Goal: Communication & Community: Answer question/provide support

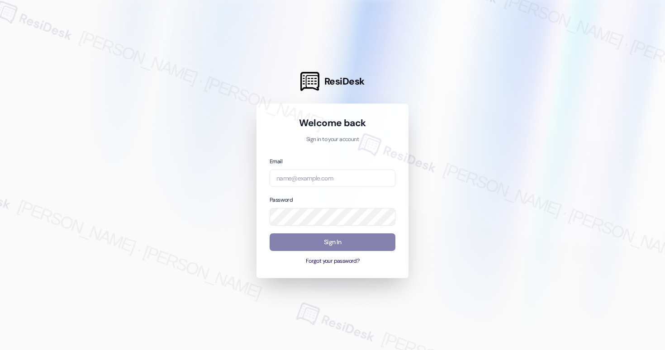
click at [313, 188] on div "Email Password Sign In Forgot your password?" at bounding box center [333, 210] width 126 height 109
click at [311, 178] on input "email" at bounding box center [333, 179] width 126 height 18
click at [0, 350] on com-1password-button at bounding box center [0, 350] width 0 height 0
type input "automated-surveys-american_landmark-mary.grace.tingson@american_landmark.com"
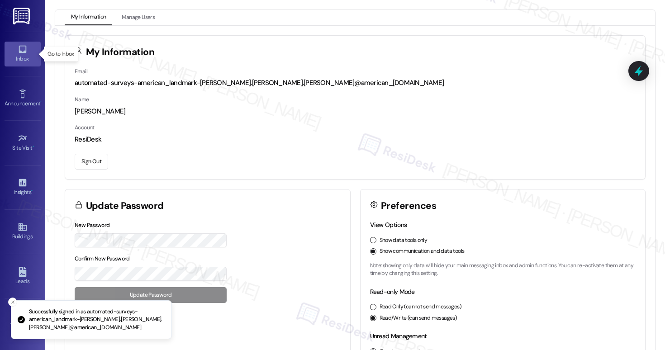
click at [21, 45] on icon at bounding box center [23, 49] width 10 height 10
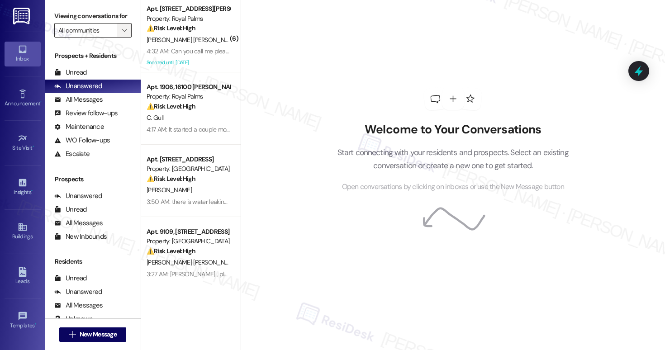
click at [122, 34] on icon "" at bounding box center [124, 30] width 5 height 7
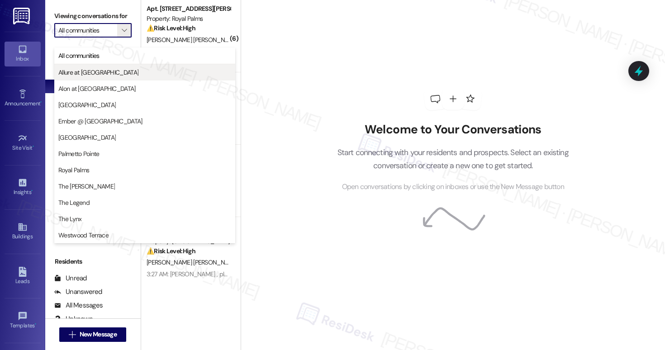
click at [76, 75] on span "Allure at [GEOGRAPHIC_DATA]" at bounding box center [98, 72] width 80 height 9
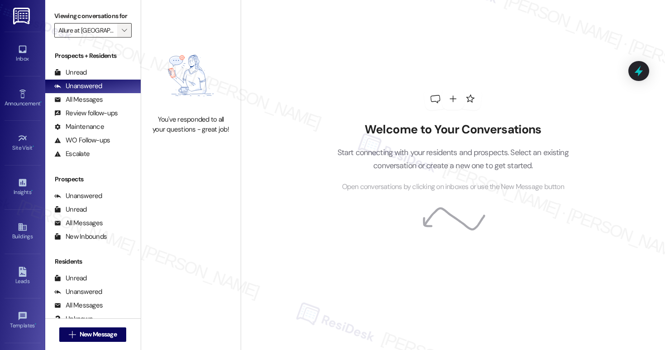
click at [122, 34] on icon "" at bounding box center [124, 30] width 5 height 7
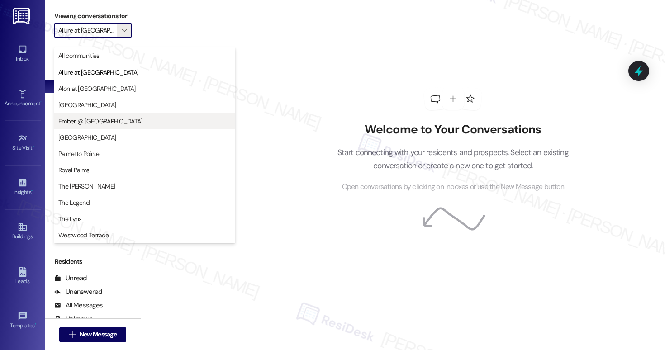
click at [84, 122] on span "Ember @ [GEOGRAPHIC_DATA]" at bounding box center [100, 121] width 84 height 9
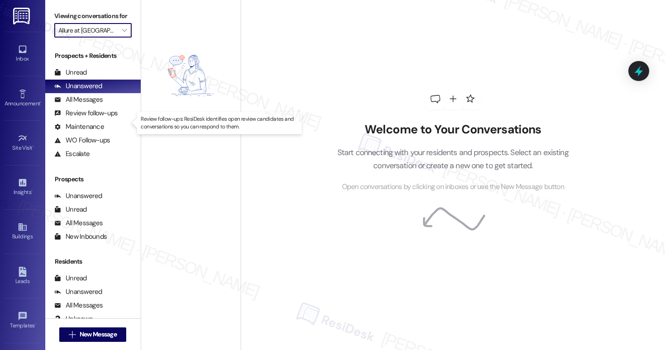
type input "Ember @ [GEOGRAPHIC_DATA]"
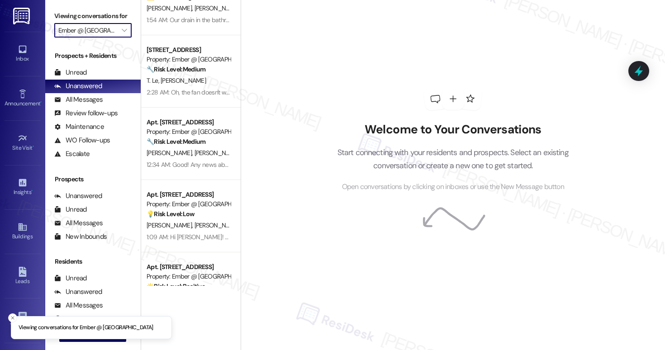
scroll to position [76, 0]
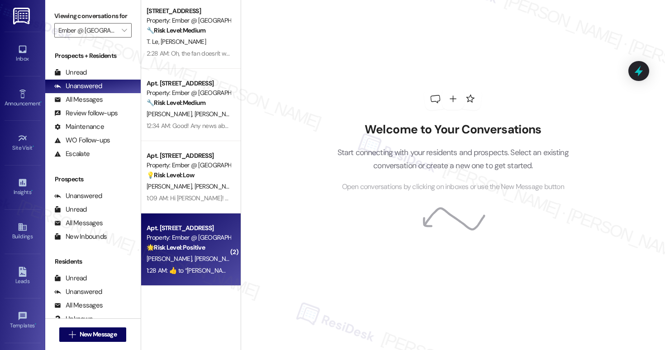
click at [213, 261] on div "S. Whittle E. Flaat" at bounding box center [188, 258] width 85 height 11
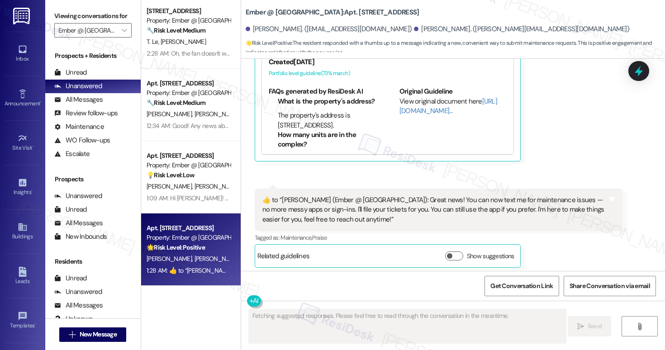
scroll to position [718, 0]
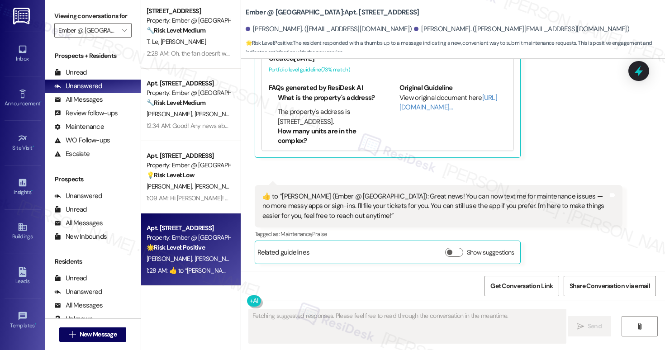
click at [213, 261] on div "S. Whittle E. Flaat" at bounding box center [188, 258] width 85 height 11
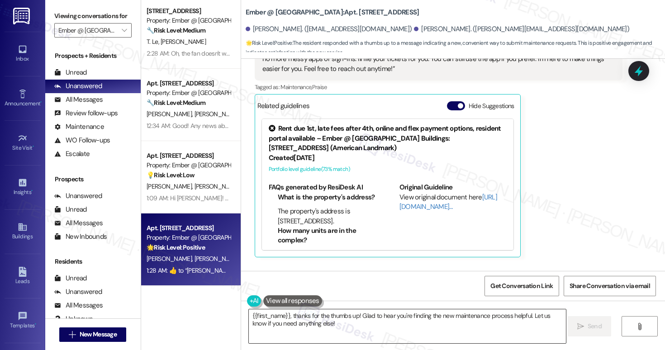
scroll to position [718, 0]
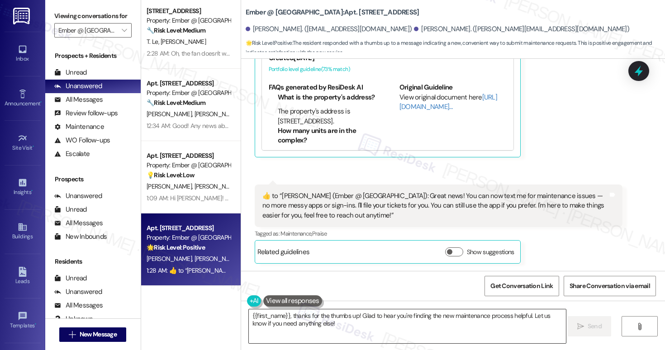
click at [296, 324] on textarea "{{first_name}}, thanks for the thumbs up! Glad to hear you're finding the new m…" at bounding box center [407, 326] width 317 height 34
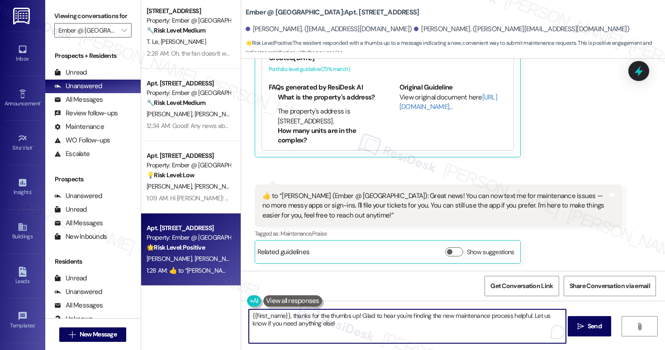
click at [296, 324] on textarea "{{first_name}}, thanks for the thumbs up! Glad to hear you're finding the new m…" at bounding box center [407, 326] width 317 height 34
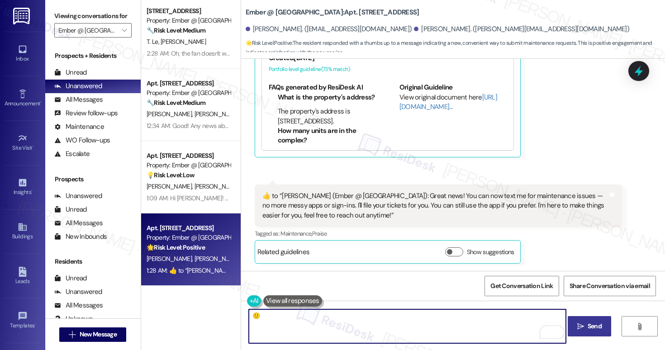
type textarea "🙂"
click at [587, 331] on button " Send" at bounding box center [590, 326] width 44 height 20
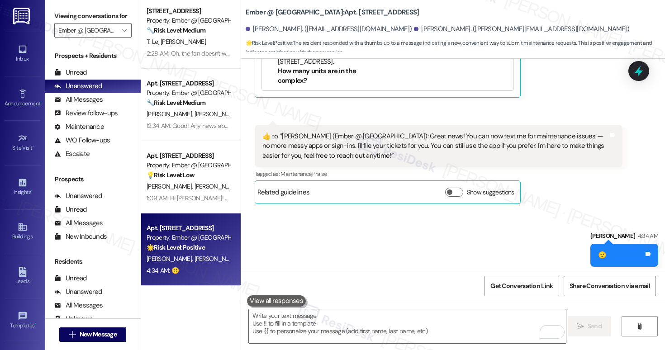
scroll to position [781, 0]
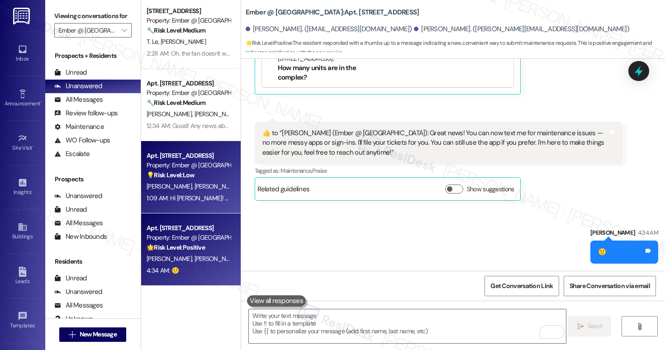
click at [199, 190] on span "V. Gonzalez" at bounding box center [216, 186] width 45 height 8
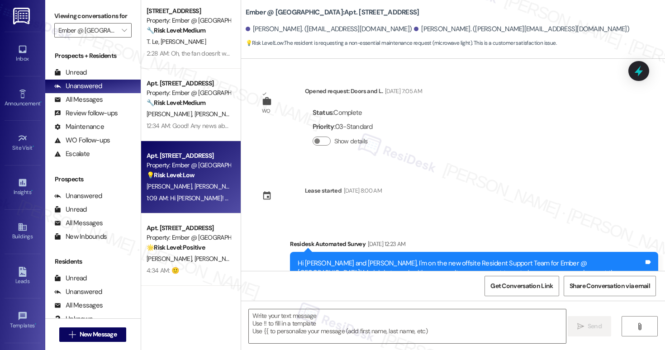
click at [199, 190] on span "V. Gonzalez" at bounding box center [216, 186] width 45 height 8
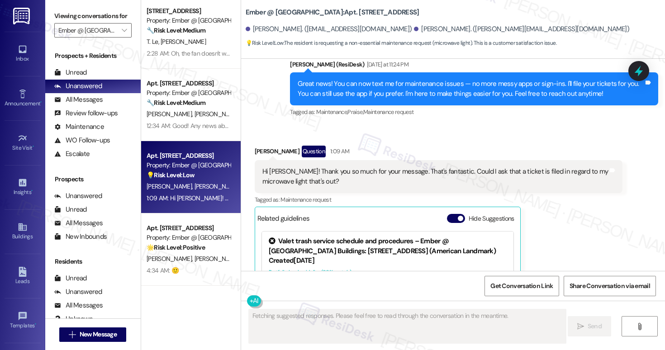
scroll to position [520, 0]
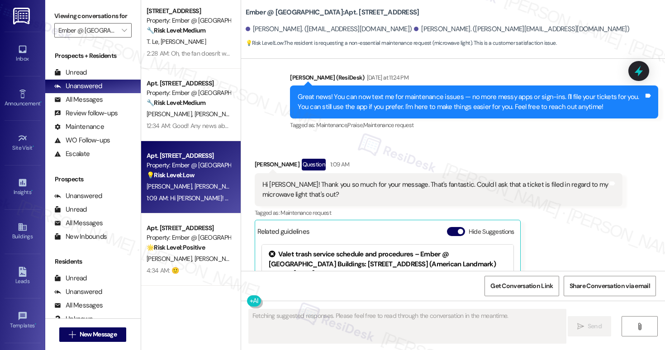
click at [306, 186] on div "Hi Sarah! Thank you so much for your message. That's fantastic. Could I ask tha…" at bounding box center [435, 189] width 346 height 19
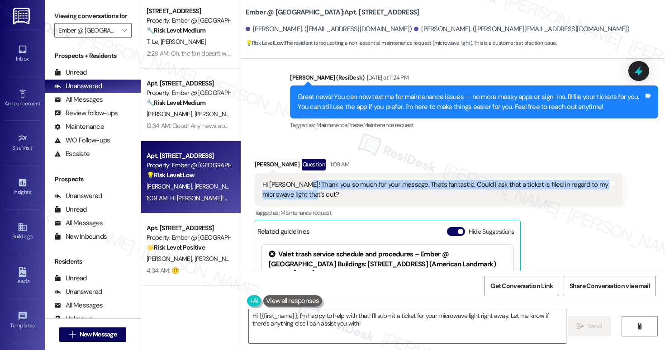
drag, startPoint x: 297, startPoint y: 182, endPoint x: 372, endPoint y: 193, distance: 75.9
click at [372, 193] on div "Hi Sarah! Thank you so much for your message. That's fantastic. Could I ask tha…" at bounding box center [435, 189] width 346 height 19
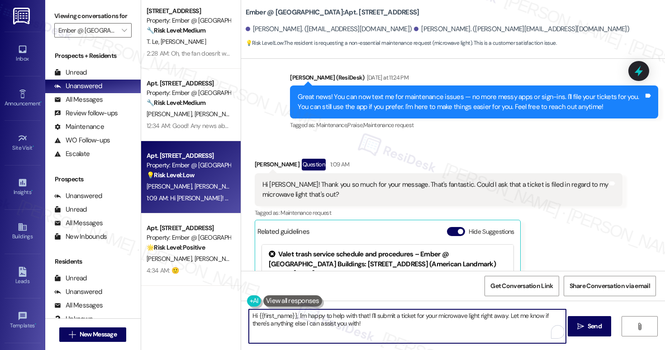
click at [324, 330] on textarea "Hi {{first_name}}, I'm happy to help with that! I'll submit a ticket for your m…" at bounding box center [407, 326] width 317 height 34
click at [266, 182] on div "Hi Sarah! Thank you so much for your message. That's fantastic. Could I ask tha…" at bounding box center [435, 189] width 346 height 19
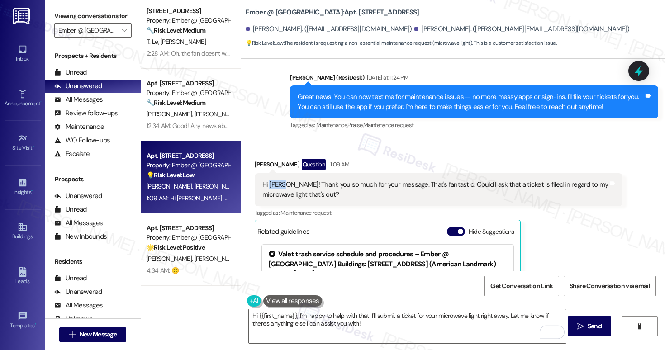
click at [266, 182] on div "Hi Sarah! Thank you so much for your message. That's fantastic. Could I ask tha…" at bounding box center [435, 189] width 346 height 19
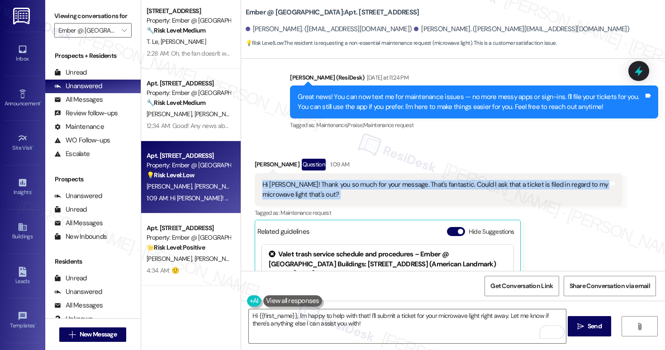
click at [266, 182] on div "Hi Sarah! Thank you so much for your message. That's fantastic. Could I ask tha…" at bounding box center [435, 189] width 346 height 19
copy div "Hi Sarah! Thank you so much for your message. That's fantastic. Could I ask tha…"
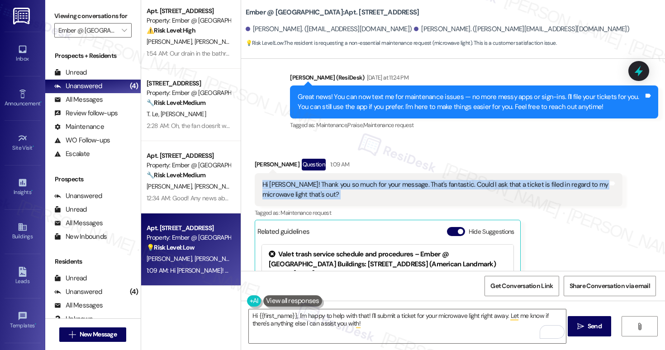
scroll to position [4, 0]
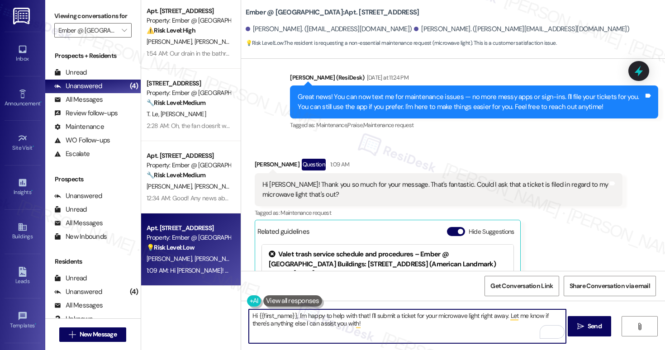
click at [369, 322] on textarea "Hi {{first_name}}, I'm happy to help with that! I'll submit a ticket for your m…" at bounding box center [407, 326] width 317 height 34
click at [426, 322] on textarea "Hi {{first_name}}, I'm happy to help with that! I'll submit a ticket for your m…" at bounding box center [407, 326] width 317 height 34
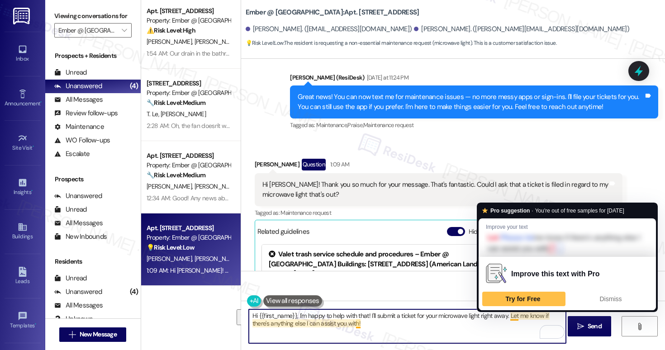
drag, startPoint x: 505, startPoint y: 316, endPoint x: 507, endPoint y: 324, distance: 7.8
click at [507, 324] on textarea "Hi {{first_name}}, I'm happy to help with that! I'll submit a ticket for your m…" at bounding box center [407, 326] width 317 height 34
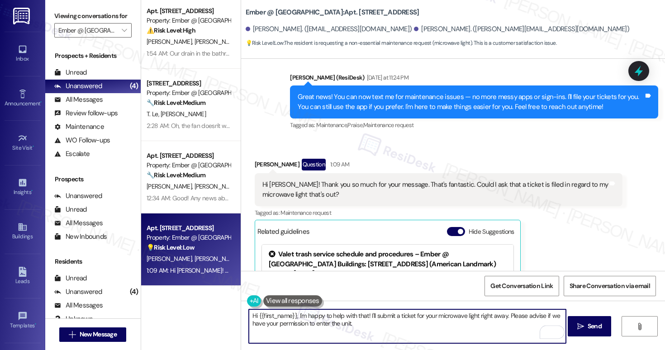
click at [255, 165] on div "Nadia Simeone Question 1:09 AM" at bounding box center [439, 166] width 368 height 14
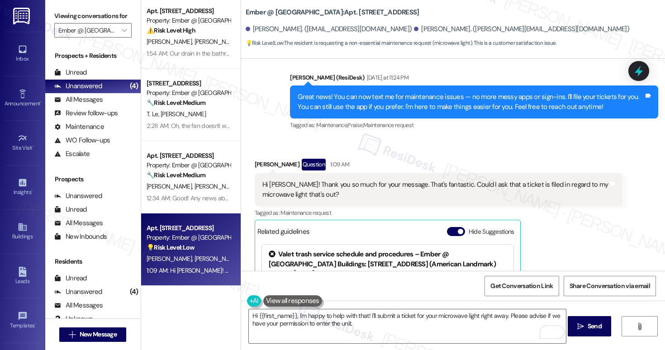
click at [255, 165] on div "Nadia Simeone Question 1:09 AM" at bounding box center [439, 166] width 368 height 14
copy div "Nadia"
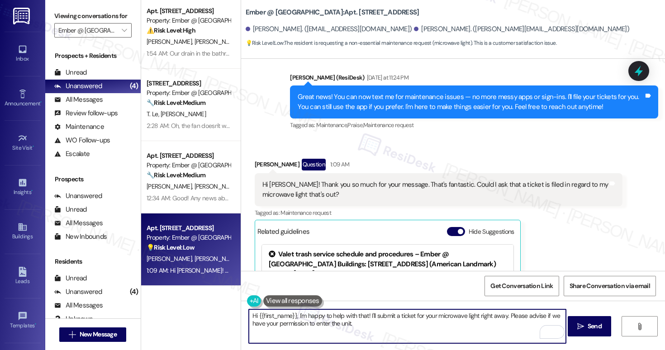
drag, startPoint x: 291, startPoint y: 315, endPoint x: 254, endPoint y: 316, distance: 37.1
click at [254, 316] on textarea "Hi {{first_name}}, I'm happy to help with that! I'll submit a ticket for your m…" at bounding box center [407, 326] width 317 height 34
paste textarea "Nadia"
type textarea "Hi Nadia, I'm happy to help with that! I'll submit a ticket for your microwave …"
click at [583, 328] on icon "" at bounding box center [580, 326] width 7 height 7
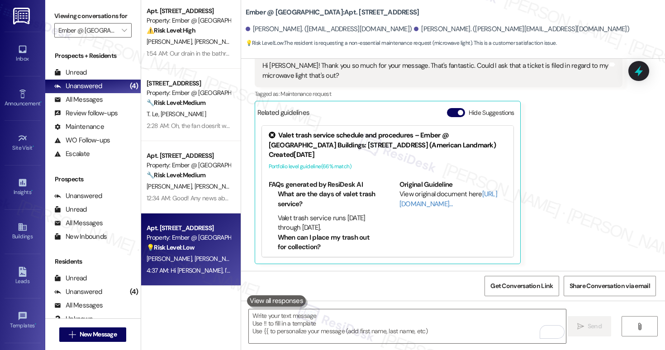
scroll to position [712, 0]
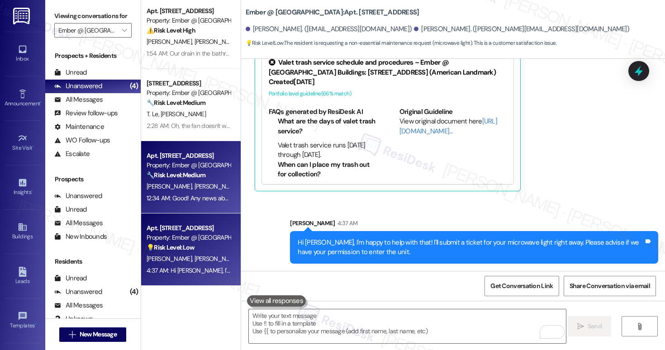
click at [199, 178] on strong "🔧 Risk Level: Medium" at bounding box center [176, 175] width 59 height 8
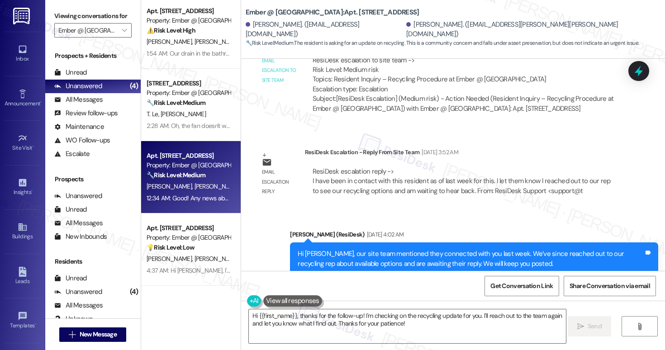
scroll to position [663, 0]
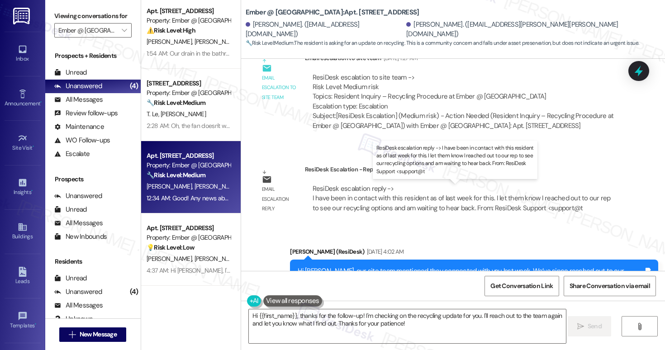
click at [353, 199] on div "ResiDesk escalation reply -> I have been in contact with this resident as of la…" at bounding box center [462, 198] width 298 height 28
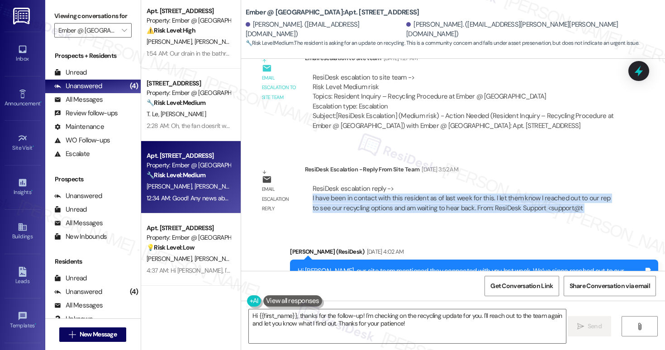
click at [343, 13] on b "Ember @ Alamo Ranch: Apt. 6204, 11022 Culebra Rd" at bounding box center [333, 12] width 174 height 9
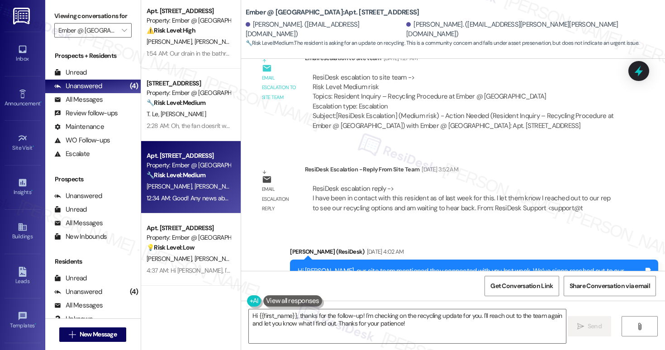
click at [343, 13] on b "Ember @ Alamo Ranch: Apt. 6204, 11022 Culebra Rd" at bounding box center [333, 12] width 174 height 9
copy div "Ember @ Alamo Ranch: Apt. 6204, 11022 Culebra Rd"
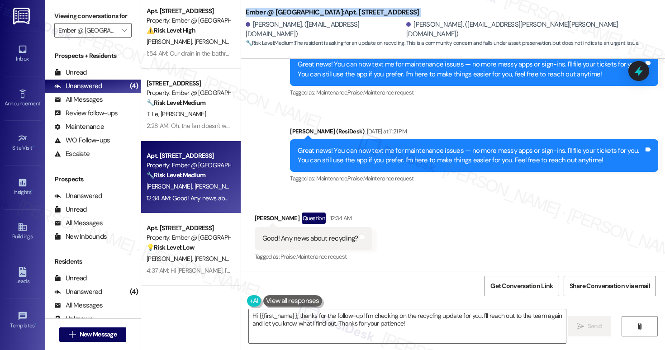
click at [255, 218] on div "Aaron Morgan Question 12:34 AM" at bounding box center [314, 220] width 118 height 14
copy div "Aaron"
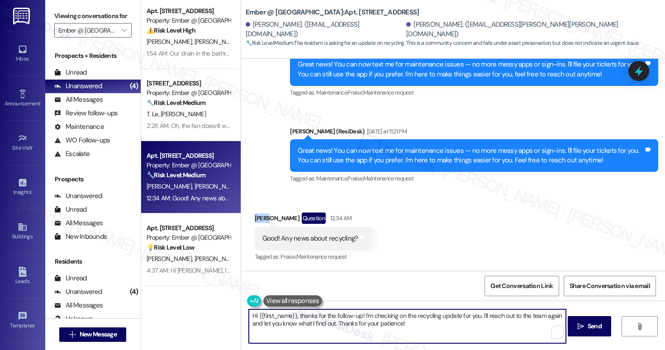
click at [288, 320] on textarea "Hi {{first_name}}, thanks for the follow-up! I'm checking on the recycling upda…" at bounding box center [407, 326] width 317 height 34
paste textarea "Aaron, thank you for checking in. I’ve been informed by out onsite property man…"
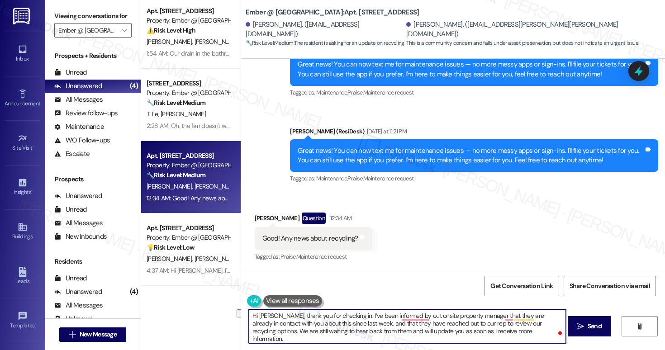
drag, startPoint x: 253, startPoint y: 332, endPoint x: 451, endPoint y: 334, distance: 197.7
click at [451, 334] on textarea "Hi Aaron, thank you for checking in. I’ve been informed by out onsite property …" at bounding box center [407, 326] width 317 height 34
click at [447, 337] on textarea "Hi Aaron, thank you for checking in. I’ve been informed by out onsite property …" at bounding box center [407, 326] width 317 height 34
type textarea "Hi Aaron, thank you for checking in. I’ve been informed by out onsite property …"
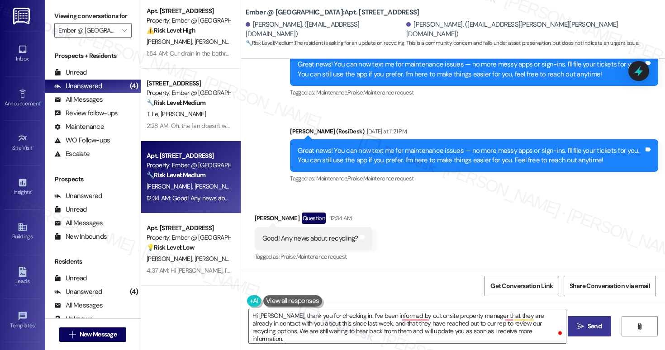
click at [591, 330] on span "Send" at bounding box center [595, 326] width 14 height 9
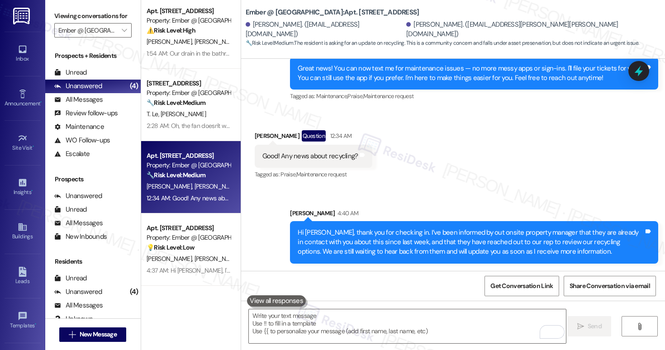
scroll to position [0, 0]
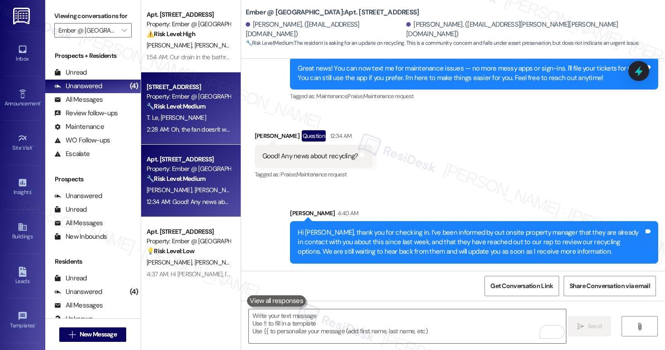
click at [191, 117] on div "T. Le Q. Tran" at bounding box center [188, 117] width 85 height 11
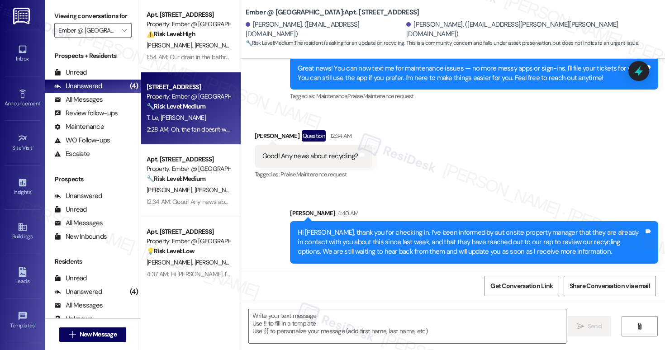
type textarea "Fetching suggested responses. Please feel free to read through the conversation…"
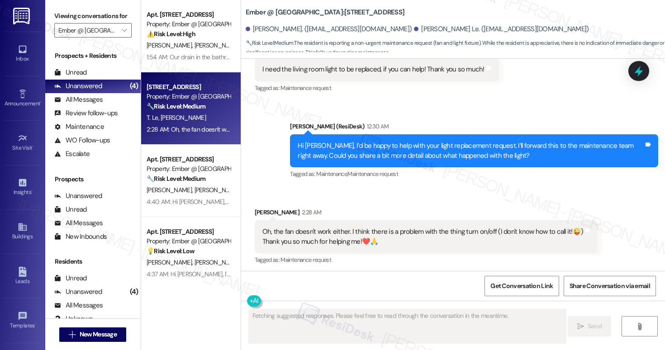
scroll to position [474, 0]
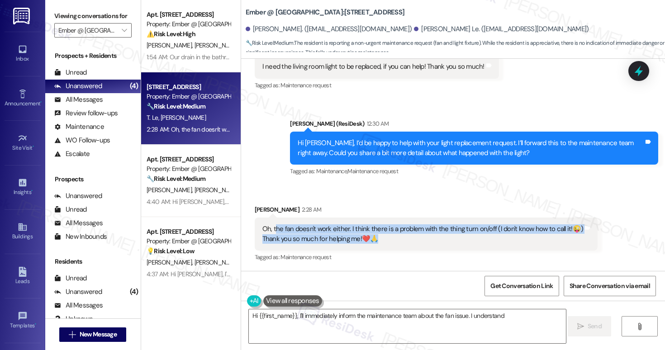
drag, startPoint x: 279, startPoint y: 227, endPoint x: 400, endPoint y: 239, distance: 122.2
click at [400, 239] on div "Oh, the fan doesn't work either. I think there is a problem with the thing turn…" at bounding box center [422, 233] width 321 height 19
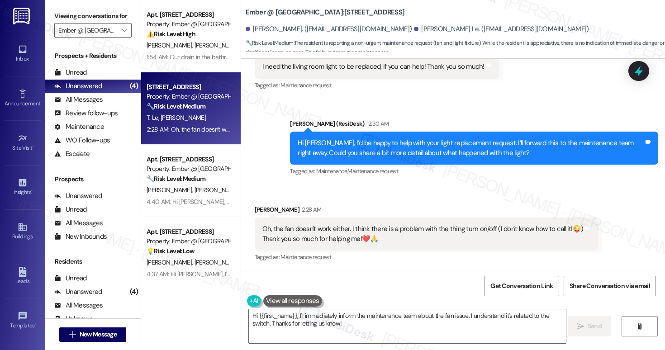
click at [265, 228] on div "Oh, the fan doesn't work either. I think there is a problem with the thing turn…" at bounding box center [422, 233] width 321 height 19
drag, startPoint x: 352, startPoint y: 227, endPoint x: 420, endPoint y: 232, distance: 67.6
click at [420, 232] on div "Oh, the fan doesn't work either. I think there is a problem with the thing turn…" at bounding box center [422, 233] width 321 height 19
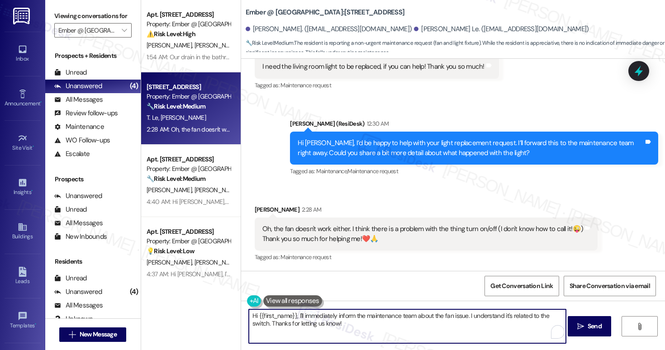
click at [347, 325] on textarea "Hi {{first_name}}, I'll immediately inform the maintenance team about the fan i…" at bounding box center [407, 326] width 317 height 34
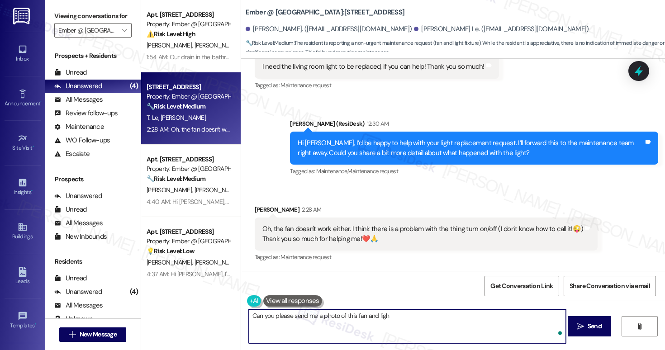
type textarea "Can you please send me a photo of this fan and light"
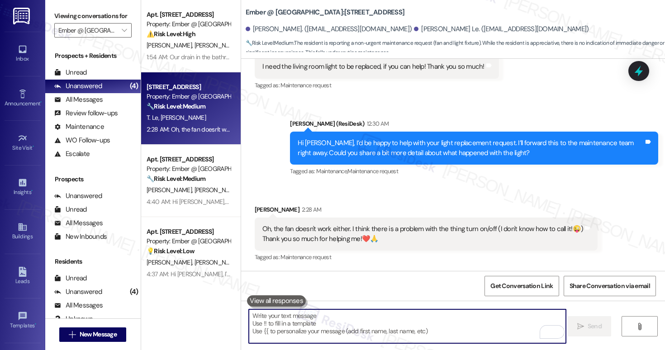
click at [308, 340] on textarea "To enrich screen reader interactions, please activate Accessibility in Grammarl…" at bounding box center [407, 326] width 317 height 34
paste textarea "Could you please send me a photo of the fan and light so we can better understa…"
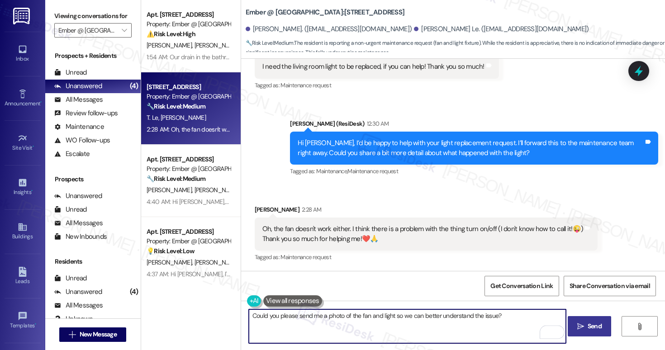
type textarea "Could you please send me a photo of the fan and light so we can better understa…"
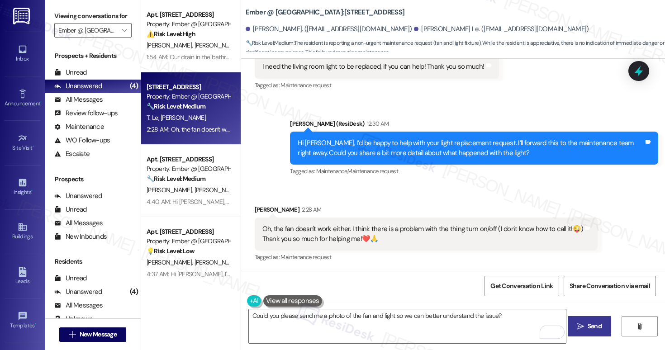
click at [588, 332] on button " Send" at bounding box center [590, 326] width 44 height 20
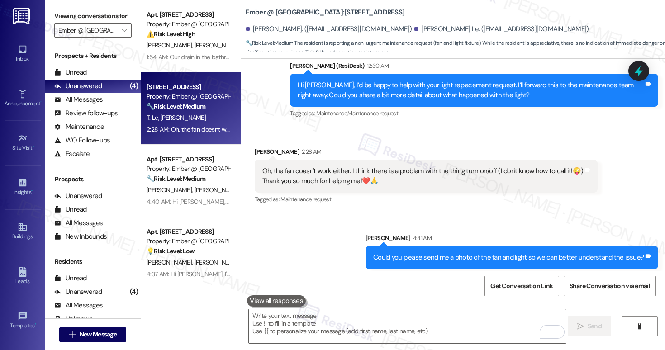
scroll to position [537, 0]
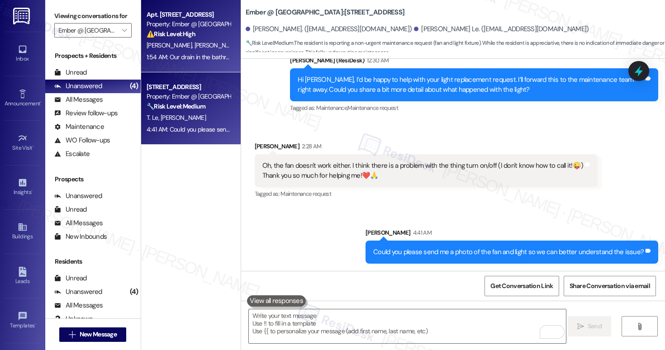
click at [191, 52] on div "1:54 AM: Our drain in the bathroom won't drain. Is there anyway we can get that…" at bounding box center [188, 57] width 85 height 11
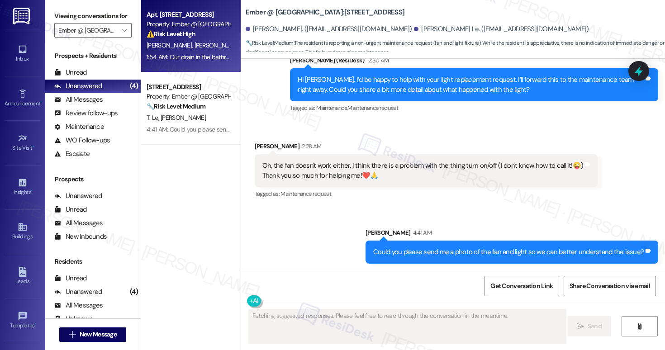
scroll to position [384, 0]
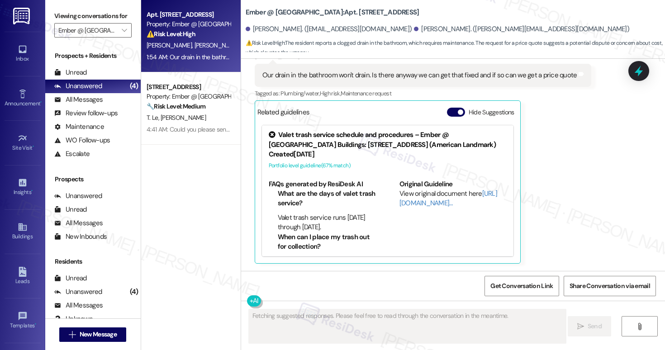
click at [191, 52] on div "1:54 AM: Our drain in the bathroom won't drain. Is there anyway we can get that…" at bounding box center [188, 57] width 85 height 11
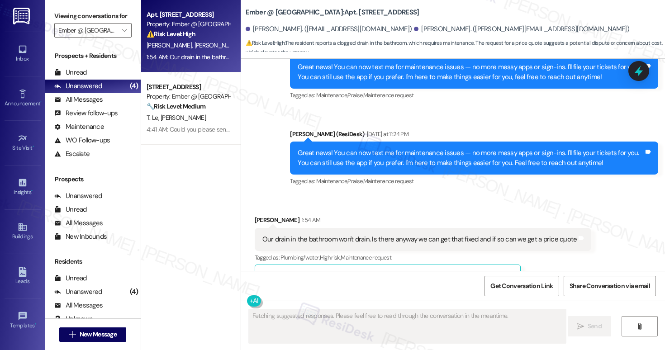
scroll to position [212, 0]
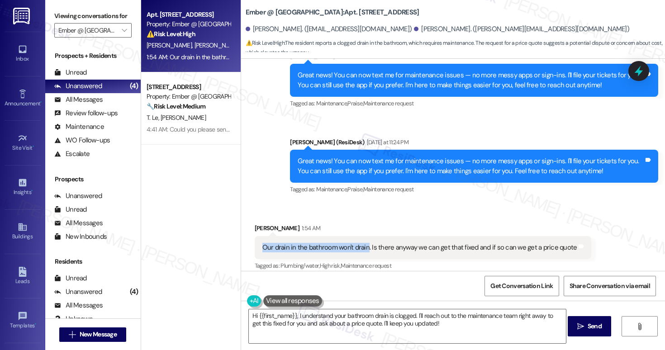
drag, startPoint x: 258, startPoint y: 248, endPoint x: 362, endPoint y: 247, distance: 103.6
click at [362, 247] on div "Our drain in the bathroom won't drain. Is there anyway we can get that fixed an…" at bounding box center [419, 247] width 315 height 9
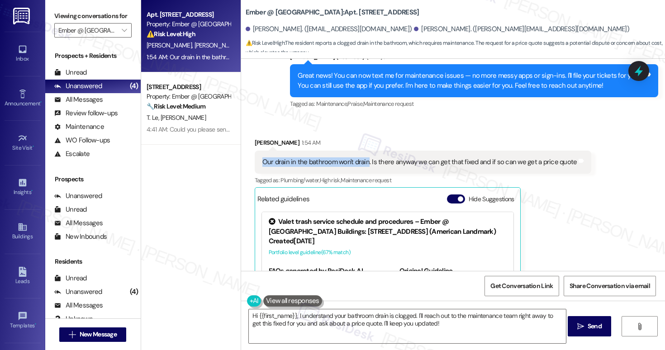
scroll to position [295, 0]
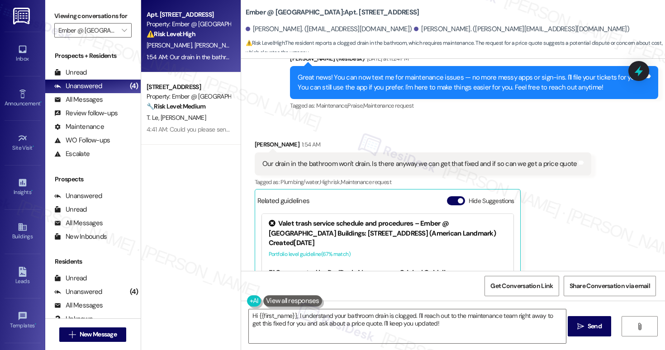
click at [383, 166] on div "Our drain in the bathroom won't drain. Is there anyway we can get that fixed an…" at bounding box center [419, 163] width 315 height 9
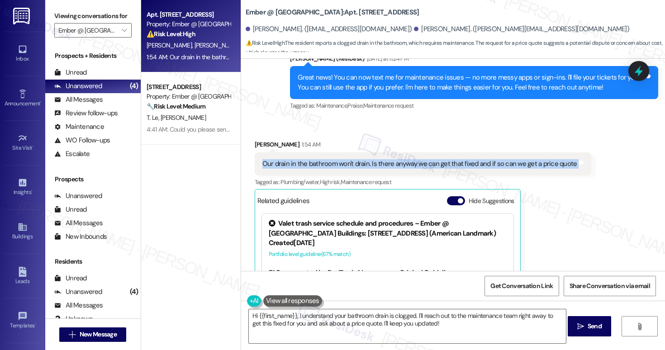
click at [383, 166] on div "Our drain in the bathroom won't drain. Is there anyway we can get that fixed an…" at bounding box center [419, 163] width 315 height 9
copy div "Our drain in the bathroom won't drain. Is there anyway we can get that fixed an…"
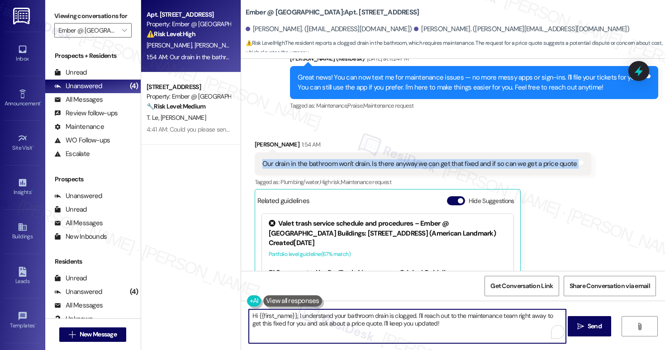
click at [265, 321] on textarea "Hi {{first_name}}, I understand your bathroom drain is clogged. I'll reach out …" at bounding box center [407, 326] width 317 height 34
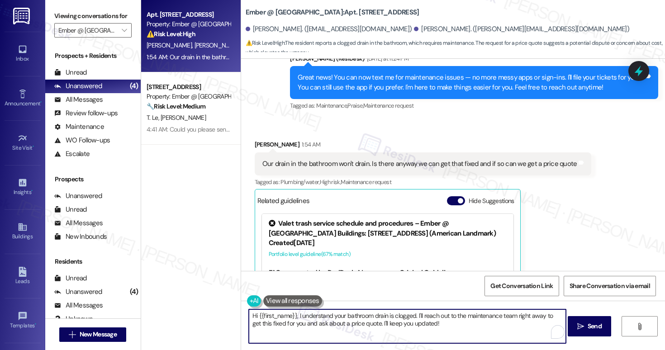
click at [265, 321] on textarea "Hi {{first_name}}, I understand your bathroom drain is clogged. I'll reach out …" at bounding box center [407, 326] width 317 height 34
paste textarea "! Thanks for reaching out. We can definitely help with the bathroom drain. To g…"
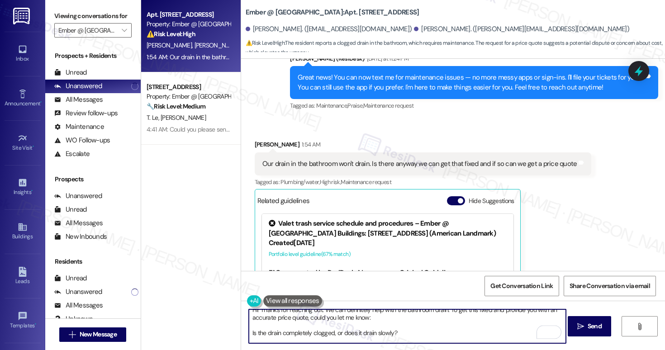
scroll to position [8, 0]
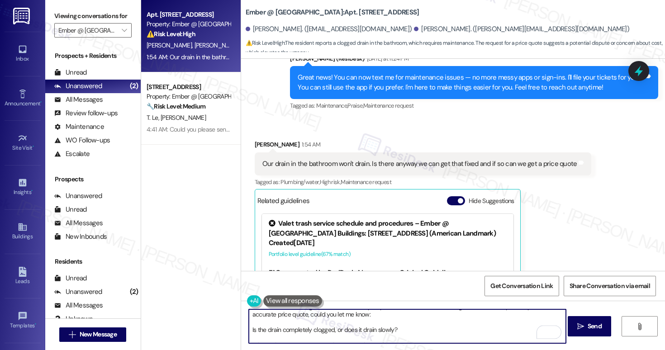
click at [249, 331] on textarea "Hi! Thanks for reaching out. We can definitely help with the bathroom drain. To…" at bounding box center [407, 326] width 317 height 34
click at [249, 333] on textarea "Hi! Thanks for reaching out. We can definitely help with the bathroom drain. To…" at bounding box center [407, 326] width 317 height 34
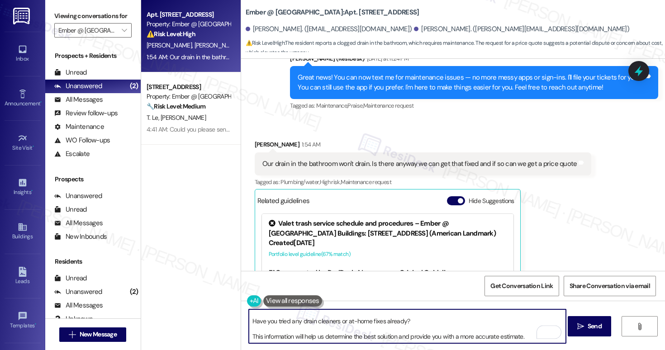
click at [300, 325] on textarea "Hi! Thanks for reaching out. We can definitely help with the bathroom drain. To…" at bounding box center [407, 326] width 317 height 34
drag, startPoint x: 257, startPoint y: 336, endPoint x: 415, endPoint y: 341, distance: 157.9
click at [415, 341] on textarea "Hi! Thanks for reaching out. We can definitely help with the bathroom drain. To…" at bounding box center [407, 326] width 317 height 34
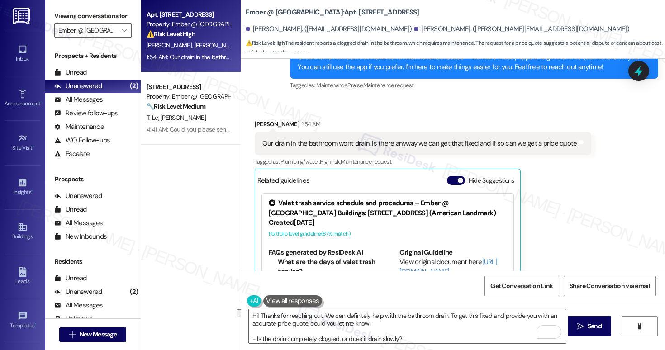
click at [255, 123] on div "Ana Vizcarrondo 1:54 AM" at bounding box center [423, 125] width 337 height 13
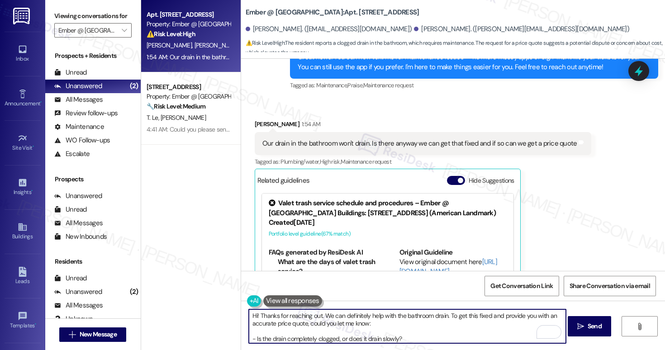
click at [253, 316] on textarea "Hi! Thanks for reaching out. We can definitely help with the bathroom drain. To…" at bounding box center [407, 326] width 317 height 34
paste textarea "Ana"
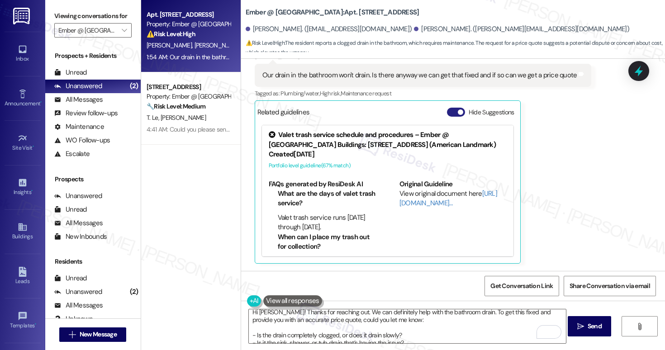
click at [447, 111] on button "Hide Suggestions" at bounding box center [456, 112] width 18 height 9
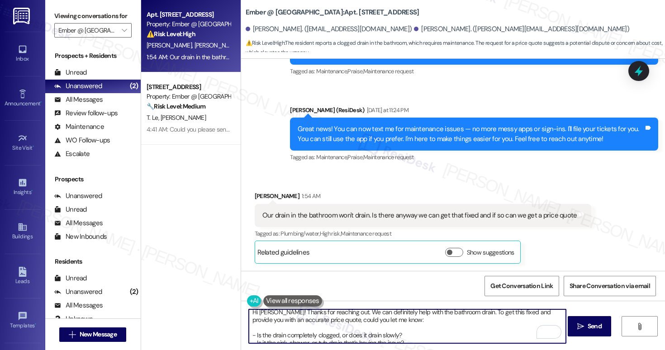
click at [326, 332] on textarea "Hi Ana! Thanks for reaching out. We can definitely help with the bathroom drain…" at bounding box center [407, 326] width 317 height 34
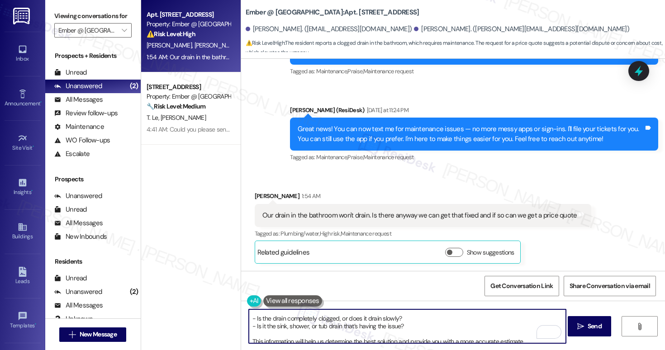
scroll to position [20, 0]
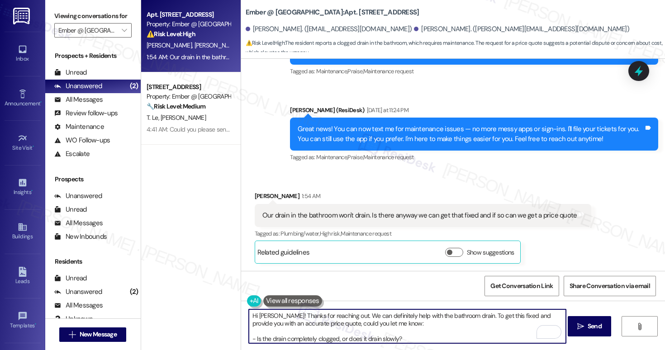
click at [395, 337] on textarea "Hi Ana! Thanks for reaching out. We can definitely help with the bathroom drain…" at bounding box center [407, 326] width 317 height 34
drag, startPoint x: 310, startPoint y: 323, endPoint x: 261, endPoint y: 325, distance: 49.8
click at [256, 324] on textarea "Hi Ana! Thanks for reaching out. We can definitely help with the bathroom drain…" at bounding box center [407, 326] width 317 height 34
drag, startPoint x: 294, startPoint y: 316, endPoint x: 439, endPoint y: 321, distance: 144.8
click at [439, 321] on textarea "Hi Ana! Thanks for reaching out. We can definitely help with the bathroom drain…" at bounding box center [407, 326] width 317 height 34
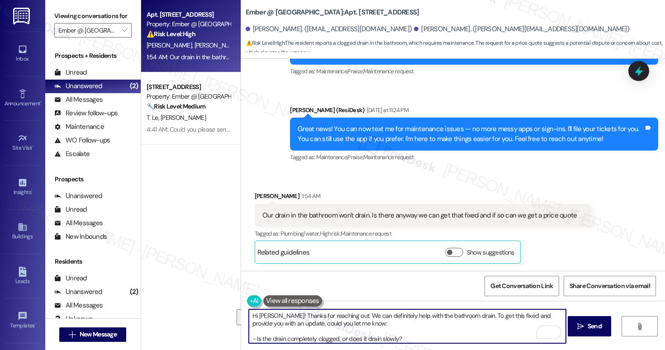
click at [439, 322] on textarea "Hi Ana! Thanks for reaching out. We can definitely help with the bathroom drain…" at bounding box center [407, 326] width 317 height 34
drag, startPoint x: 264, startPoint y: 336, endPoint x: 354, endPoint y: 341, distance: 90.1
click at [354, 341] on textarea "Hi Ana! Thanks for reaching out. We can definitely help with the bathroom drain…" at bounding box center [407, 326] width 317 height 34
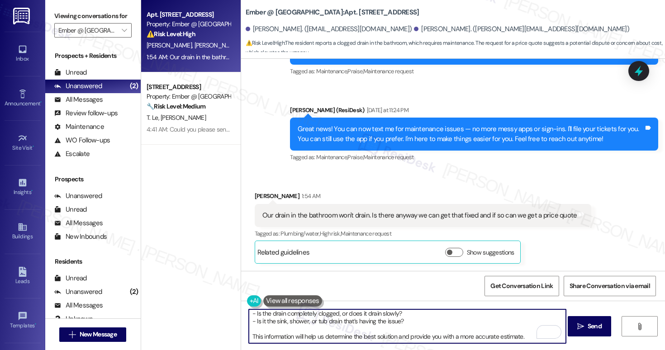
click at [354, 341] on textarea "Hi Ana! Thanks for reaching out. We can definitely help with the bathroom drain…" at bounding box center [407, 326] width 317 height 34
click at [331, 337] on textarea "Hi Ana! Thanks for reaching out. We can definitely help with the bathroom drain…" at bounding box center [407, 326] width 317 height 34
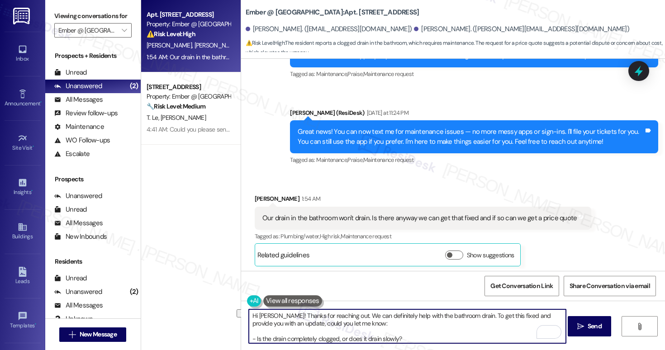
scroll to position [244, 0]
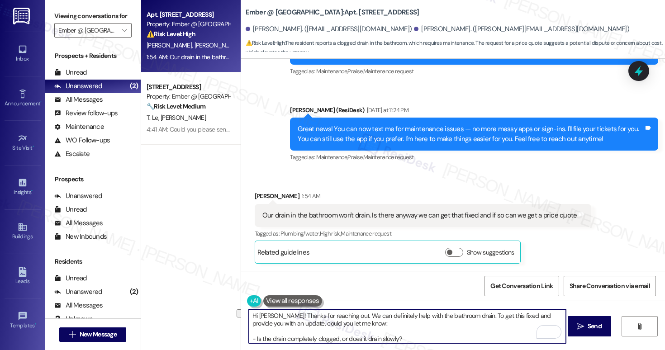
click at [482, 290] on div "Get Conversation Link Share Conversation via email" at bounding box center [453, 286] width 424 height 30
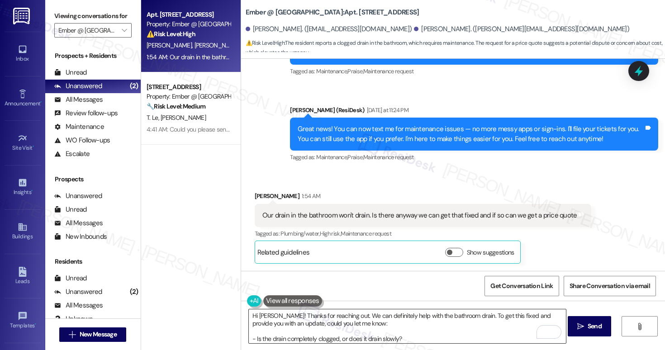
click at [470, 322] on textarea "Hi Ana! Thanks for reaching out. We can definitely help with the bathroom drain…" at bounding box center [407, 326] width 317 height 34
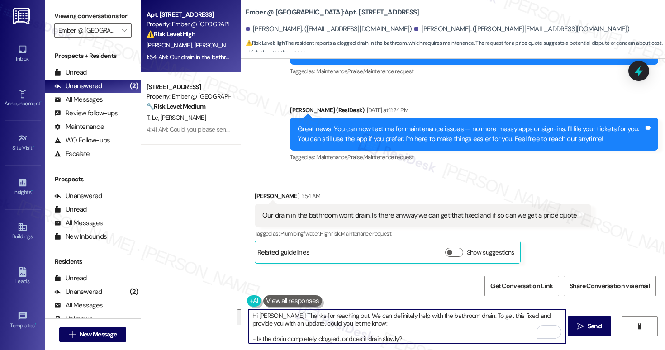
scroll to position [4, 0]
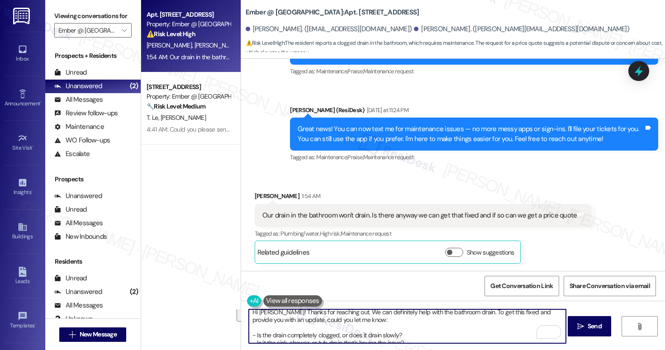
drag, startPoint x: 455, startPoint y: 314, endPoint x: 279, endPoint y: 322, distance: 176.5
click at [279, 322] on textarea "Hi Ana! Thanks for reaching out. We can definitely help with the bathroom drain…" at bounding box center [407, 326] width 317 height 34
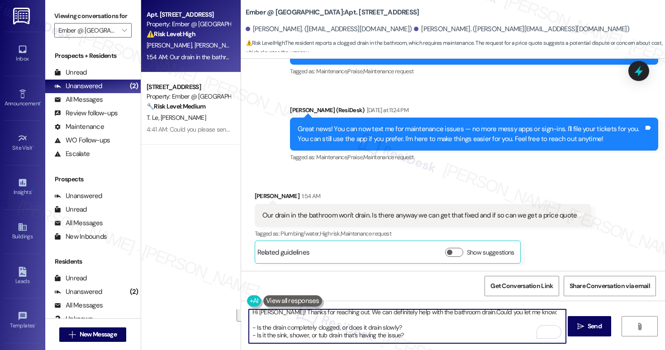
scroll to position [2, 0]
drag, startPoint x: 454, startPoint y: 313, endPoint x: 462, endPoint y: 317, distance: 8.9
click at [454, 314] on textarea "Hi Ana! Thanks for reaching out. We can definitely help with the bathroom drain…" at bounding box center [407, 326] width 317 height 34
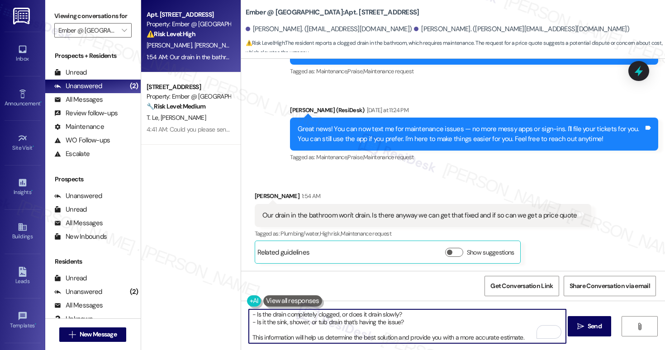
scroll to position [18, 0]
click at [428, 331] on textarea "Hi Ana! Thanks for reaching out. We can definitely help with the bathroom drain…" at bounding box center [407, 326] width 317 height 34
drag, startPoint x: 522, startPoint y: 337, endPoint x: 452, endPoint y: 337, distance: 70.6
click at [452, 337] on textarea "Hi Ana! Thanks for reaching out. We can definitely help with the bathroom drain…" at bounding box center [407, 326] width 317 height 34
click at [452, 336] on textarea "Hi Ana! Thanks for reaching out. We can definitely help with the bathroom drain…" at bounding box center [407, 326] width 317 height 34
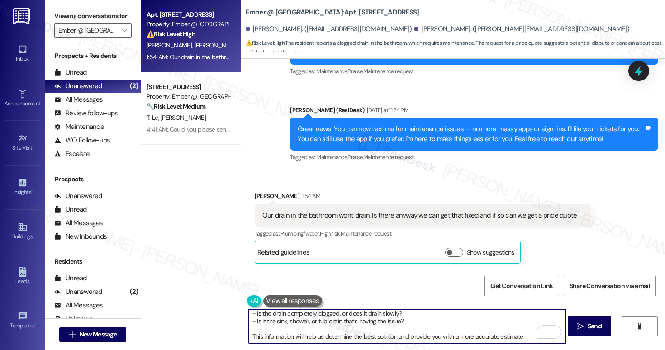
click at [521, 337] on textarea "Hi Ana! Thanks for reaching out. We can definitely help with the bathroom drain…" at bounding box center [407, 326] width 317 height 34
click at [521, 341] on textarea "Hi Ana! Thanks for reaching out. We can definitely help with the bathroom drain…" at bounding box center [407, 326] width 317 height 34
click at [521, 337] on textarea "Hi Ana! Thanks for reaching out. We can definitely help with the bathroom drain…" at bounding box center [407, 326] width 317 height 34
type textarea "Hi Ana! Thanks for reaching out. We can definitely help with the bathroom drain…"
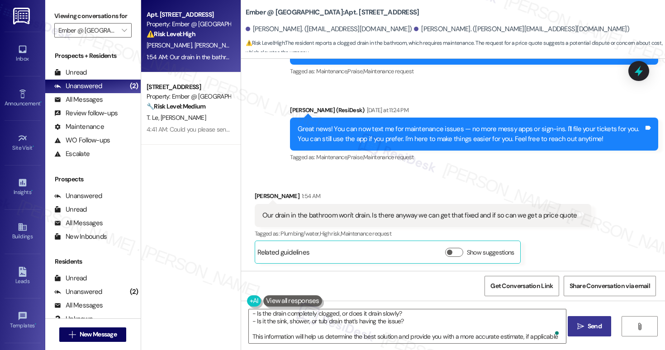
click at [588, 330] on span "Send" at bounding box center [595, 326] width 14 height 9
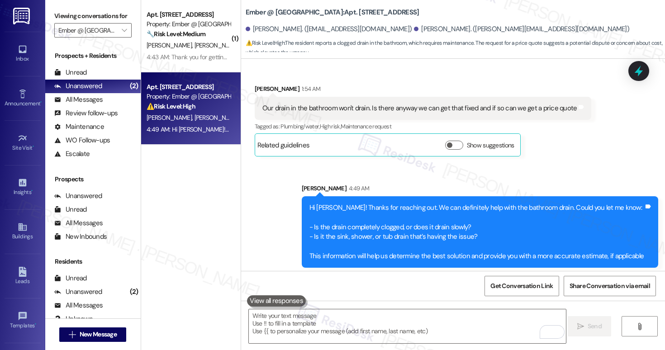
scroll to position [355, 0]
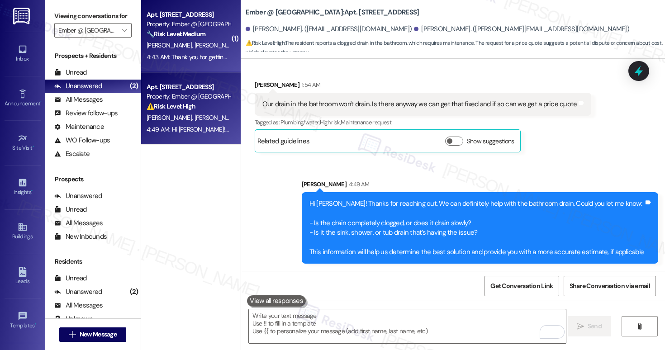
click at [203, 47] on div "S. Morgan A. Morgan" at bounding box center [188, 45] width 85 height 11
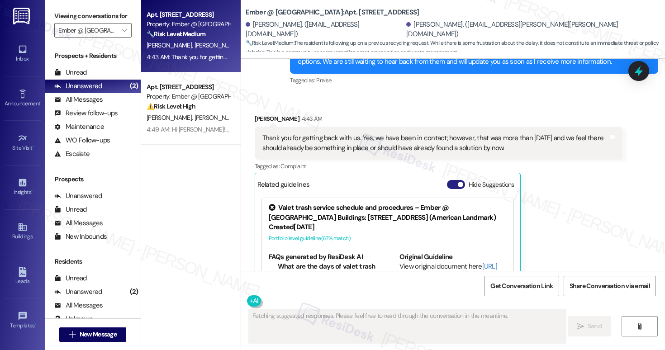
scroll to position [1227, 0]
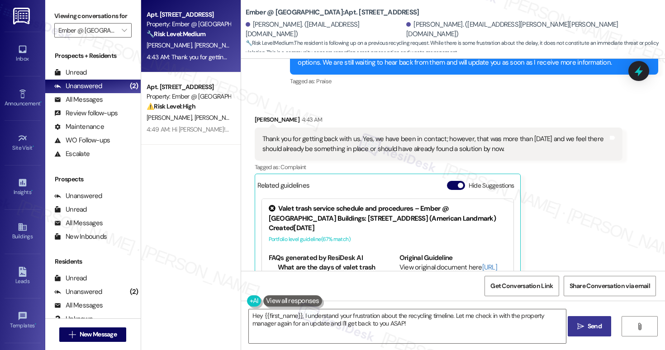
click at [320, 141] on div "Thank you for getting back with us. Yes, we have been in contact; however, that…" at bounding box center [435, 143] width 346 height 19
drag, startPoint x: 320, startPoint y: 140, endPoint x: 396, endPoint y: 142, distance: 76.0
click at [396, 142] on div "Thank you for getting back with us. Yes, we have been in contact; however, that…" at bounding box center [435, 143] width 346 height 19
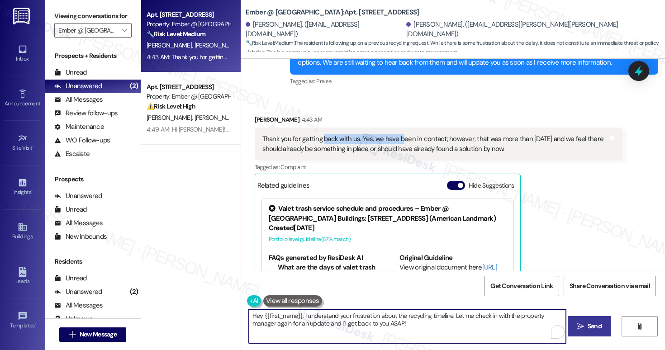
click at [405, 324] on textarea "Hey {{first_name}}, I understand your frustration about the recycling timeline.…" at bounding box center [407, 326] width 317 height 34
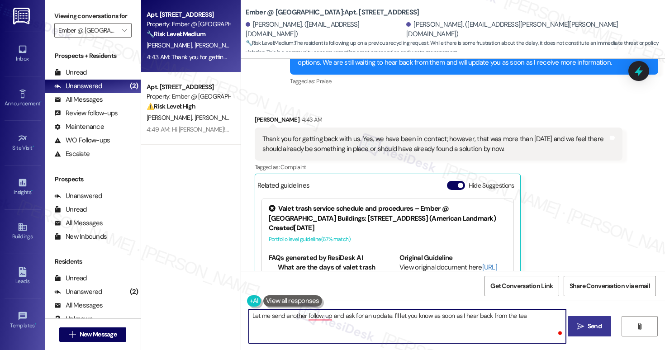
type textarea "Let me send another follow up and ask for an update. I'll let you know as soon …"
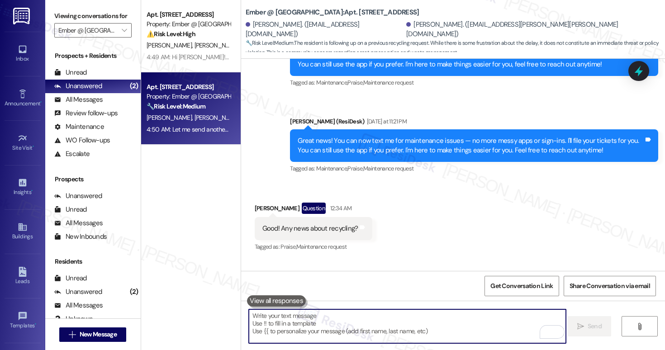
scroll to position [1364, 0]
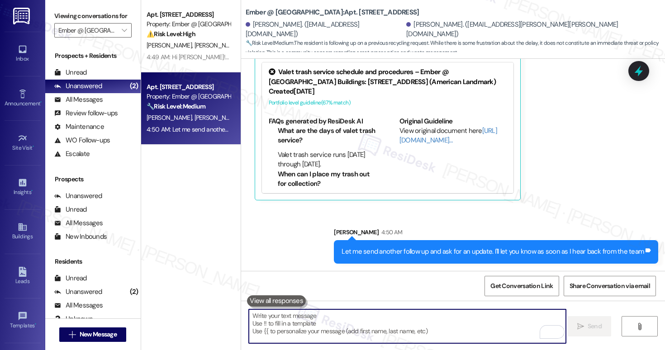
click at [389, 316] on textarea "To enrich screen reader interactions, please activate Accessibility in Grammarl…" at bounding box center [407, 326] width 317 height 34
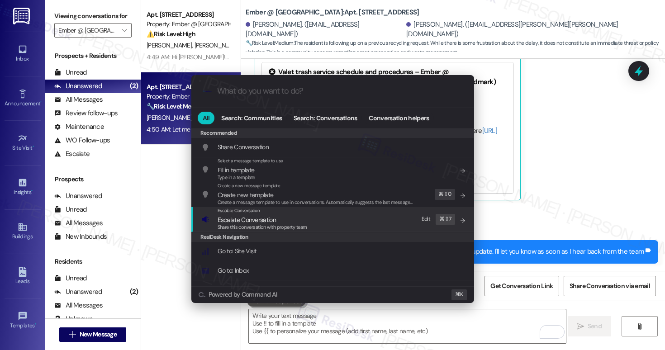
click at [267, 224] on span "Share this conversation with property team" at bounding box center [263, 227] width 90 height 6
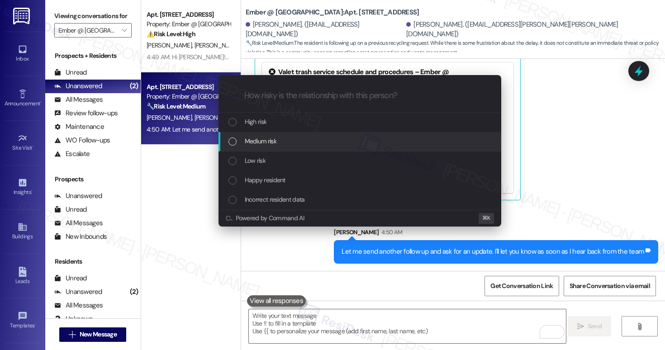
click at [287, 134] on div "Medium risk" at bounding box center [359, 141] width 283 height 19
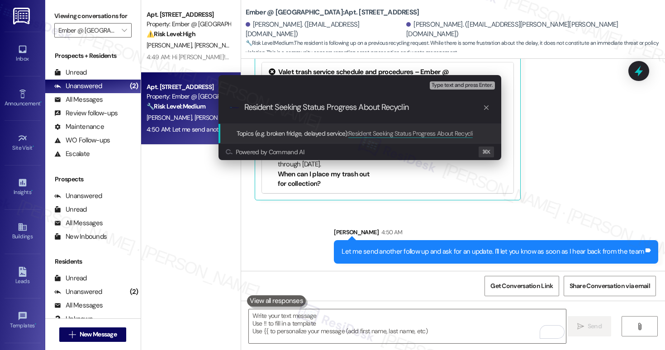
type input "Resident Seeking Status Progress About Recycling"
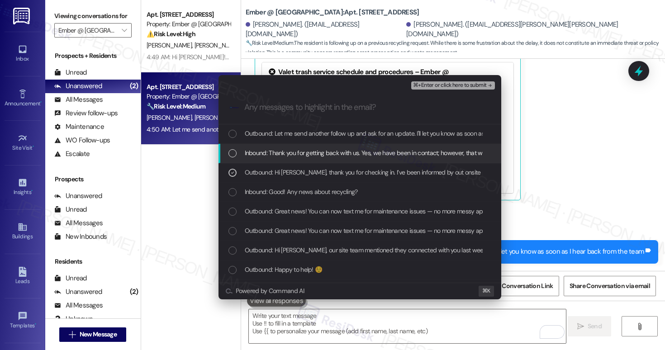
click at [308, 155] on span "Inbound: Thank you for getting back with us. Yes, we have been in contact; howe…" at bounding box center [527, 153] width 565 height 10
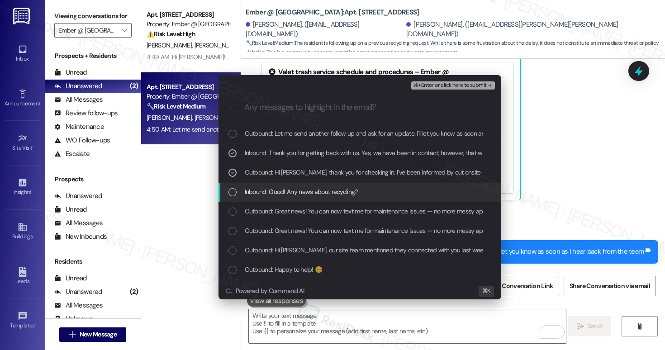
click at [302, 190] on span "Inbound: Good! Any news about recycling?" at bounding box center [301, 192] width 113 height 10
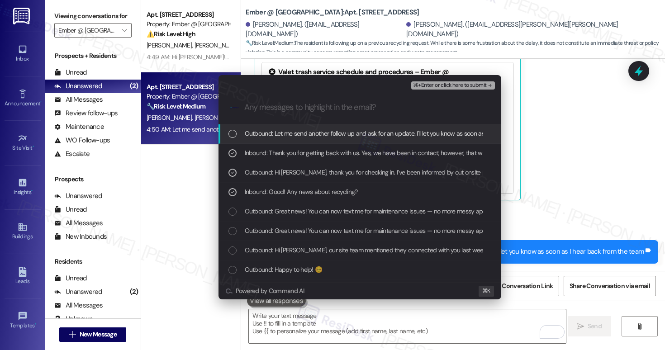
click at [342, 130] on span "Outbound: Let me send another follow up and ask for an update. I'll let you kno…" at bounding box center [399, 133] width 309 height 10
click at [433, 82] on span "⌘+Enter or click here to submit" at bounding box center [449, 85] width 73 height 6
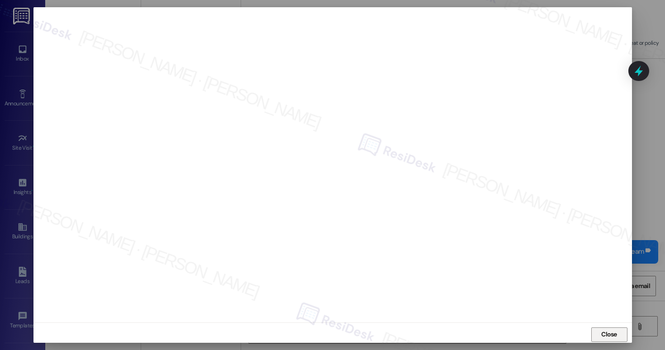
click at [611, 339] on span "Close" at bounding box center [609, 334] width 16 height 9
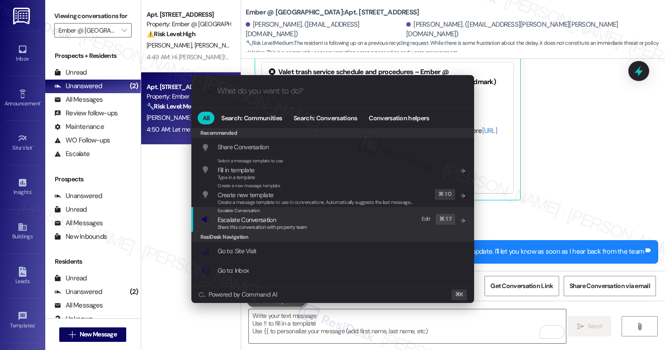
click at [302, 219] on span "Escalate Conversation" at bounding box center [263, 220] width 90 height 10
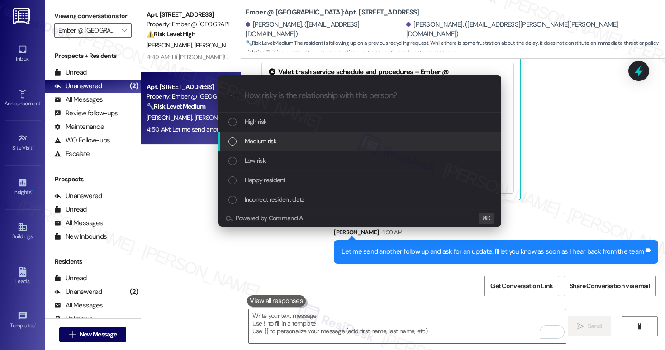
click at [299, 141] on div "Medium risk" at bounding box center [360, 141] width 265 height 10
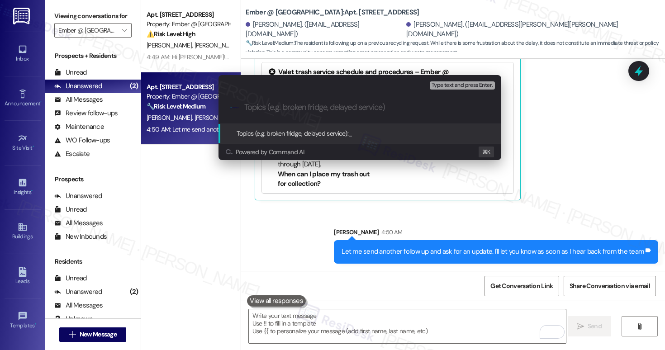
paste input "Resident Seeking Status Progress About Recycling"
type input "Resident Seeking Status Progress About Recycling"
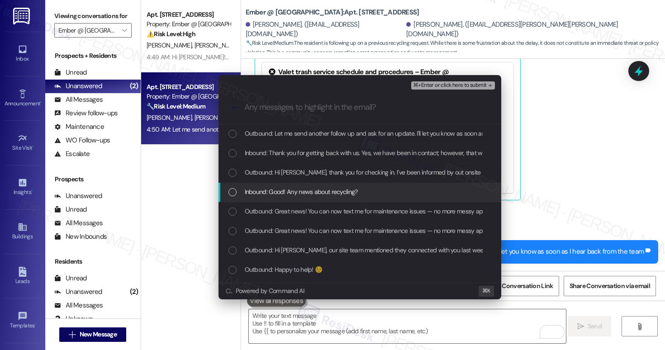
click at [298, 191] on span "Inbound: Good! Any news about recycling?" at bounding box center [301, 192] width 113 height 10
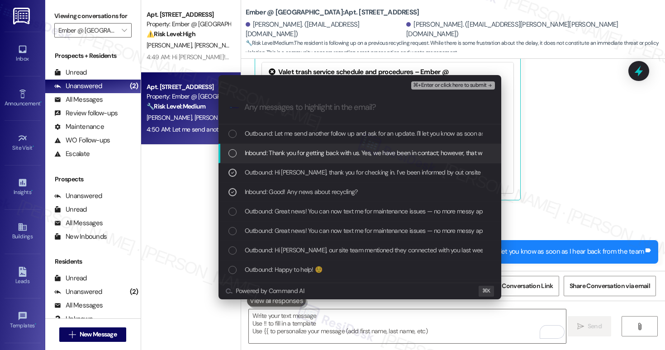
click at [310, 153] on span "Inbound: Thank you for getting back with us. Yes, we have been in contact; howe…" at bounding box center [527, 153] width 565 height 10
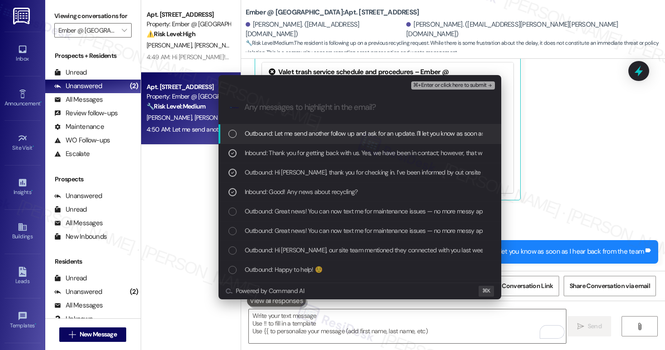
click at [319, 134] on span "Outbound: Let me send another follow up and ask for an update. I'll let you kno…" at bounding box center [399, 133] width 309 height 10
click at [441, 85] on span "⌘+Enter or click here to submit" at bounding box center [449, 85] width 73 height 6
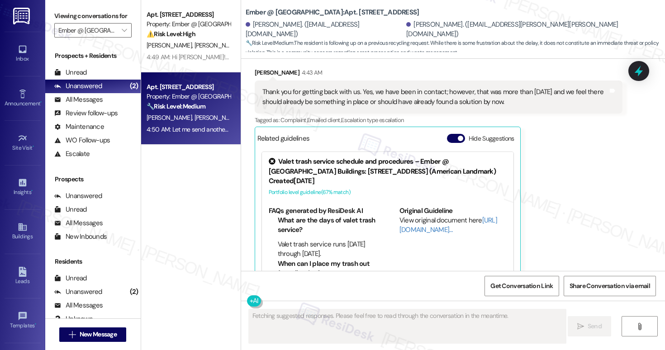
scroll to position [1300, 0]
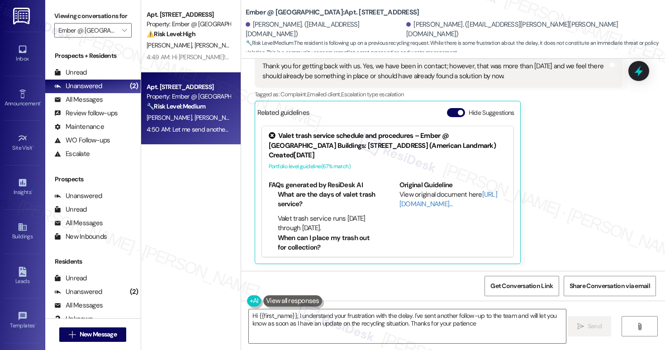
type textarea "Hi {{first_name}}, I understand your frustration with the delay. I've sent anot…"
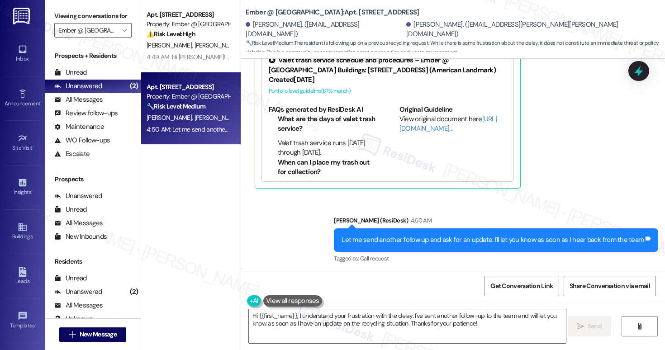
scroll to position [1377, 0]
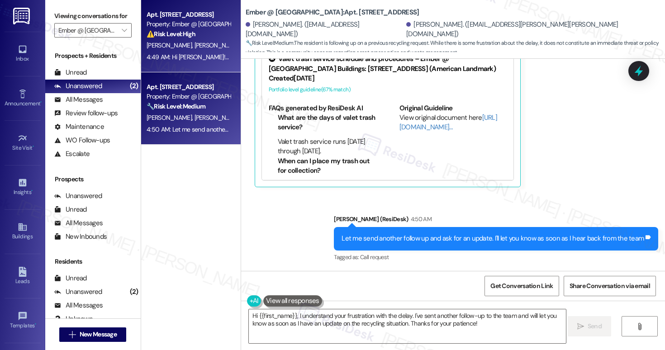
click at [194, 48] on span "J. Mendoza" at bounding box center [216, 45] width 45 height 8
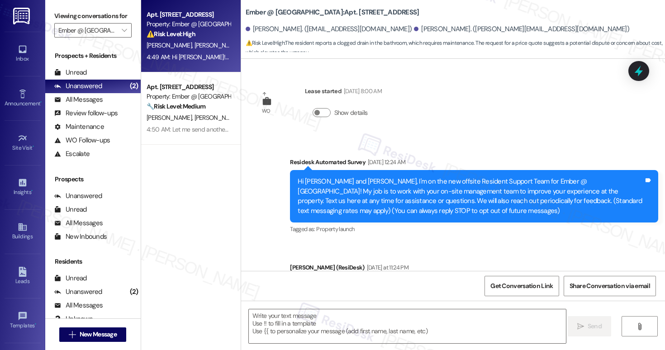
click at [194, 48] on span "J. Mendoza" at bounding box center [216, 45] width 45 height 8
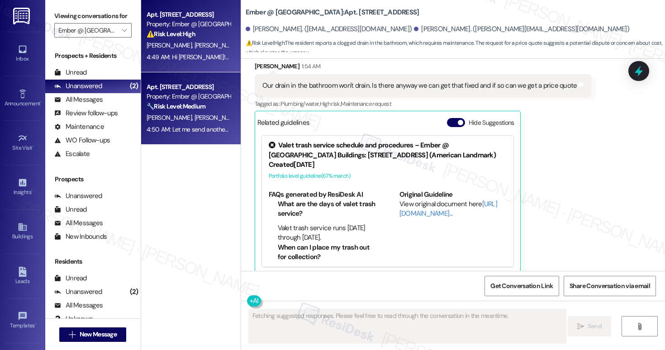
scroll to position [384, 0]
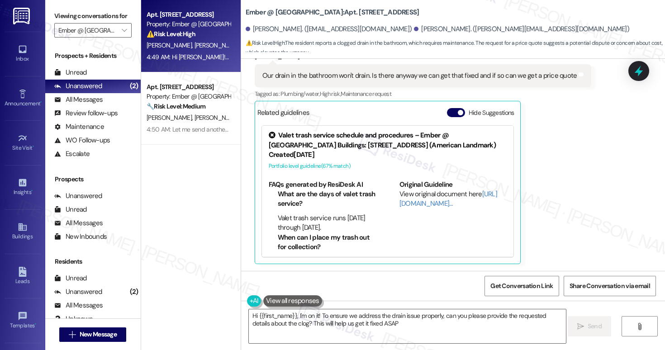
type textarea "Hi {{first_name}}, I'm on it! To ensure we address the drain issue properly, ca…"
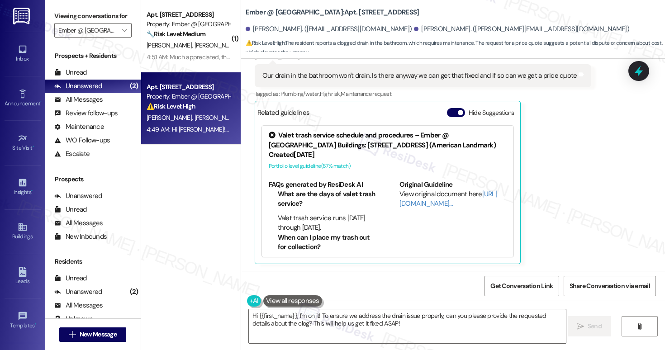
scroll to position [508, 0]
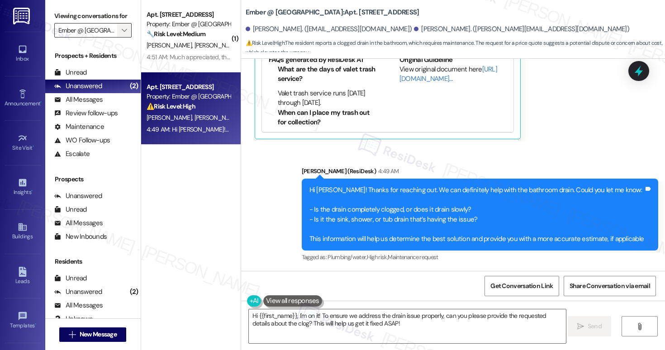
click at [123, 38] on span "" at bounding box center [124, 30] width 9 height 14
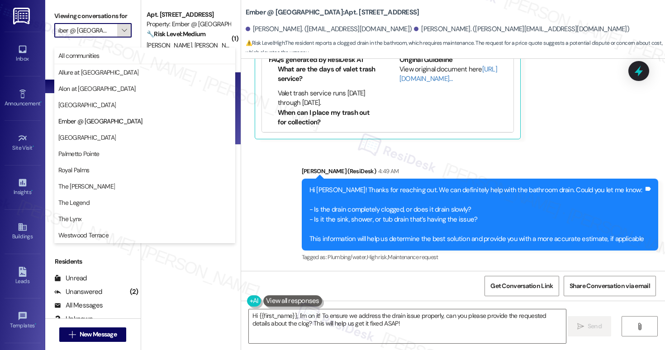
click at [123, 38] on span "" at bounding box center [124, 30] width 9 height 14
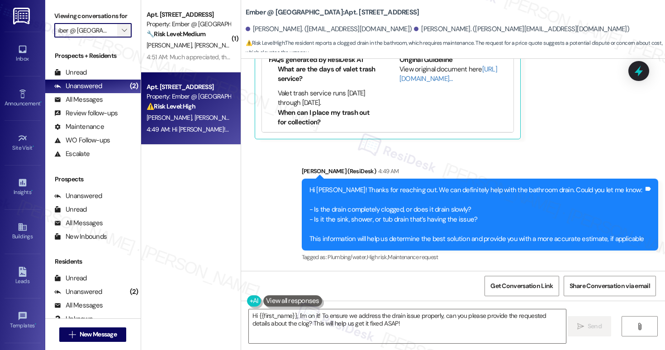
scroll to position [0, 0]
click at [124, 38] on button "" at bounding box center [124, 30] width 14 height 14
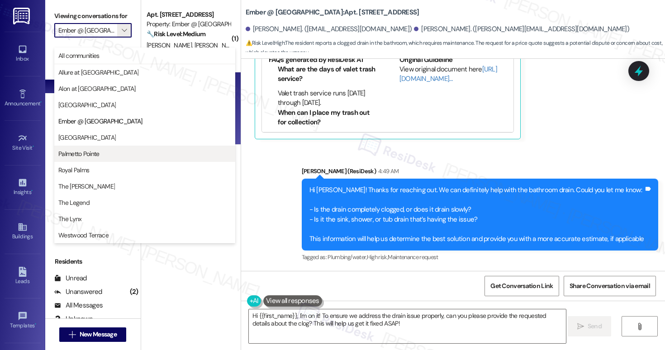
click at [95, 155] on span "Palmetto Pointe" at bounding box center [78, 153] width 41 height 9
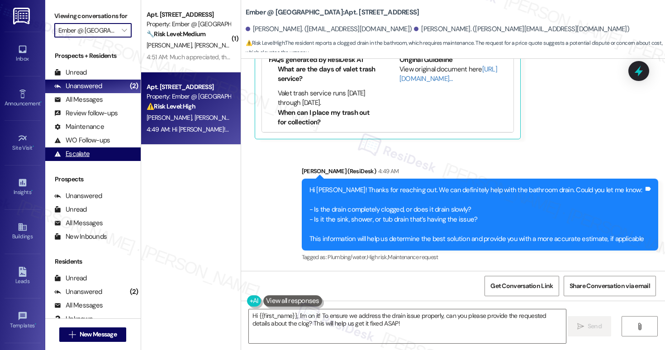
type input "Palmetto Pointe"
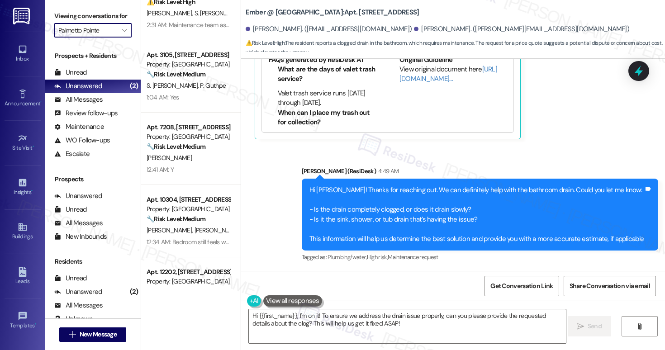
scroll to position [76, 0]
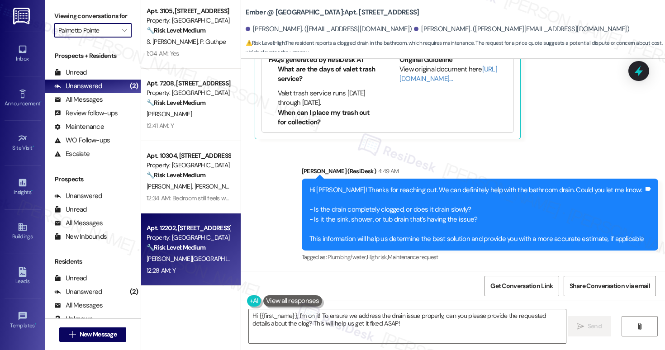
click at [251, 258] on span "K. Vadivelu Manivannan" at bounding box center [288, 259] width 75 height 8
type textarea "Fetching suggested responses. Please feel free to read through the conversation…"
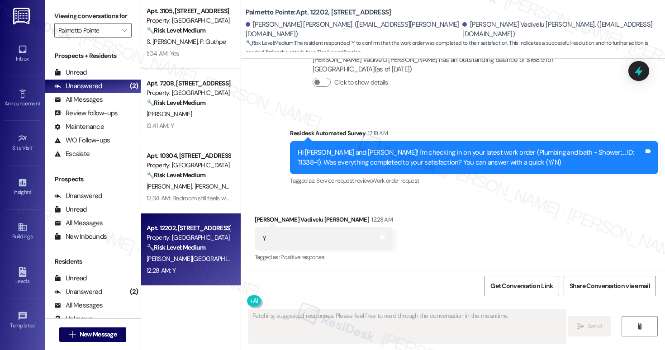
scroll to position [299, 0]
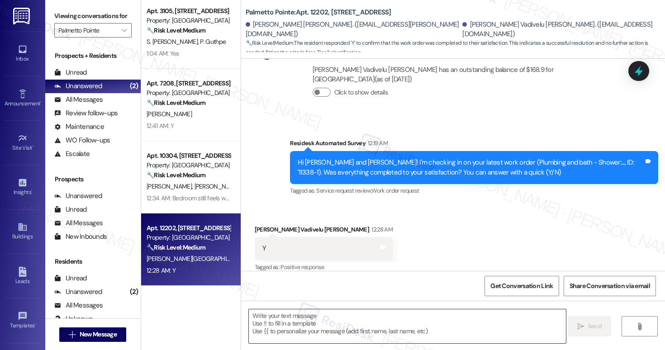
click at [329, 312] on textarea at bounding box center [407, 326] width 317 height 34
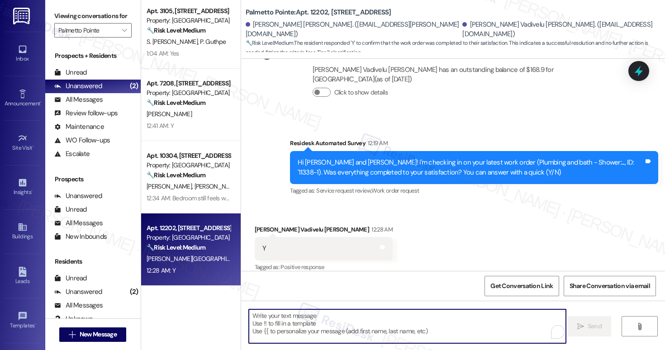
paste textarea "Hi {{first_name}}, I'm so glad to hear the work order was completed to your sat…"
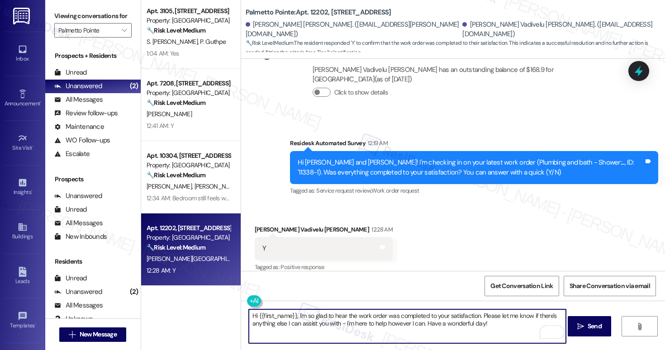
click at [266, 225] on div "Krishnakanth Vadivelu Manivannan 12:28 AM" at bounding box center [324, 231] width 138 height 13
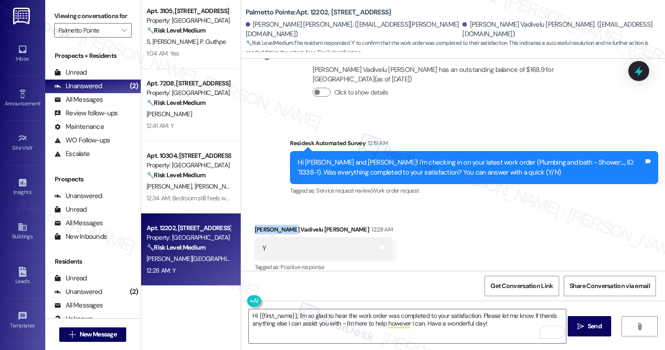
copy div "Krishnakanth"
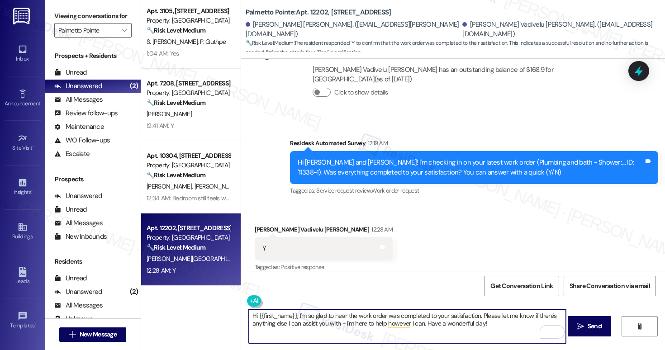
drag, startPoint x: 293, startPoint y: 316, endPoint x: 255, endPoint y: 315, distance: 37.6
click at [255, 315] on textarea "Hi {{first_name}}, I'm so glad to hear the work order was completed to your sat…" at bounding box center [407, 326] width 317 height 34
paste textarea "Krishnakanth"
type textarea "Hi Krishnakanth, I'm so glad to hear the work order was completed to your satis…"
click at [588, 331] on span "Send" at bounding box center [595, 326] width 14 height 9
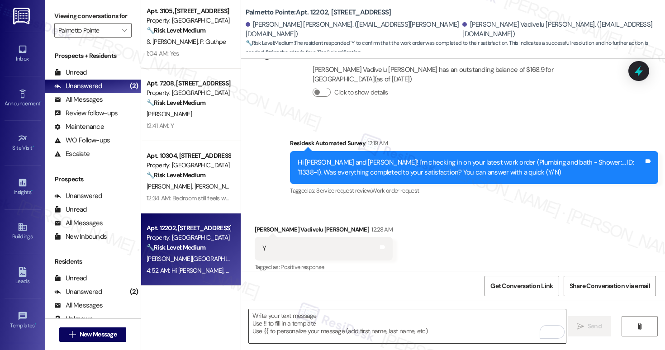
click at [319, 317] on textarea "To enrich screen reader interactions, please activate Accessibility in Grammarl…" at bounding box center [407, 326] width 317 height 34
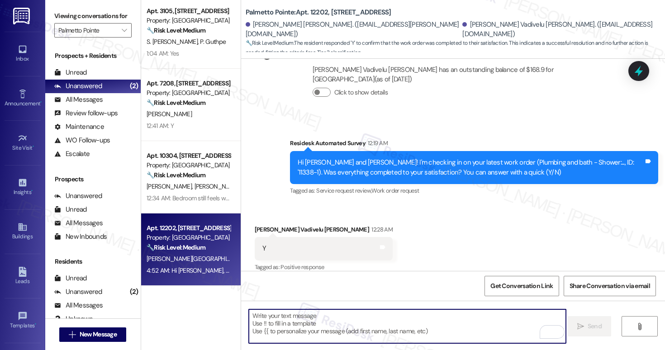
scroll to position [372, 0]
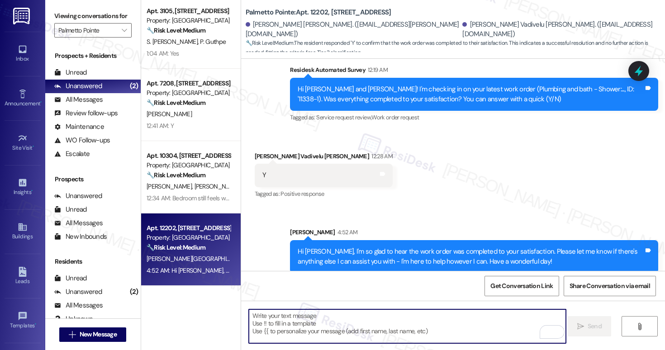
click at [327, 324] on textarea "To enrich screen reader interactions, please activate Accessibility in Grammarl…" at bounding box center [407, 326] width 317 height 34
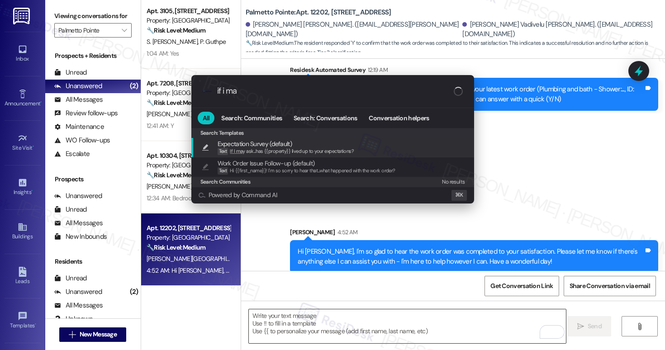
type input "if i may"
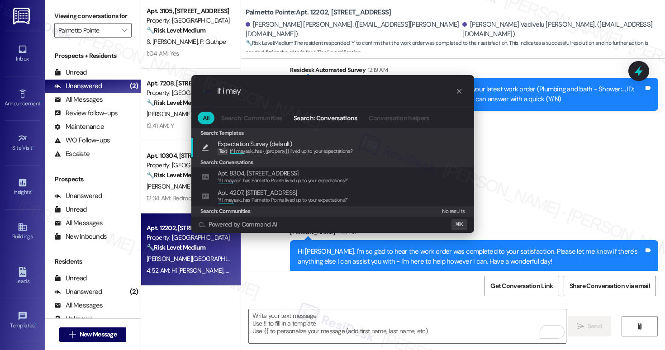
click at [321, 138] on div "Expectation Survey (default) Text If I may ask...has {{property}} lived up to y…" at bounding box center [332, 147] width 283 height 19
type textarea "If I may ask...has {{property}} lived up to your expectations?"
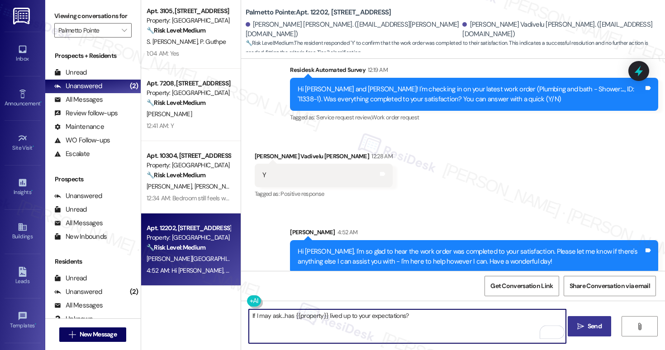
click at [583, 332] on button " Send" at bounding box center [590, 326] width 44 height 20
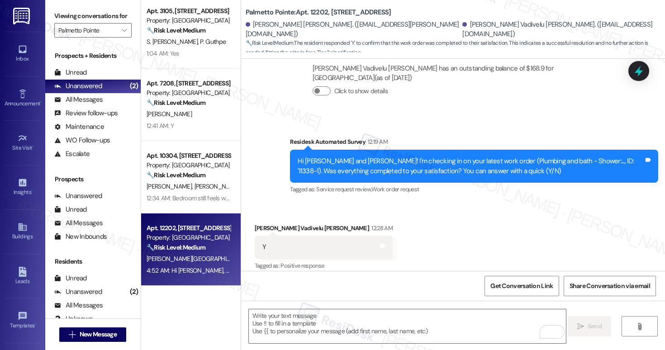
scroll to position [299, 0]
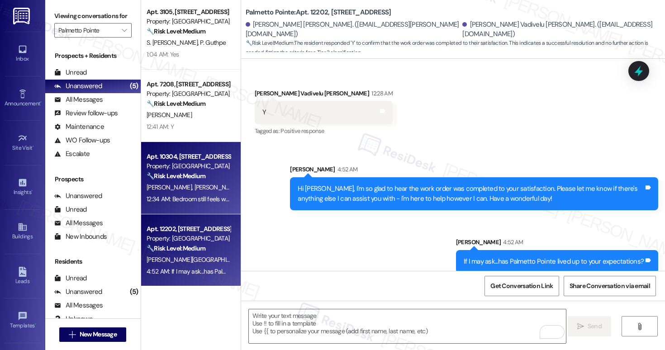
scroll to position [76, 0]
click at [178, 179] on div "🔧 Risk Level: Medium The resident is reporting that the initial work order did …" at bounding box center [189, 175] width 84 height 9
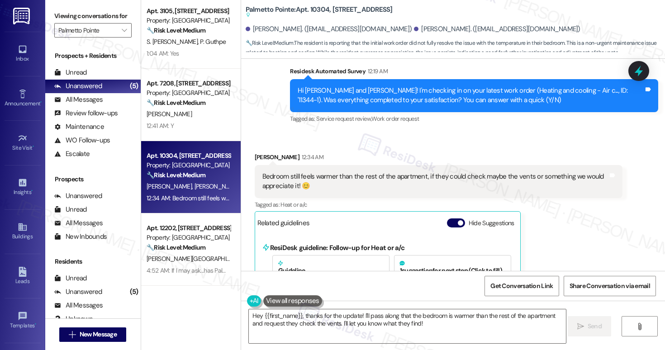
scroll to position [174, 0]
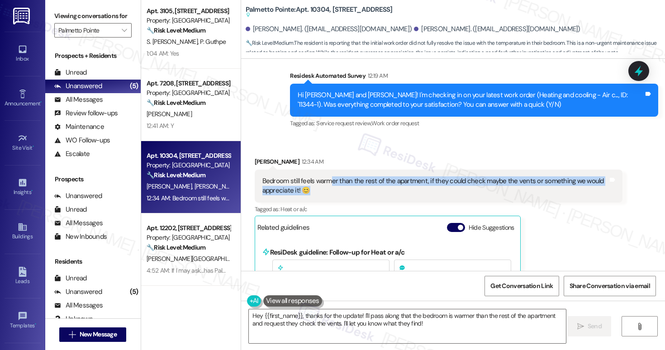
drag, startPoint x: 323, startPoint y: 172, endPoint x: 391, endPoint y: 184, distance: 69.3
click at [391, 184] on div "Bedroom still feels warmer than the rest of the apartment, if they could check …" at bounding box center [435, 185] width 346 height 19
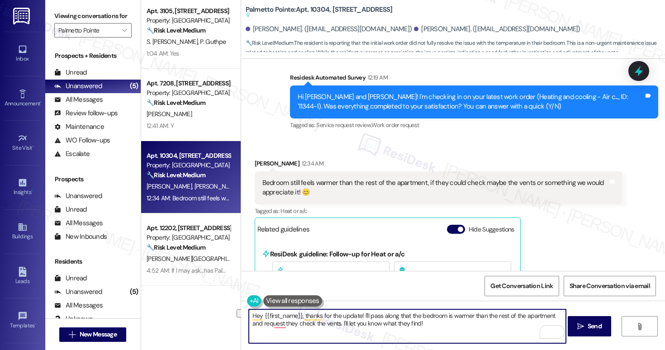
drag, startPoint x: 411, startPoint y: 326, endPoint x: 326, endPoint y: 322, distance: 85.1
click at [326, 322] on textarea "Hey {{first_name}}, thanks for the update! I'll pass along that the bedroom is …" at bounding box center [407, 326] width 317 height 34
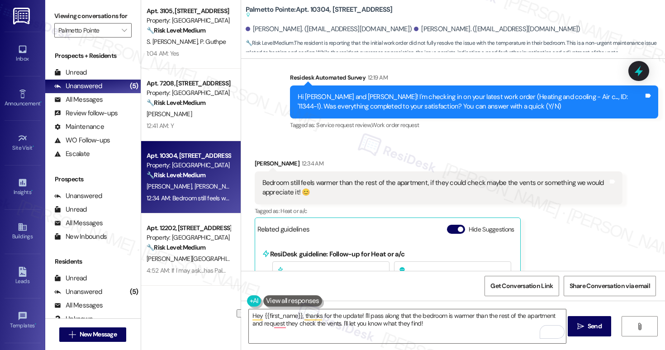
scroll to position [4, 0]
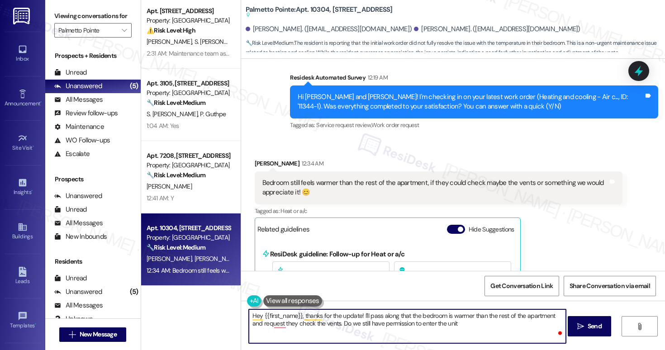
type textarea "Hey {{first_name}}, thanks for the update! I'll pass along that the bedroom is …"
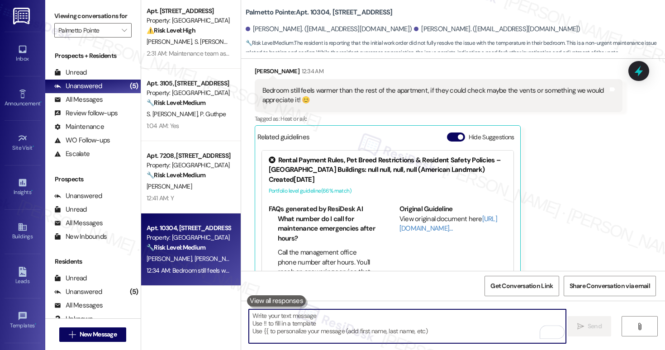
scroll to position [280, 0]
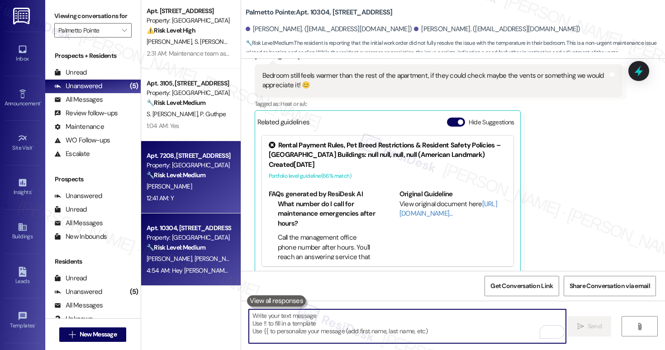
click at [184, 192] on div "[PERSON_NAME]" at bounding box center [188, 186] width 85 height 11
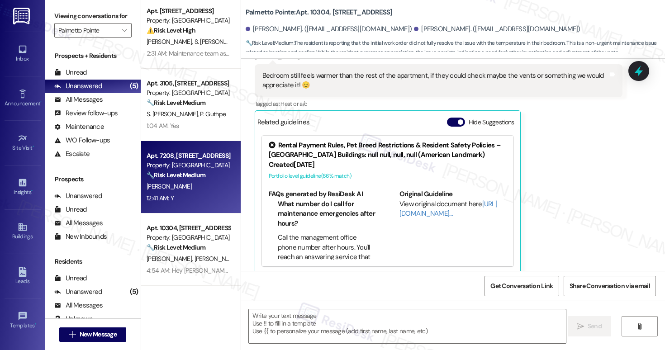
type textarea "Fetching suggested responses. Please feel free to read through the conversation…"
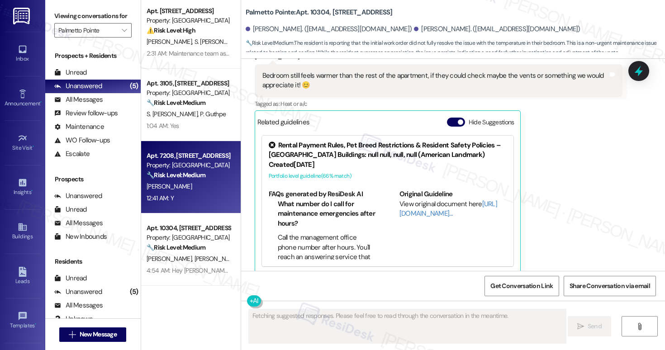
click at [184, 192] on div "[PERSON_NAME]" at bounding box center [188, 186] width 85 height 11
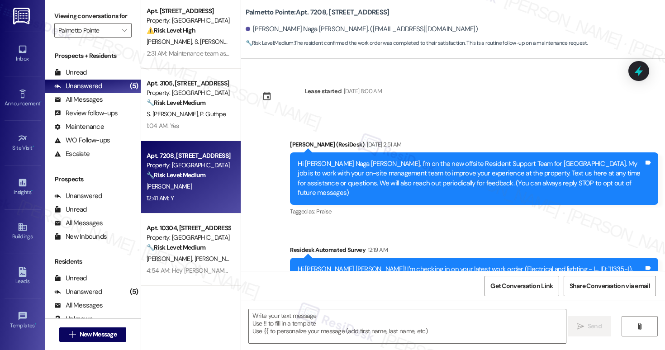
scroll to position [106, 0]
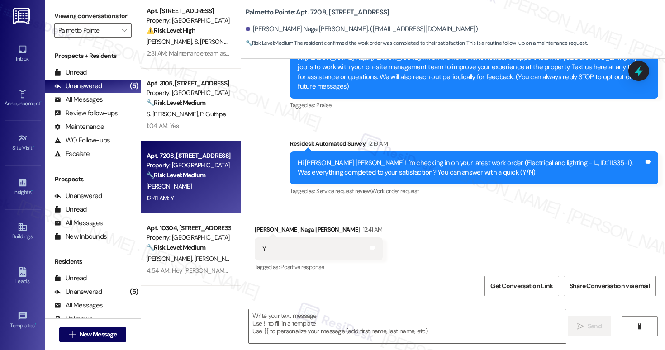
type textarea "Fetching suggested responses. Please feel free to read through the conversation…"
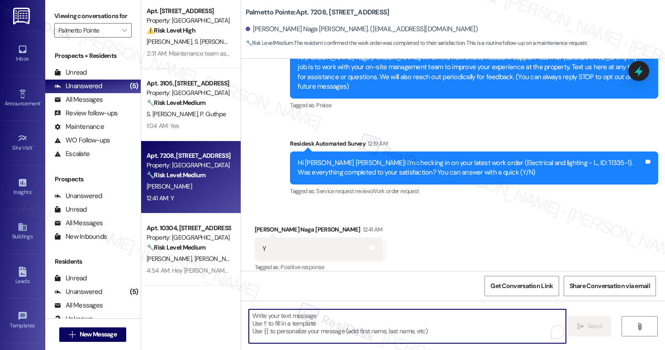
click at [281, 319] on textarea "To enrich screen reader interactions, please activate Accessibility in Grammarl…" at bounding box center [407, 326] width 317 height 34
paste textarea "Hi {{first_name}}, I'm so glad to hear the work order was completed to your sat…"
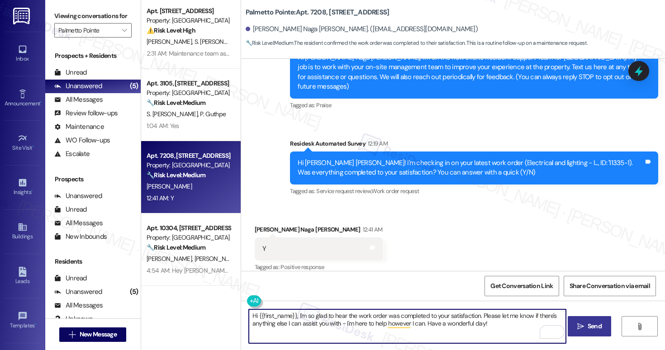
type textarea "Hi {{first_name}}, I'm so glad to hear the work order was completed to your sat…"
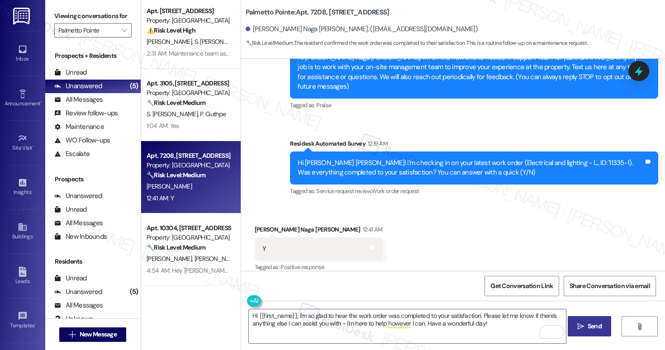
click at [592, 323] on span "Send" at bounding box center [595, 326] width 14 height 9
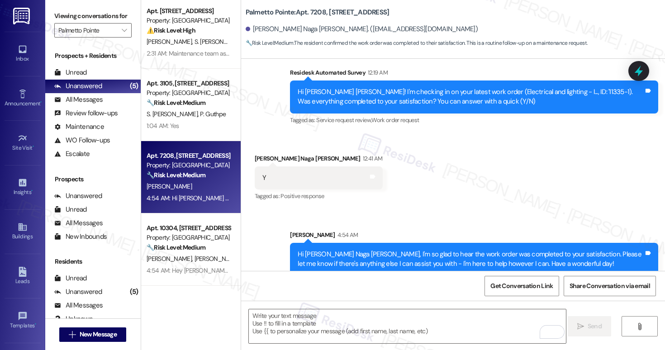
scroll to position [180, 0]
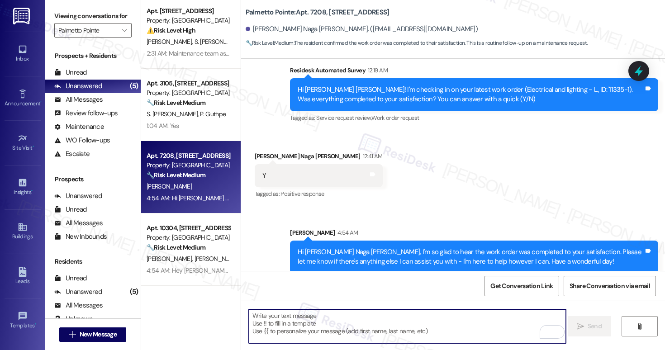
click at [329, 320] on textarea "To enrich screen reader interactions, please activate Accessibility in Grammarl…" at bounding box center [407, 326] width 317 height 34
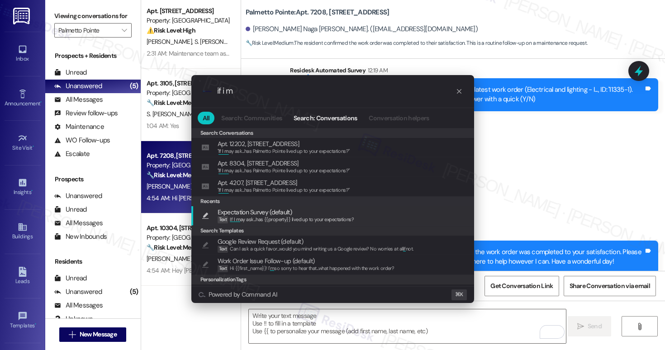
type input "if i m"
click at [320, 216] on span "If I m ay ask...has {{property}} lived up to your expectations?" at bounding box center [292, 219] width 124 height 6
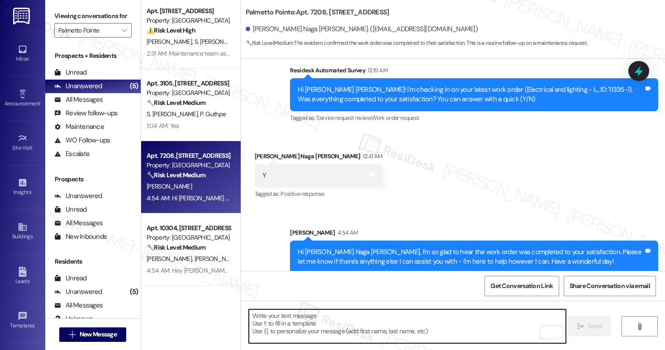
type textarea "If I may ask...has {{property}} lived up to your expectations?"
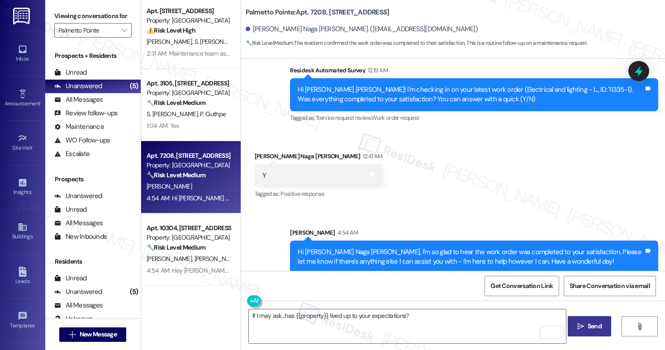
click at [591, 331] on span "Send" at bounding box center [595, 326] width 14 height 9
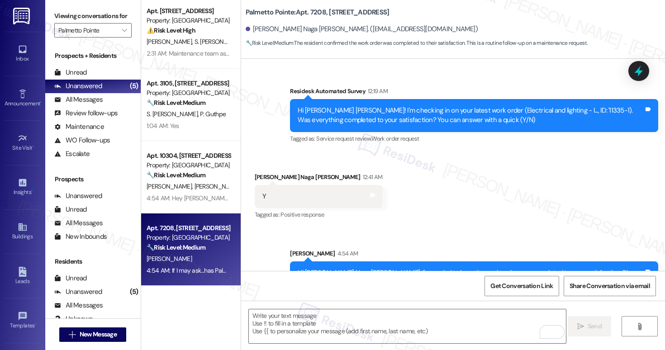
scroll to position [243, 0]
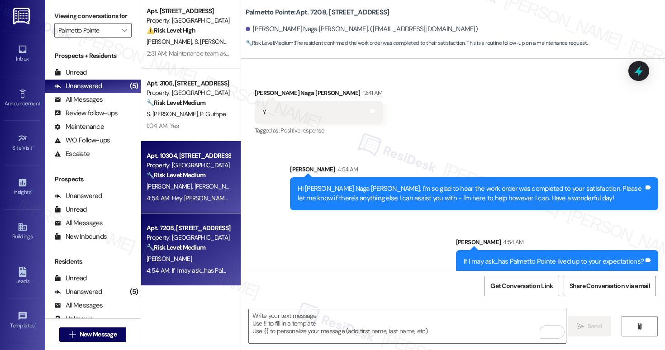
click at [186, 191] on div "[PERSON_NAME] [PERSON_NAME]" at bounding box center [188, 186] width 85 height 11
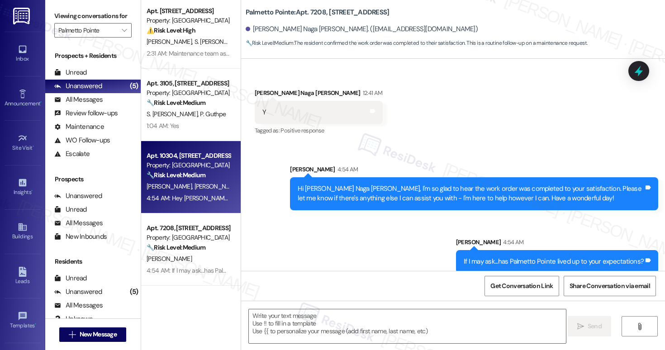
type textarea "Fetching suggested responses. Please feel free to read through the conversation…"
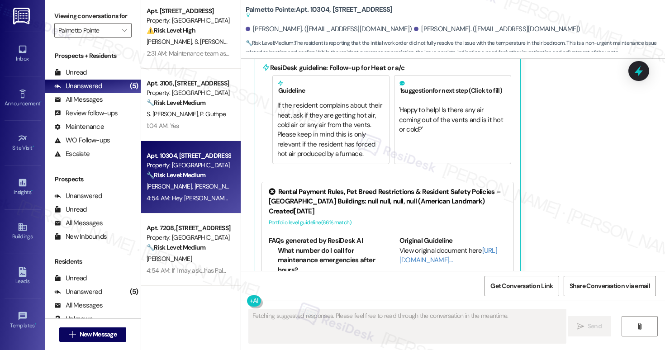
scroll to position [218, 0]
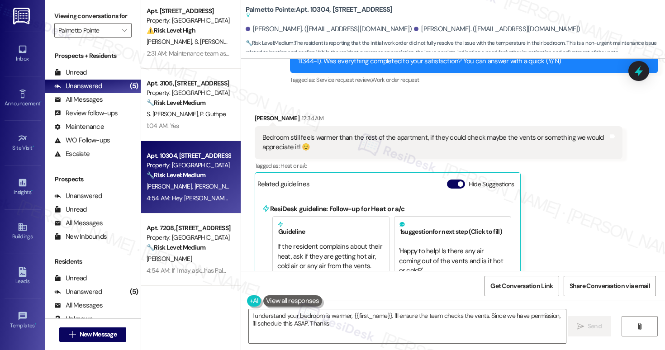
type textarea "I understand your bedroom is warmer, {{first_name}}. I'll ensure the team check…"
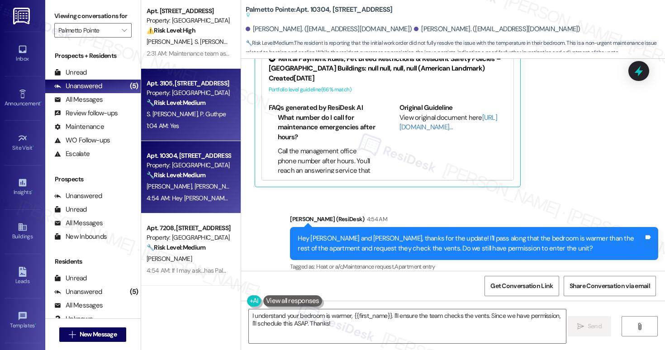
click at [200, 115] on span "P. Guthpe" at bounding box center [213, 114] width 26 height 8
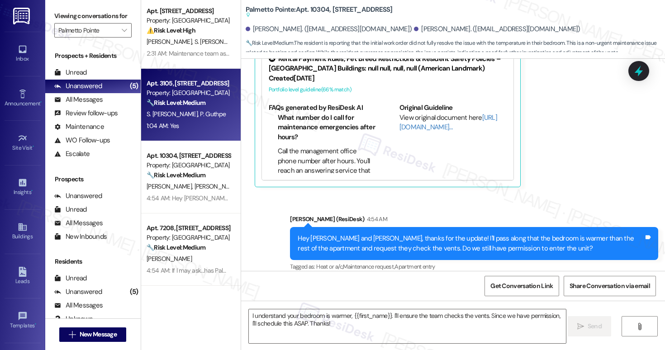
type textarea "Fetching suggested responses. Please feel free to read through the conversation…"
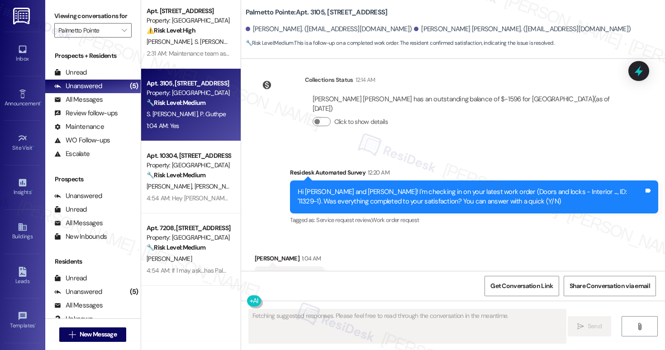
scroll to position [190, 0]
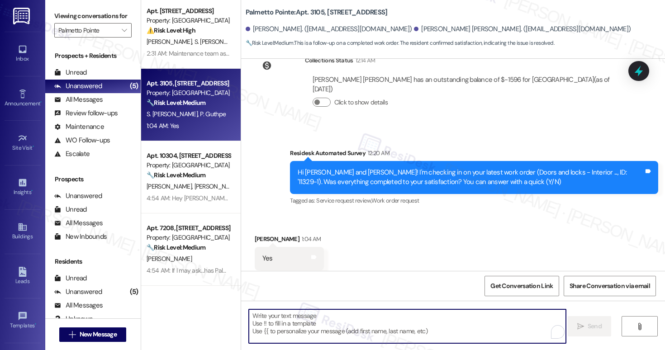
click at [272, 332] on textarea "To enrich screen reader interactions, please activate Accessibility in Grammarl…" at bounding box center [407, 326] width 317 height 34
paste textarea "Hi {{first_name}}, I'm so glad to hear the work order was completed to your sat…"
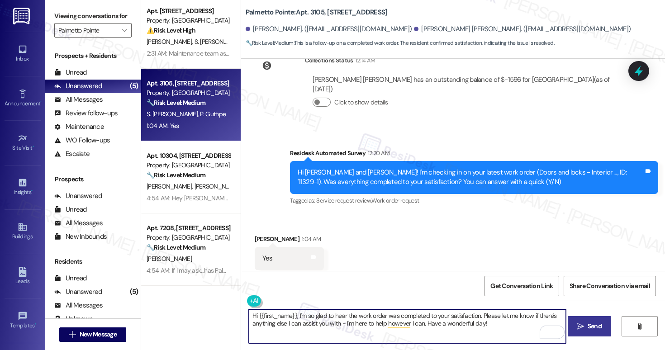
type textarea "Hi {{first_name}}, I'm so glad to hear the work order was completed to your sat…"
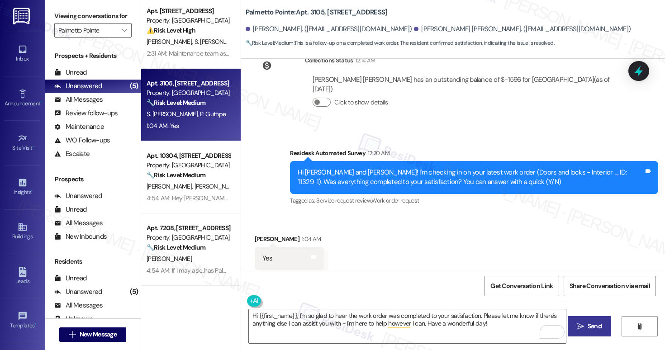
click at [588, 329] on span "Send" at bounding box center [595, 326] width 14 height 9
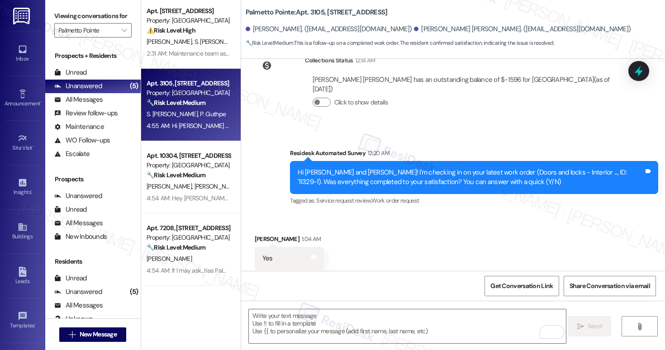
scroll to position [263, 0]
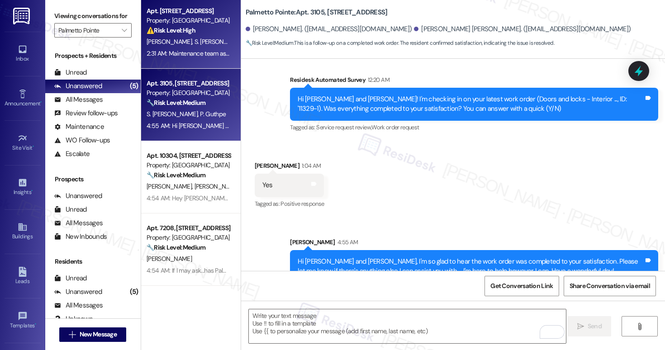
click at [169, 36] on div "G. Nandakumar S. Babu Elango" at bounding box center [188, 41] width 85 height 11
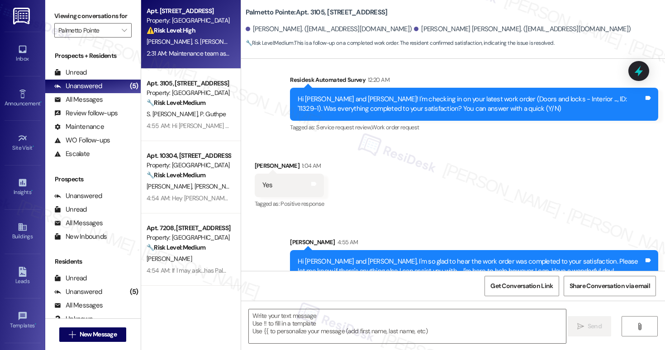
type textarea "Fetching suggested responses. Please feel free to read through the conversation…"
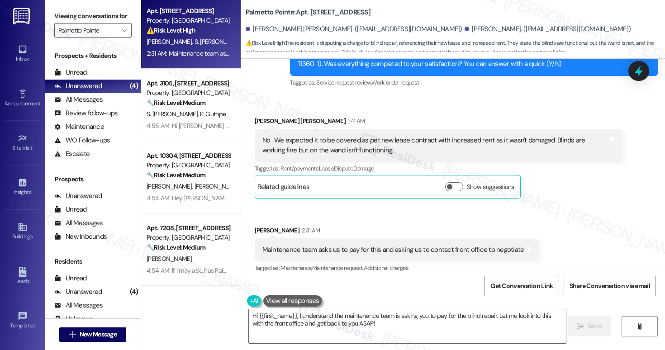
scroll to position [1358, 0]
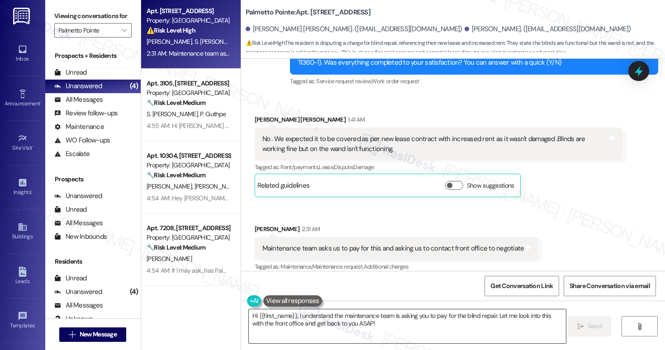
click at [378, 323] on textarea "Hi {{first_name}}, I understand the maintenance team is asking you to pay for t…" at bounding box center [407, 326] width 317 height 34
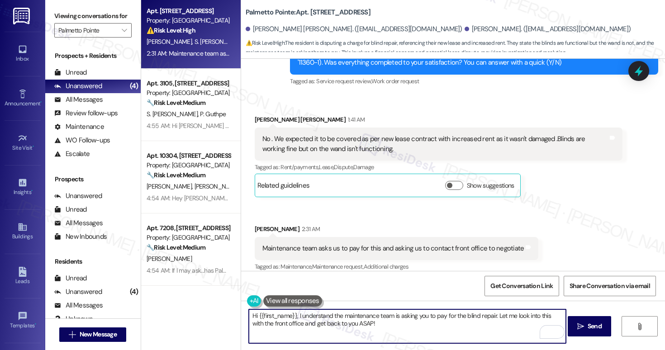
click at [374, 323] on textarea "Hi {{first_name}}, I understand the maintenance team is asking you to pay for t…" at bounding box center [407, 326] width 317 height 34
type textarea "Hi {{first_name}}, I understand the maintenance team is asking you to pay for t…"
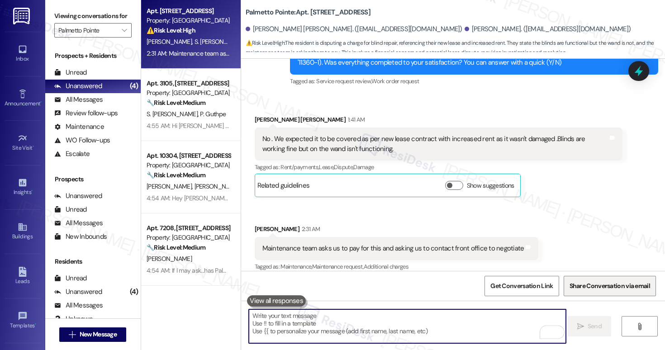
scroll to position [1357, 0]
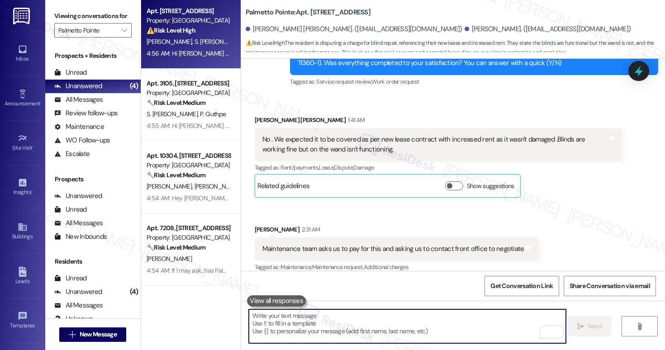
click at [335, 327] on textarea "To enrich screen reader interactions, please activate Accessibility in Grammarl…" at bounding box center [407, 326] width 317 height 34
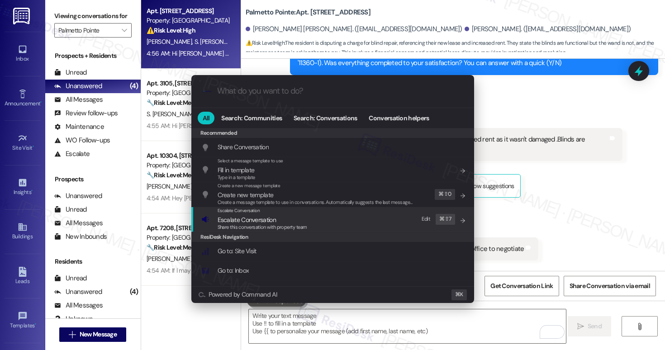
click at [223, 224] on span "Share this conversation with property team" at bounding box center [263, 227] width 90 height 6
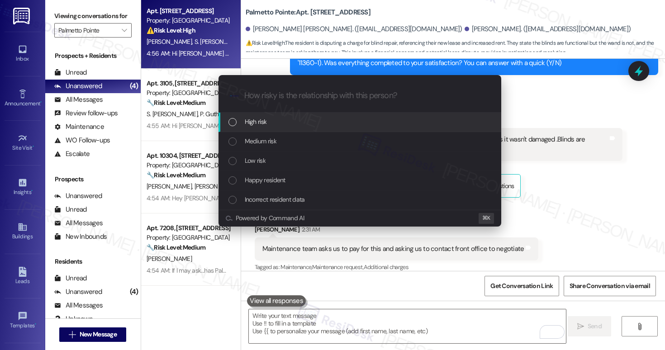
click at [280, 117] on div "High risk" at bounding box center [360, 122] width 265 height 10
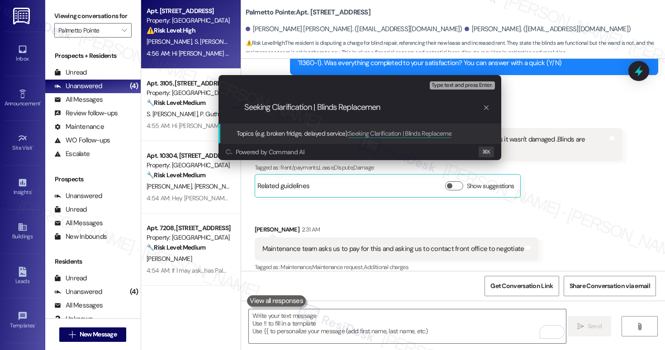
type input "Seeking Clarification | Blinds Replacement"
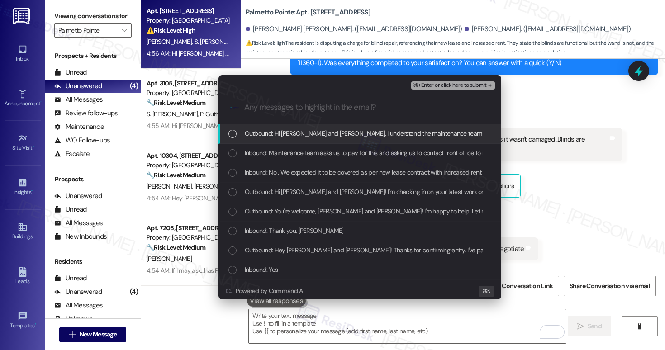
click at [360, 137] on span "Outbound: Hi Shandhya and Ganesh, I understand the maintenance team is asking y…" at bounding box center [542, 133] width 595 height 10
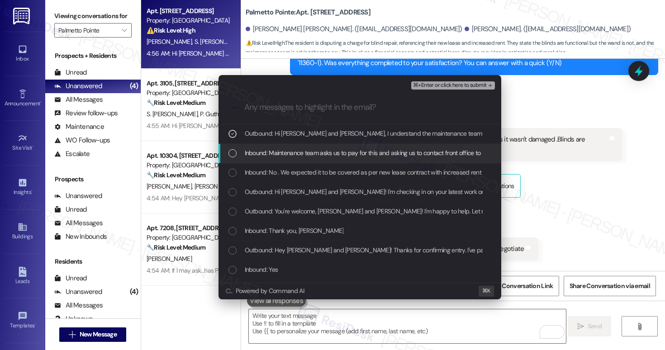
click at [354, 156] on span "Inbound: Maintenance team asks us to pay for this and asking us to contact fron…" at bounding box center [376, 153] width 262 height 10
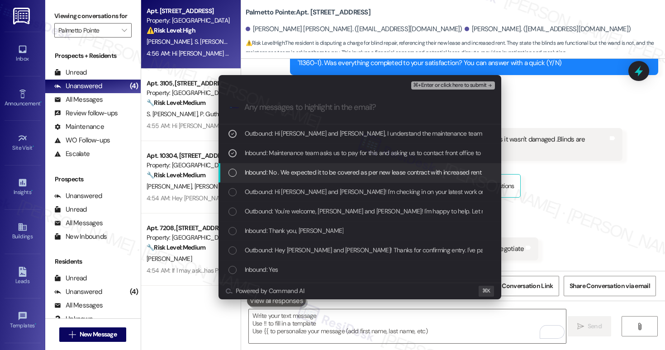
click at [353, 172] on span "Inbound: No . We expected it to be covered as per new lease contract with incre…" at bounding box center [466, 172] width 442 height 10
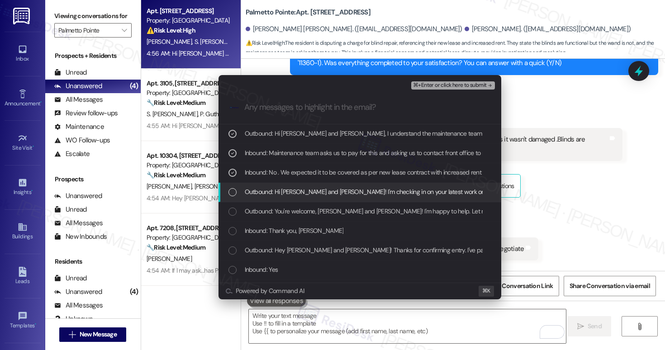
click at [349, 188] on span "Outbound: Hi Shandhya and Ganesh! I'm checking in on your latest work order (Ge…" at bounding box center [535, 192] width 581 height 10
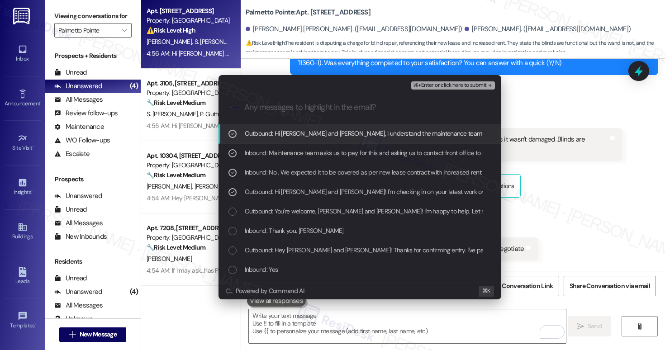
click at [450, 88] on span "⌘+Enter or click here to submit" at bounding box center [449, 85] width 73 height 6
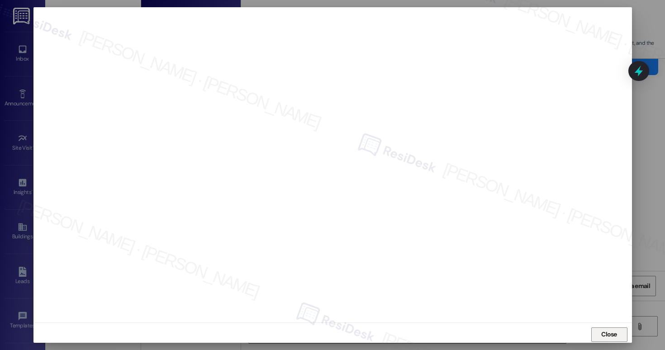
click at [601, 335] on span "Close" at bounding box center [609, 334] width 16 height 9
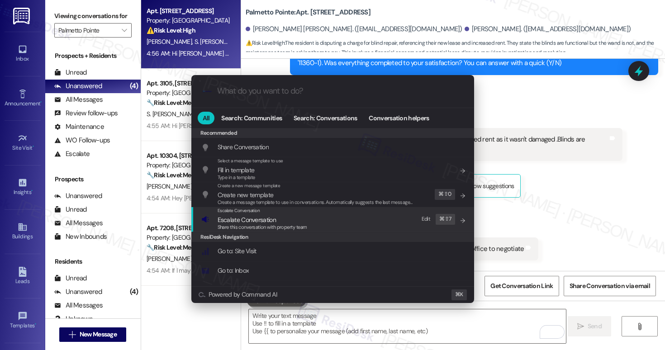
click at [326, 224] on div "Escalate Conversation Escalate Conversation Share this conversation with proper…" at bounding box center [333, 219] width 265 height 24
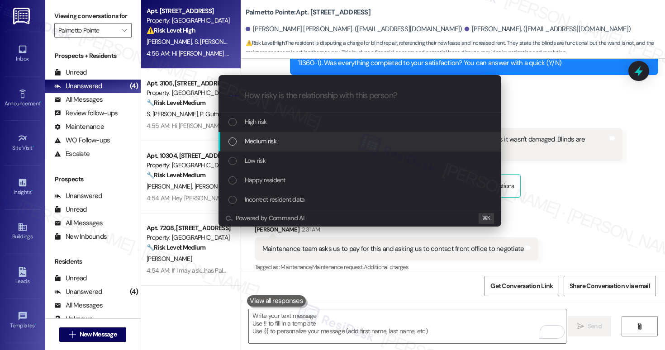
click at [322, 137] on div "Medium risk" at bounding box center [360, 141] width 265 height 10
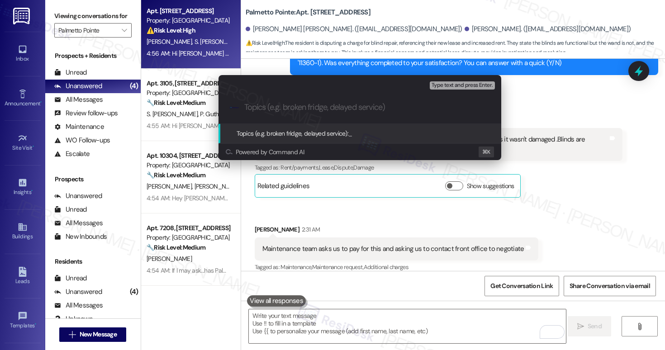
paste input "Seeking Clarification | Blinds Replacement"
type input "Seeking Clarification | Blinds Replacement"
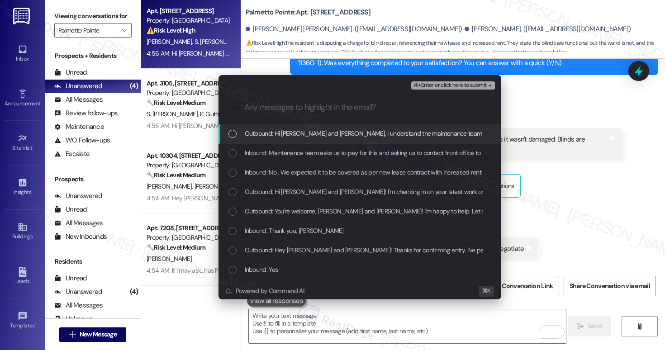
click at [290, 137] on span "Outbound: Hi Shandhya and Ganesh, I understand the maintenance team is asking y…" at bounding box center [542, 133] width 595 height 10
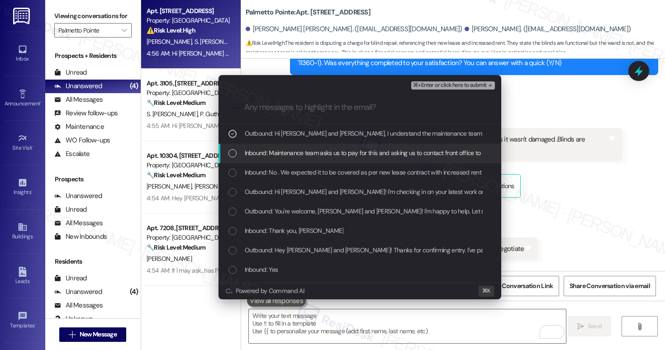
click at [289, 153] on span "Inbound: Maintenance team asks us to pay for this and asking us to contact fron…" at bounding box center [376, 153] width 262 height 10
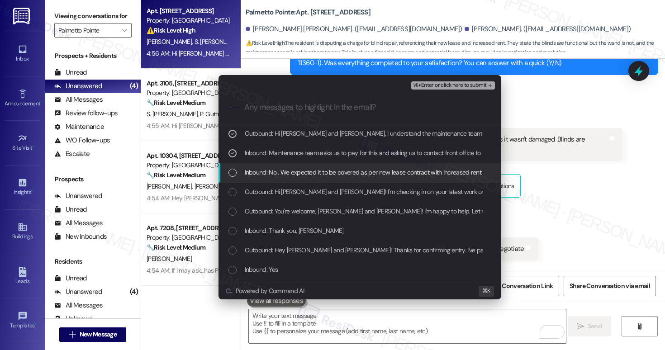
click at [289, 171] on span "Inbound: No . We expected it to be covered as per new lease contract with incre…" at bounding box center [466, 172] width 442 height 10
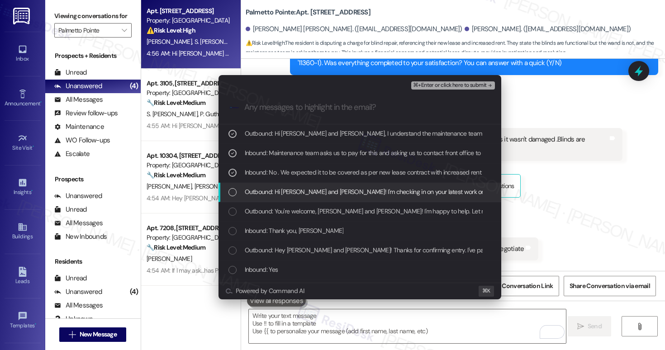
click at [299, 194] on span "Outbound: Hi Shandhya and Ganesh! I'm checking in on your latest work order (Ge…" at bounding box center [535, 192] width 581 height 10
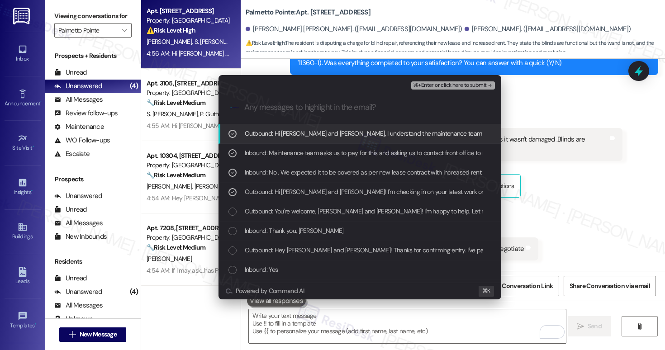
click at [421, 85] on span "⌘+Enter or click here to submit" at bounding box center [449, 85] width 73 height 6
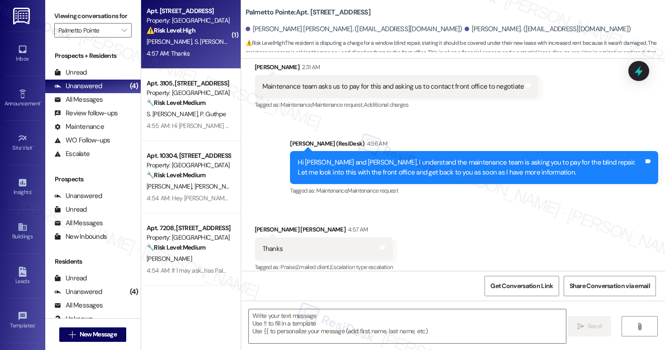
scroll to position [1520, 0]
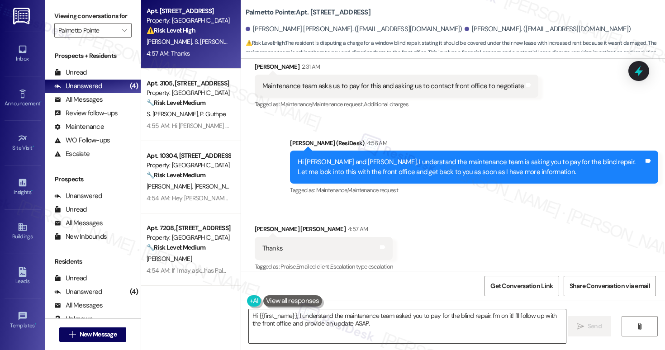
click at [367, 324] on textarea "Hi {{first_name}}, I understand the maintenance team asked you to pay for the b…" at bounding box center [407, 326] width 317 height 34
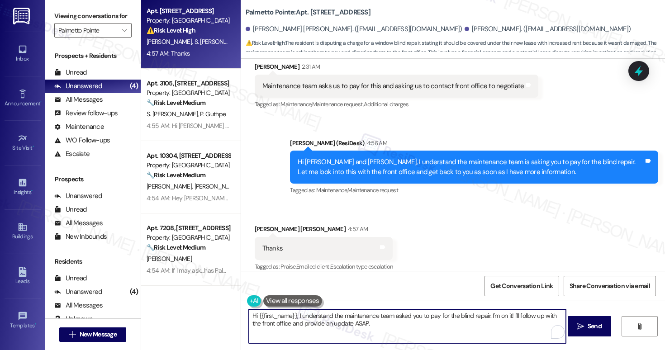
click at [367, 324] on textarea "Hi {{first_name}}, I understand the maintenance team asked you to pay for the b…" at bounding box center [407, 326] width 317 height 34
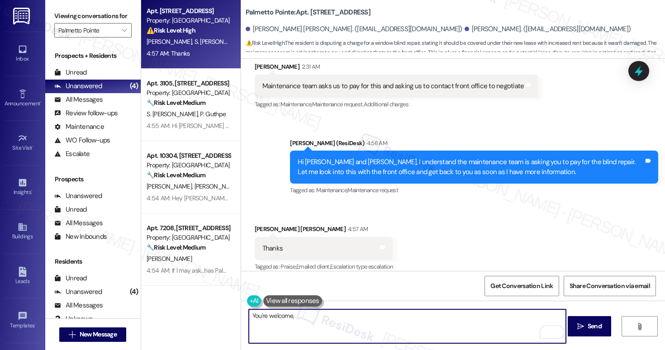
click at [258, 224] on div "Shandhya Babu Elango 4:57 AM" at bounding box center [324, 230] width 138 height 13
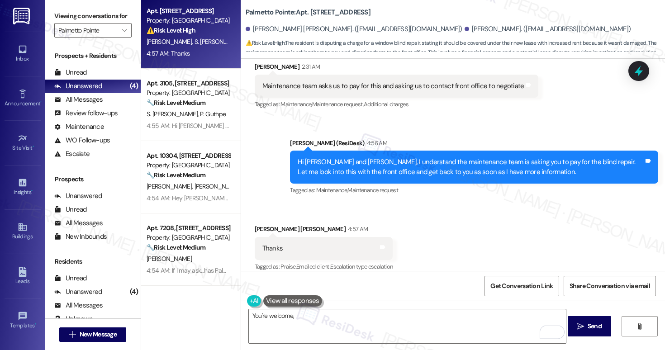
click at [258, 224] on div "Shandhya Babu Elango 4:57 AM" at bounding box center [324, 230] width 138 height 13
click at [308, 317] on textarea "You're welcome," at bounding box center [407, 326] width 317 height 34
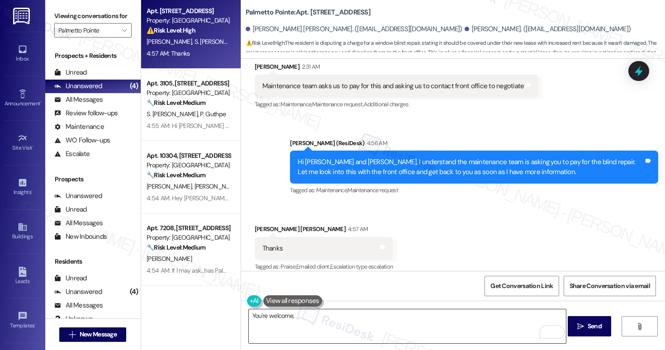
paste textarea "Shandhya"
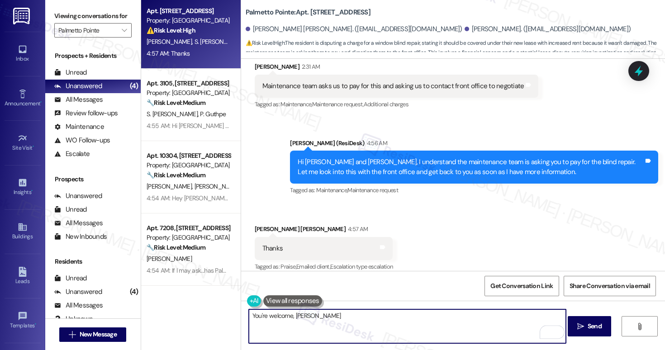
type textarea "You're welcome, Shandhya."
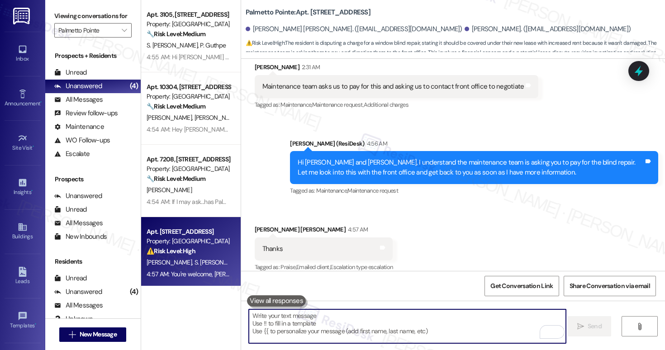
scroll to position [4, 0]
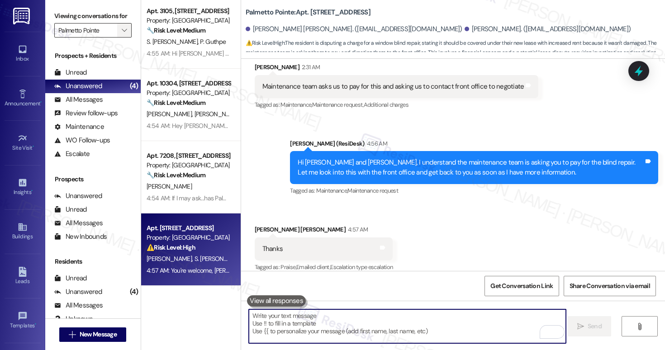
click at [120, 38] on span "" at bounding box center [124, 30] width 9 height 14
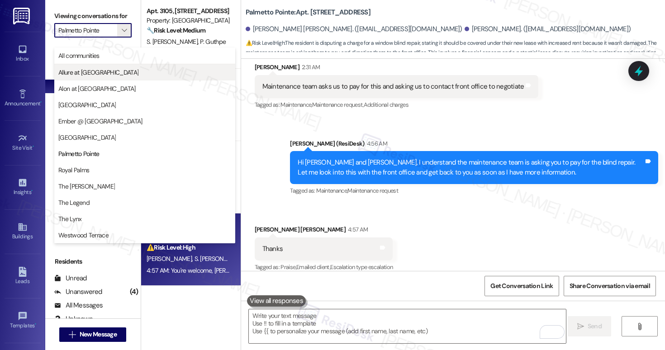
click at [160, 75] on span "Allure at Shavano" at bounding box center [144, 72] width 173 height 9
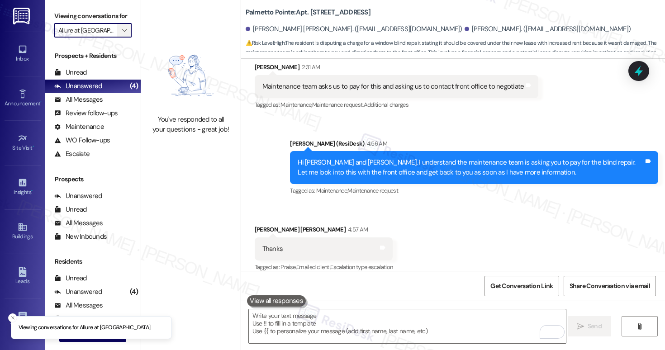
click at [124, 38] on button "" at bounding box center [124, 30] width 14 height 14
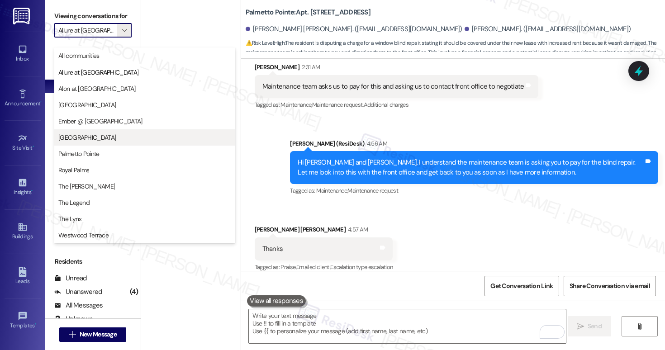
click at [90, 137] on span "[PERSON_NAME]" at bounding box center [144, 137] width 173 height 9
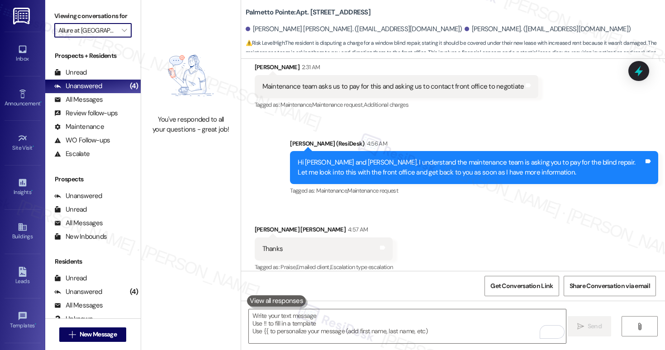
type input "[PERSON_NAME]"
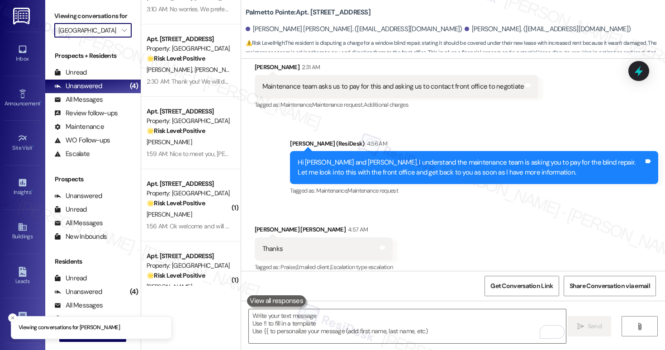
scroll to position [800, 0]
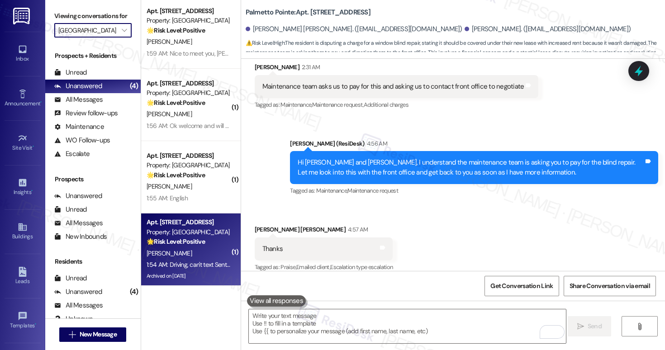
click at [204, 250] on div "D. Aranda" at bounding box center [188, 253] width 85 height 11
type textarea "Fetching suggested responses. Please feel free to read through the conversation…"
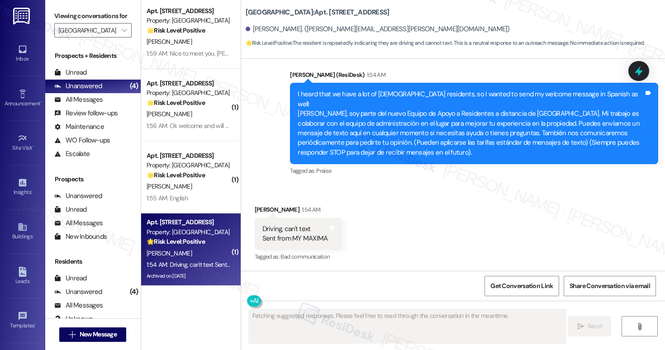
scroll to position [498, 0]
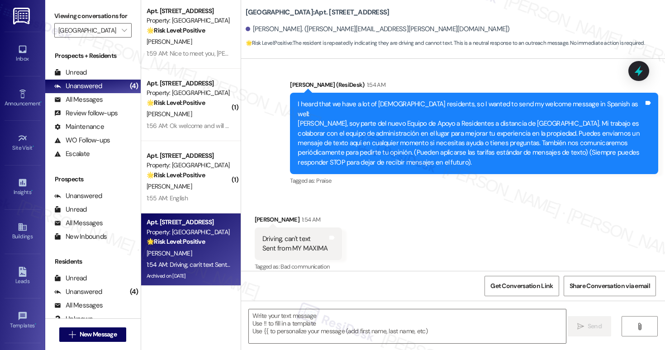
click at [362, 241] on div "Received via SMS Demetrius Aranda 1:54 AM Driving, can't text Sent from MY MAXI…" at bounding box center [453, 237] width 424 height 86
click at [343, 316] on textarea at bounding box center [407, 326] width 317 height 34
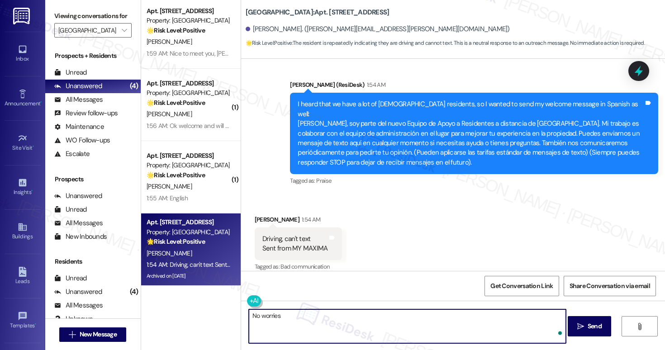
type textarea "No worries!"
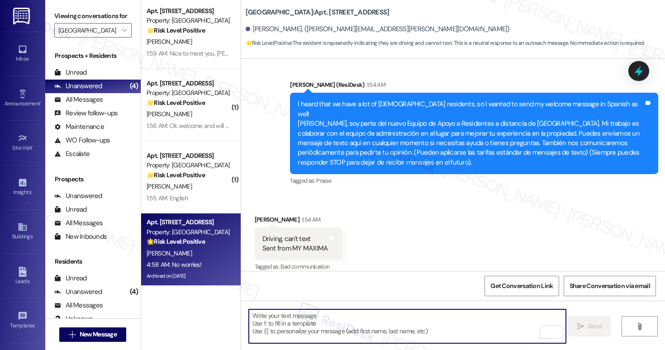
scroll to position [561, 0]
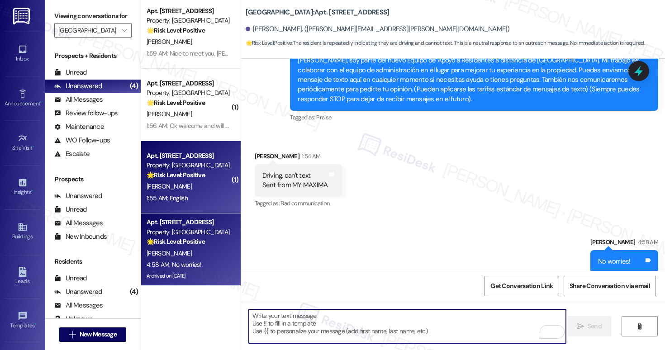
click at [166, 171] on strong "🌟 Risk Level: Positive" at bounding box center [176, 175] width 58 height 8
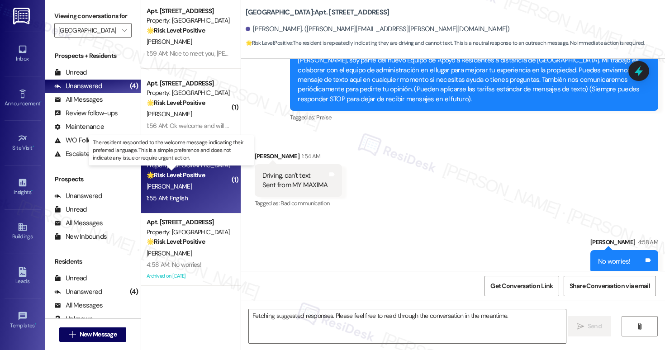
click at [166, 171] on strong "🌟 Risk Level: Positive" at bounding box center [176, 175] width 58 height 8
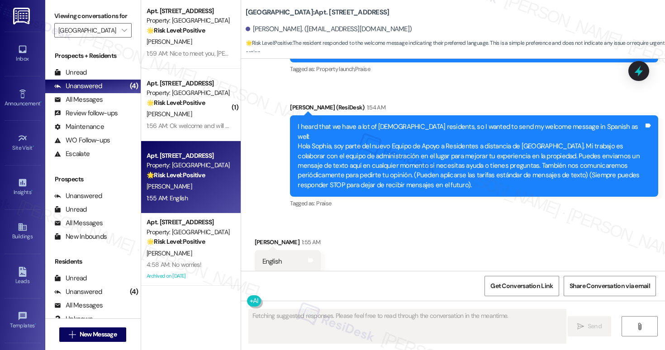
click at [369, 245] on div "Received via SMS Sophia Antu 1:55 AM English Tags and notes" at bounding box center [453, 248] width 424 height 63
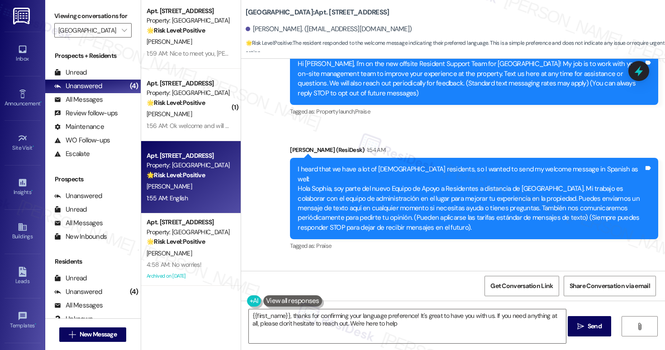
type textarea "{{first_name}}, thanks for confirming your language preference! It's great to h…"
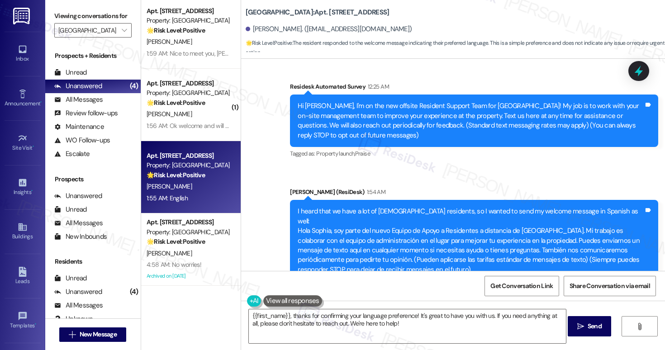
scroll to position [92, 0]
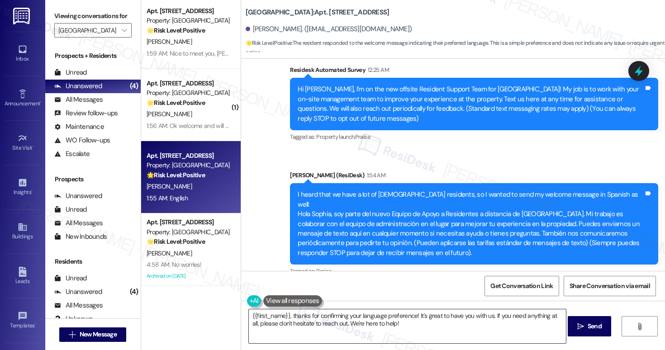
click at [414, 324] on textarea "{{first_name}}, thanks for confirming your language preference! It's great to h…" at bounding box center [407, 326] width 317 height 34
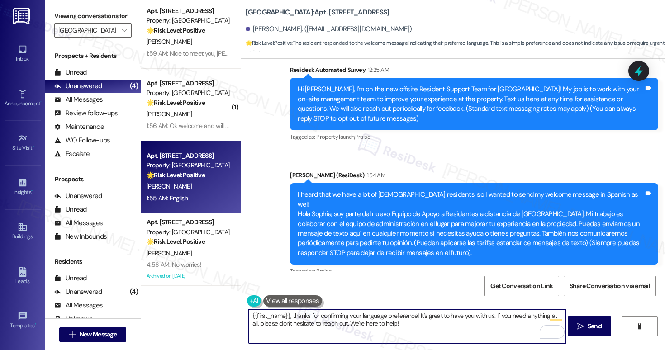
click at [415, 324] on textarea "{{first_name}}, thanks for confirming your language preference! It's great to h…" at bounding box center [407, 326] width 317 height 34
click at [589, 330] on span "Send" at bounding box center [595, 326] width 14 height 9
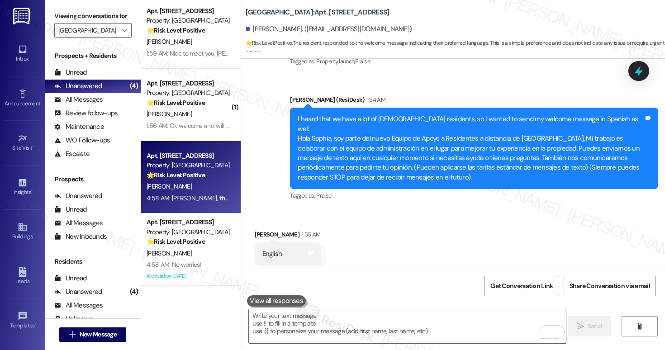
scroll to position [232, 0]
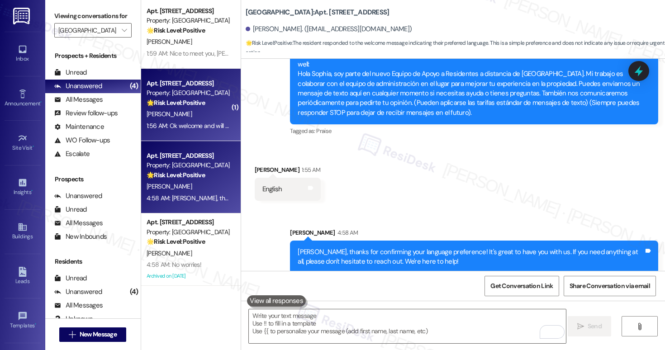
click at [179, 117] on div "[PERSON_NAME]" at bounding box center [188, 114] width 85 height 11
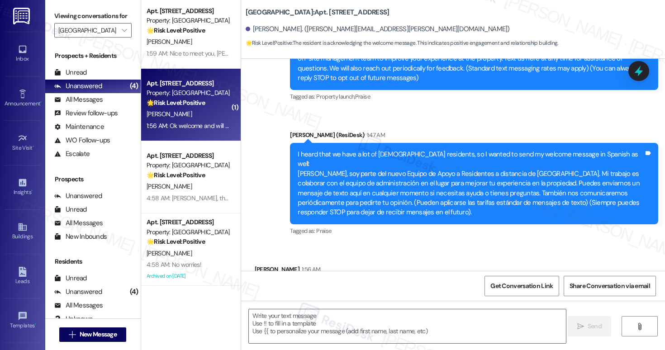
scroll to position [155, 0]
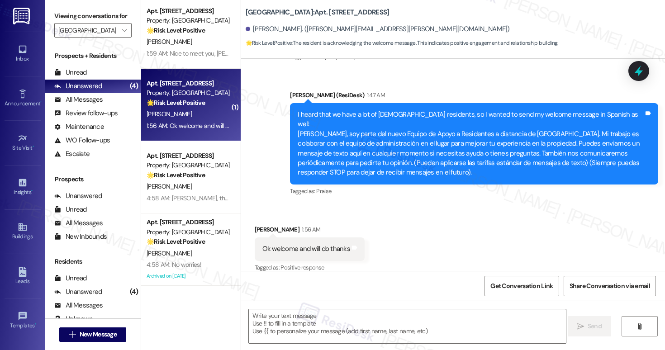
type textarea "Fetching suggested responses. Please feel free to read through the conversation…"
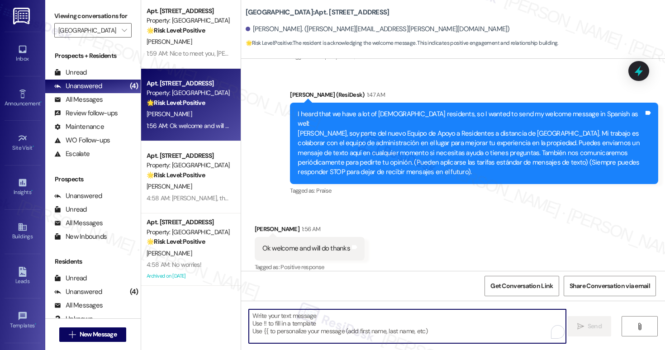
click at [295, 322] on textarea "To enrich screen reader interactions, please activate Accessibility in Grammarl…" at bounding box center [407, 326] width 317 height 34
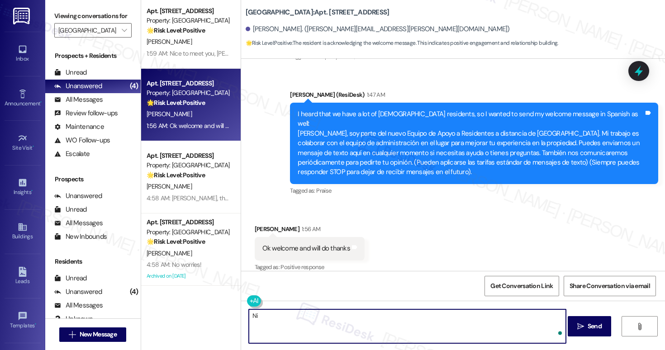
type textarea "N"
type textarea "w"
type textarea "Wonderful! Have a lovely day, Jessica!"
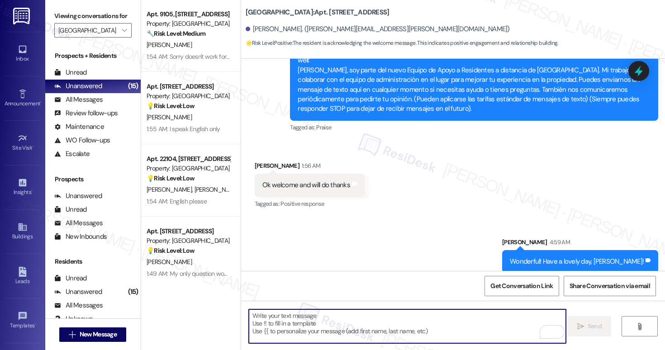
scroll to position [0, 0]
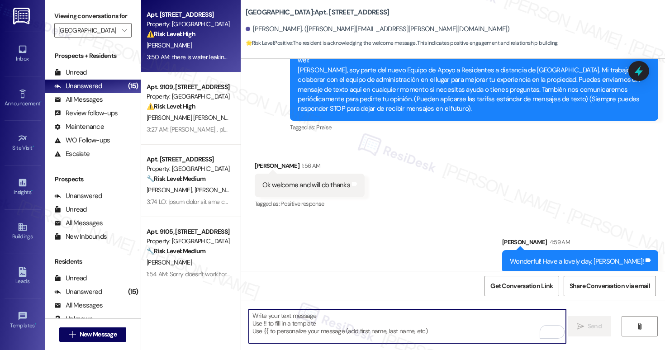
click at [190, 48] on div "[PERSON_NAME]" at bounding box center [188, 45] width 85 height 11
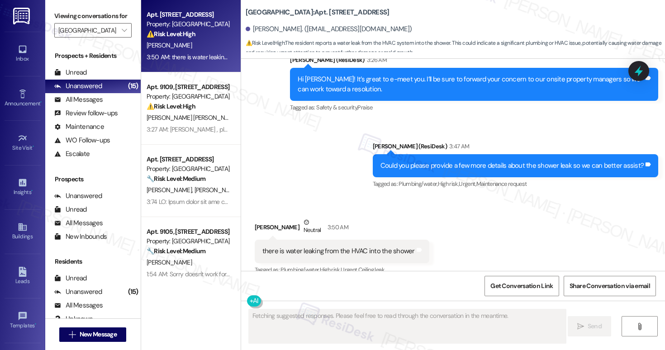
scroll to position [423, 0]
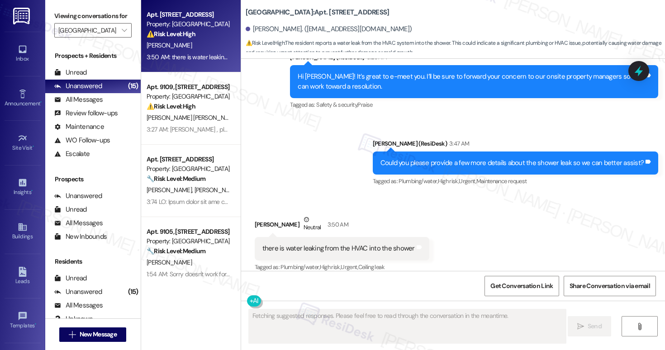
click at [307, 215] on div "Neutral" at bounding box center [312, 224] width 21 height 19
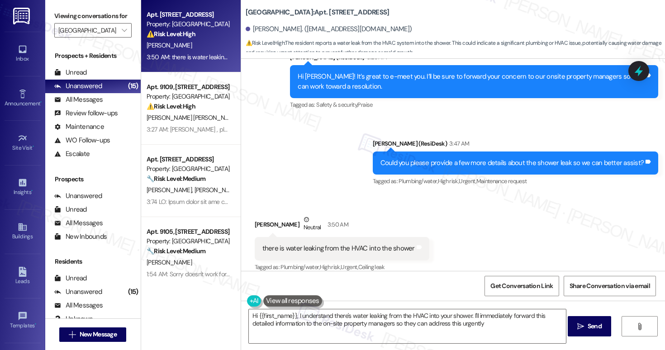
type textarea "Hi {{first_name}}, I understand there's water leaking from the HVAC into your s…"
click at [350, 324] on textarea "Hi {{first_name}}, I understand there's water leaking from the HVAC into your s…" at bounding box center [407, 326] width 317 height 34
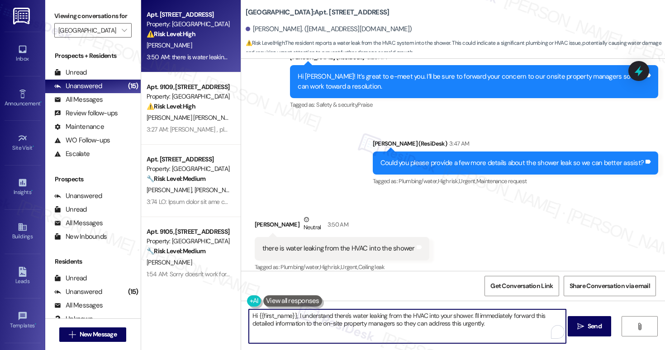
click at [350, 324] on textarea "Hi {{first_name}}, I understand there's water leaking from the HVAC into your s…" at bounding box center [407, 326] width 317 height 34
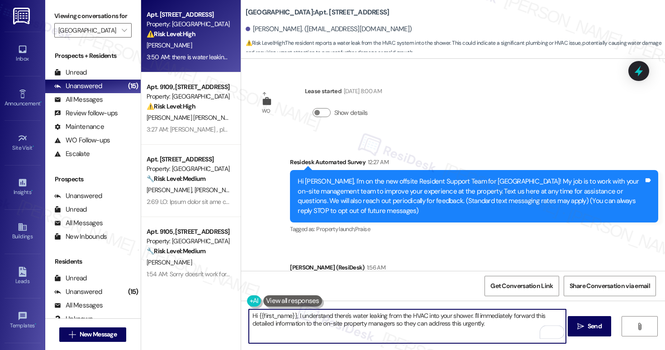
scroll to position [423, 0]
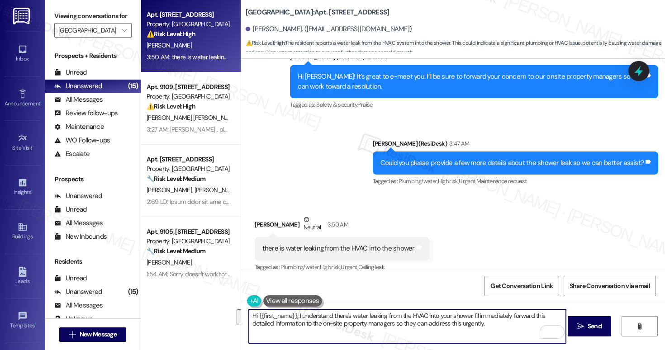
click at [254, 28] on div "[PERSON_NAME]. ([EMAIL_ADDRESS][DOMAIN_NAME])" at bounding box center [329, 28] width 166 height 9
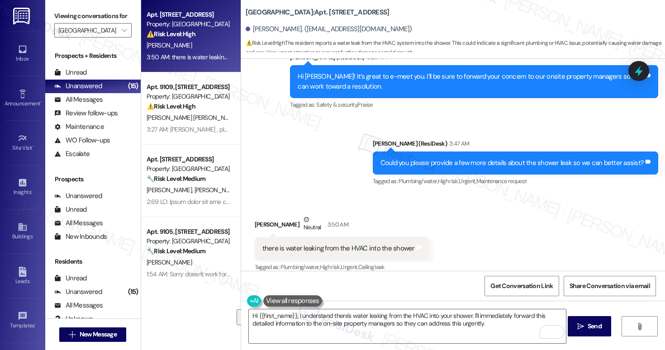
click at [254, 28] on div "[PERSON_NAME]. ([EMAIL_ADDRESS][DOMAIN_NAME])" at bounding box center [329, 28] width 166 height 9
copy div "Kimani"
click at [338, 311] on textarea "Hi {{first_name}}, I understand there's water leaking from the HVAC into your s…" at bounding box center [407, 326] width 317 height 34
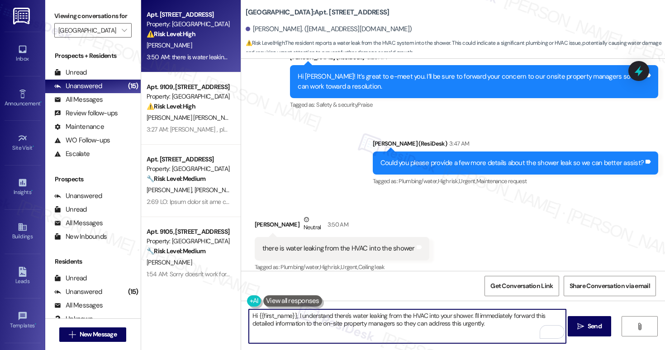
click at [338, 311] on textarea "Hi {{first_name}}, I understand there's water leaking from the HVAC into your s…" at bounding box center [407, 326] width 317 height 34
paste textarea "Kimani"
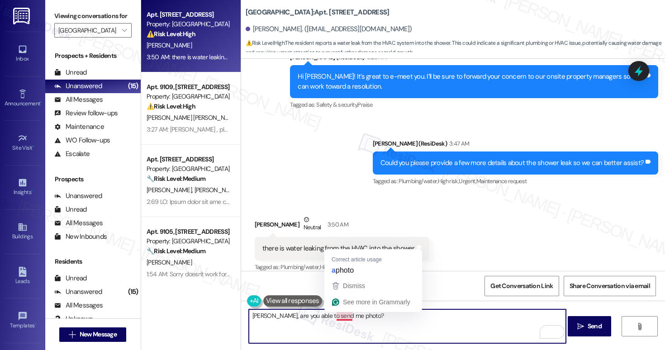
click at [346, 317] on textarea "Kimani, are you able to send me photo?" at bounding box center [407, 326] width 317 height 34
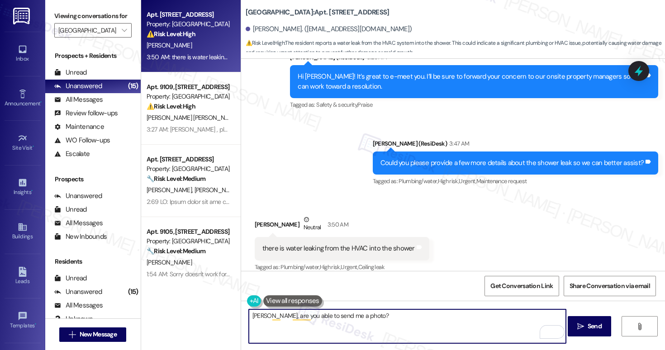
click at [352, 317] on textarea "Kimani, are you able to send me a photo?" at bounding box center [407, 326] width 317 height 34
click at [407, 318] on textarea "Kimani, are you able to send me a photo of the leak?" at bounding box center [407, 326] width 317 height 34
type textarea "Kimani, are you able to send me a photo of the leak into the shower?"
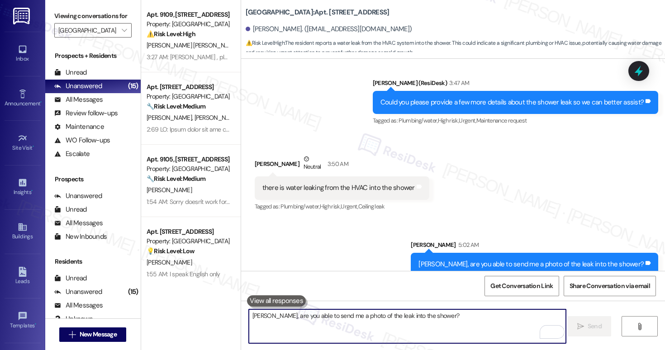
scroll to position [486, 0]
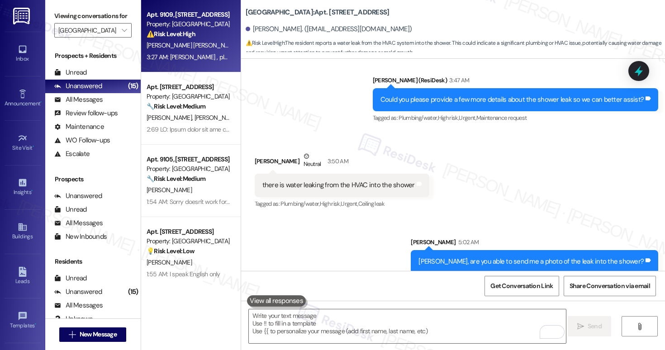
click at [177, 43] on span "[PERSON_NAME] [PERSON_NAME]" at bounding box center [193, 45] width 92 height 8
type textarea "Fetching suggested responses. Please feel free to read through the conversation…"
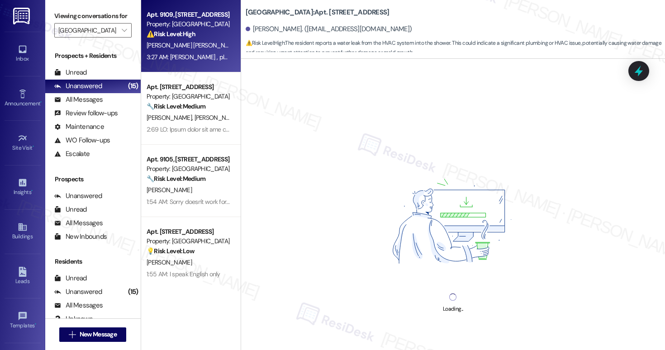
click at [177, 43] on span "[PERSON_NAME] [PERSON_NAME]" at bounding box center [193, 45] width 92 height 8
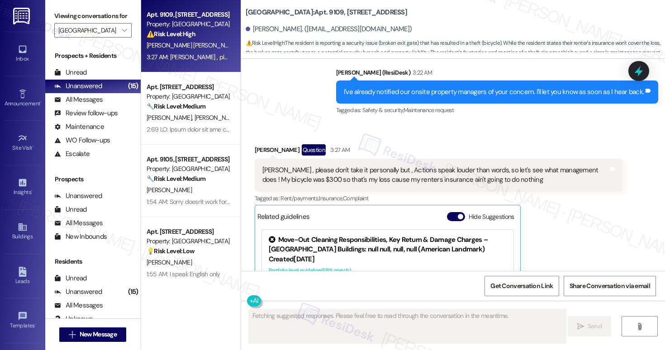
scroll to position [1341, 0]
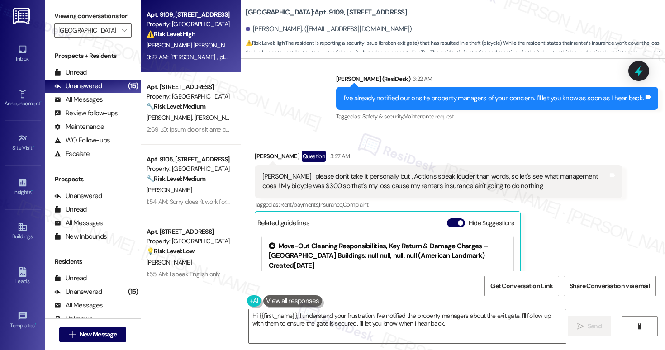
click at [466, 172] on div "Sarah , please don't take it personally but , Actions speak louder than words, …" at bounding box center [435, 181] width 346 height 19
drag, startPoint x: 262, startPoint y: 166, endPoint x: 336, endPoint y: 170, distance: 74.8
click at [336, 172] on div "Sarah , please don't take it personally but , Actions speak louder than words, …" at bounding box center [435, 181] width 346 height 19
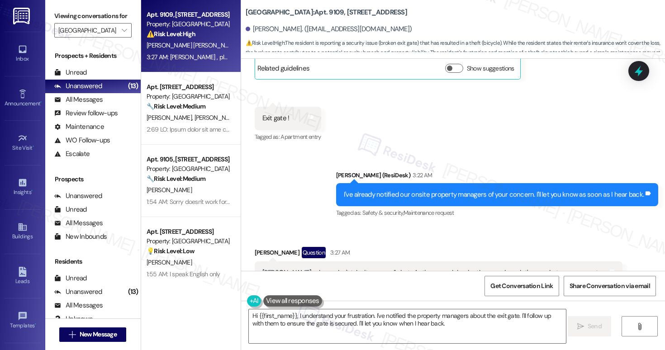
scroll to position [1231, 0]
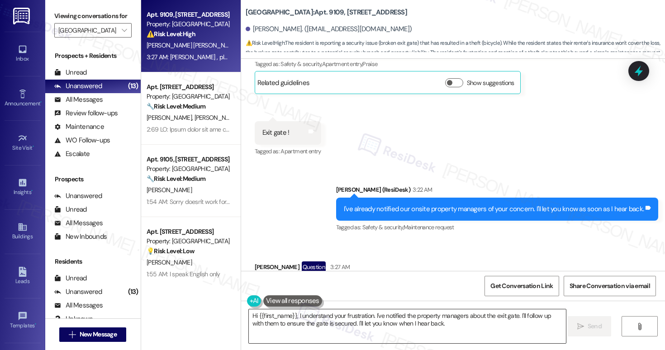
click at [426, 323] on textarea "Hi {{first_name}}, I understand your frustration. I've notified the property ma…" at bounding box center [407, 326] width 317 height 34
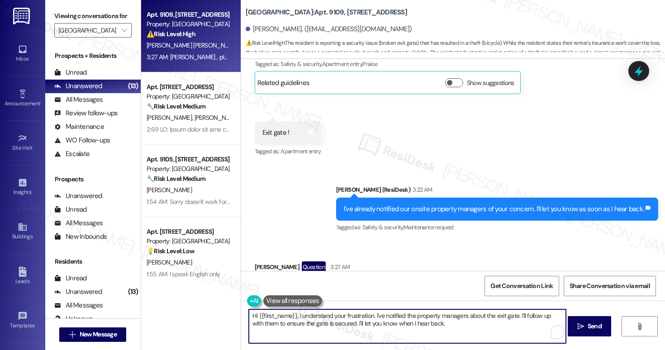
click at [426, 323] on textarea "Hi {{first_name}}, I understand your frustration. I've notified the property ma…" at bounding box center [407, 326] width 317 height 34
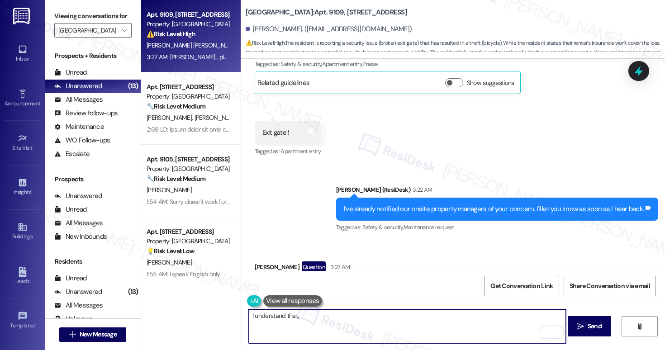
click at [260, 30] on div "Eulogio Fuentes Mendoza. (eulogiofuentes101@gmail.com)" at bounding box center [329, 28] width 166 height 9
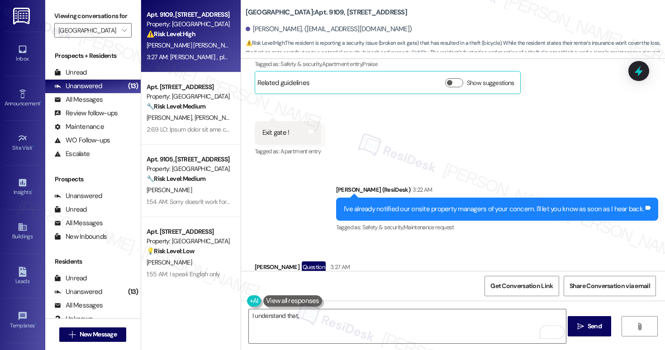
click at [260, 30] on div "Eulogio Fuentes Mendoza. (eulogiofuentes101@gmail.com)" at bounding box center [329, 28] width 166 height 9
click at [260, 31] on div "Eulogio Fuentes Mendoza. (eulogiofuentes101@gmail.com)" at bounding box center [329, 28] width 166 height 9
copy div "Eulogio"
click at [332, 317] on textarea "I understand that," at bounding box center [407, 326] width 317 height 34
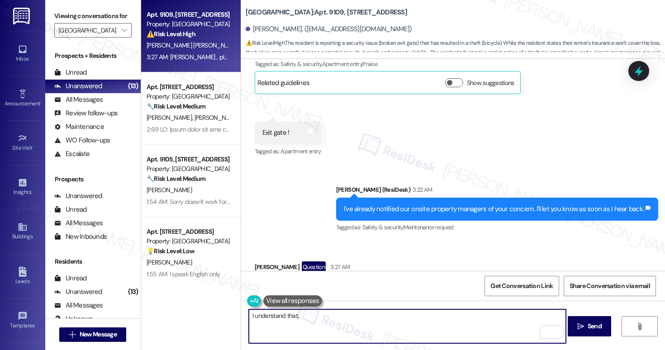
paste textarea "Eulogio"
type textarea "I understand that, Eulogio. I'll keep you posted as soon as I receive an update…"
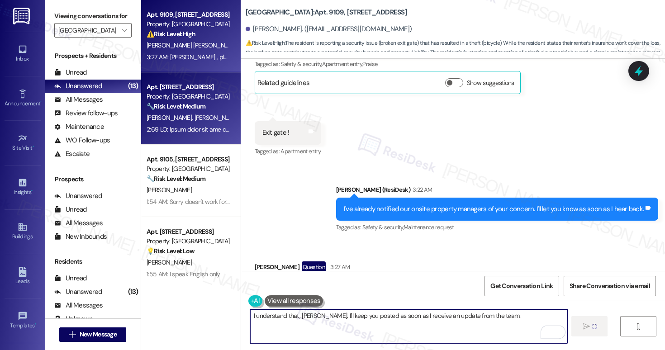
click at [189, 94] on div "Property: [GEOGRAPHIC_DATA]" at bounding box center [189, 96] width 84 height 9
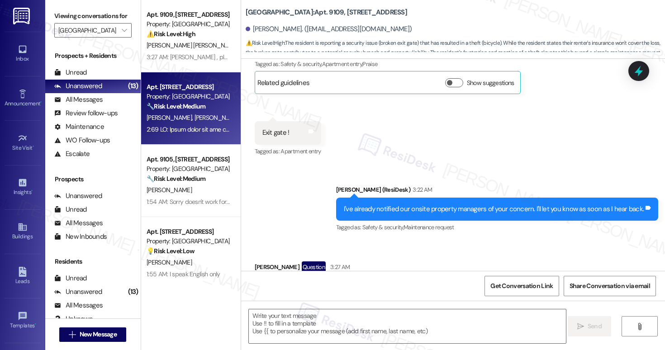
scroll to position [1345, 0]
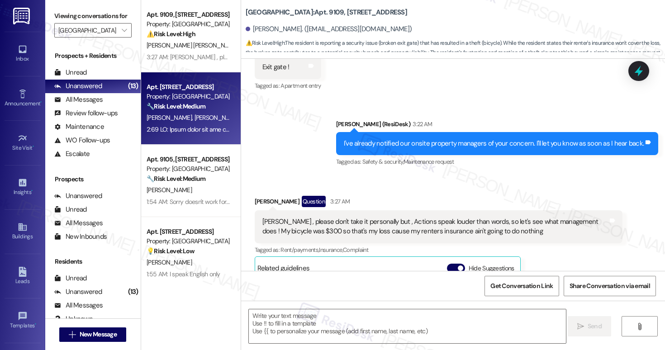
type textarea "Fetching suggested responses. Please feel free to read through the conversation…"
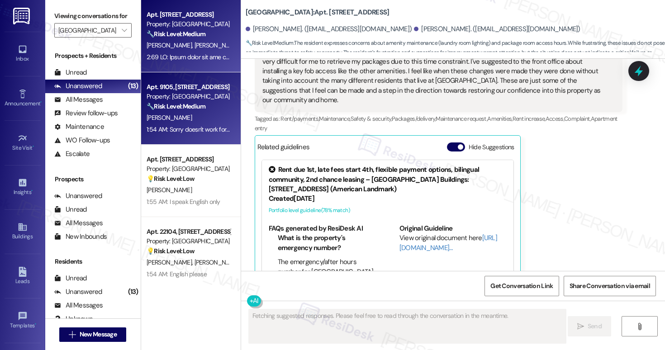
scroll to position [564, 0]
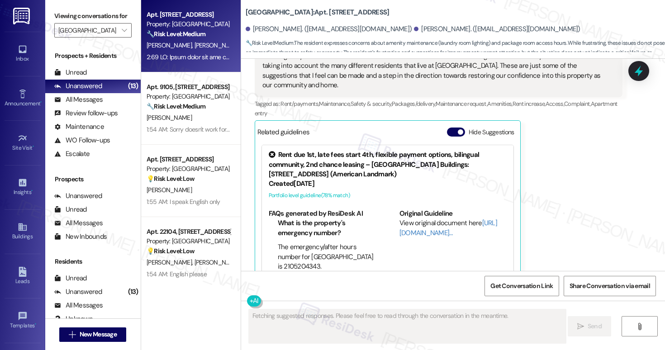
click at [192, 21] on div "Property: [GEOGRAPHIC_DATA]" at bounding box center [189, 23] width 84 height 9
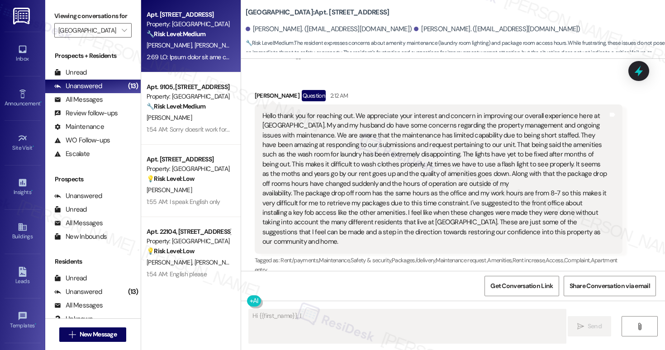
scroll to position [407, 0]
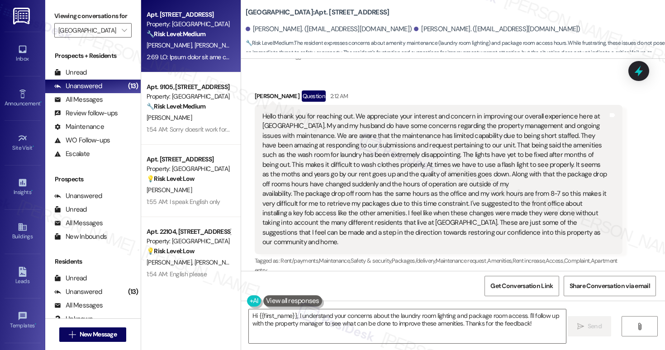
click at [516, 134] on div "Hello thank you for reaching out. We appreciate your interest and concern in im…" at bounding box center [435, 180] width 346 height 136
drag, startPoint x: 291, startPoint y: 143, endPoint x: 419, endPoint y: 147, distance: 128.5
click at [419, 147] on div "Hello thank you for reaching out. We appreciate your interest and concern in im…" at bounding box center [435, 180] width 346 height 136
click at [374, 151] on div "Hello thank you for reaching out. We appreciate your interest and concern in im…" at bounding box center [435, 180] width 346 height 136
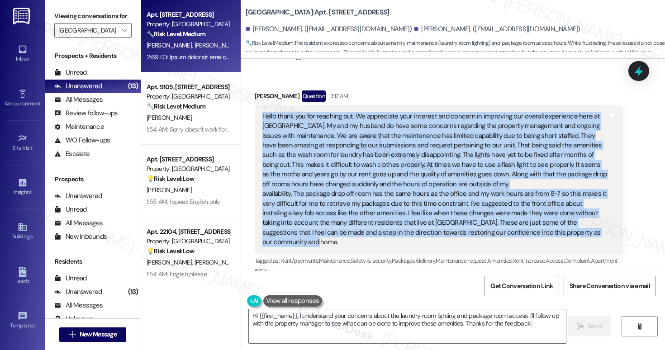
drag, startPoint x: 257, startPoint y: 108, endPoint x: 579, endPoint y: 223, distance: 342.2
click at [579, 223] on div "Hello thank you for reaching out. We appreciate your interest and concern in im…" at bounding box center [435, 180] width 346 height 136
copy div "Hello thank you for reaching out. We appreciate your interest and concern in im…"
click at [261, 90] on div "Gracie Saavedra Question 2:12 AM" at bounding box center [439, 97] width 368 height 14
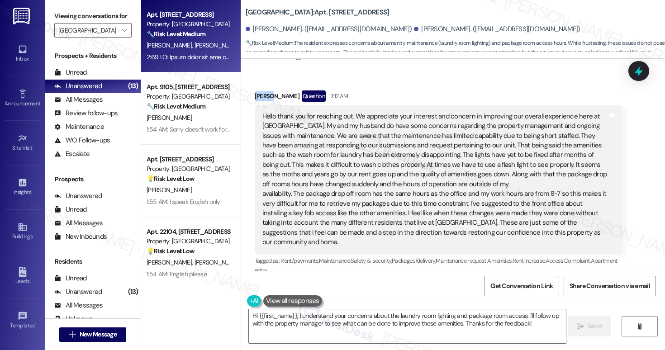
copy div "Gracie"
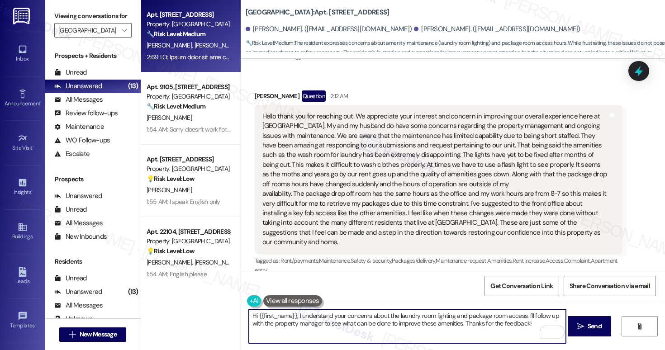
drag, startPoint x: 293, startPoint y: 315, endPoint x: 255, endPoint y: 315, distance: 38.0
click at [255, 315] on textarea "Hi {{first_name}}, I understand your concerns about the laundry room lighting a…" at bounding box center [407, 326] width 317 height 34
paste textarea "Gracie"
click at [362, 328] on textarea "Hi Gracie, I understand your concerns about the laundry room lighting and packa…" at bounding box center [407, 326] width 317 height 34
click at [506, 327] on textarea "Hi Gracie, I understand your concerns about the laundry room lighting and packa…" at bounding box center [407, 326] width 317 height 34
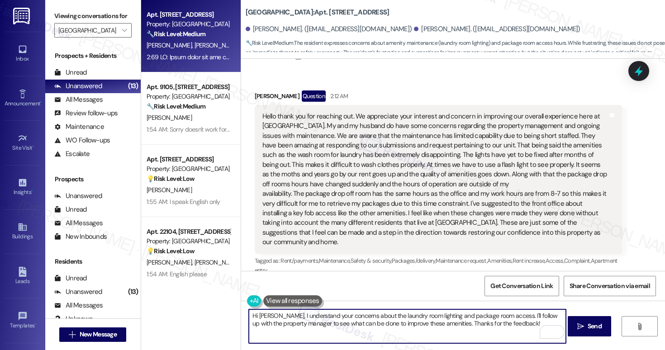
click at [443, 320] on textarea "Hi Gracie, I understand your concerns about the laundry room lighting and packa…" at bounding box center [407, 326] width 317 height 34
click at [520, 330] on textarea "Hi Gracie, I understand your concerns about the laundry room lighting and packa…" at bounding box center [407, 326] width 317 height 34
type textarea "Hi Gracie, I understand your concerns about the laundry room lighting and packa…"
click at [588, 327] on span "Send" at bounding box center [595, 326] width 14 height 9
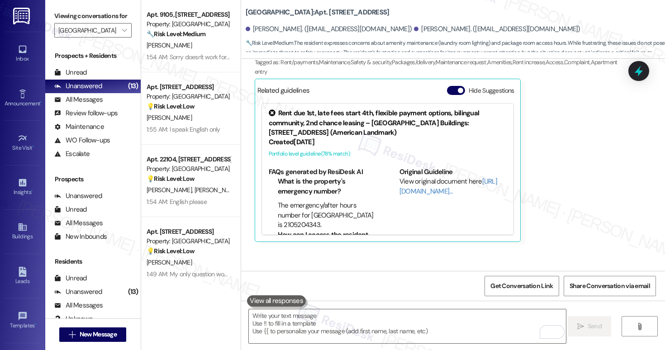
scroll to position [636, 0]
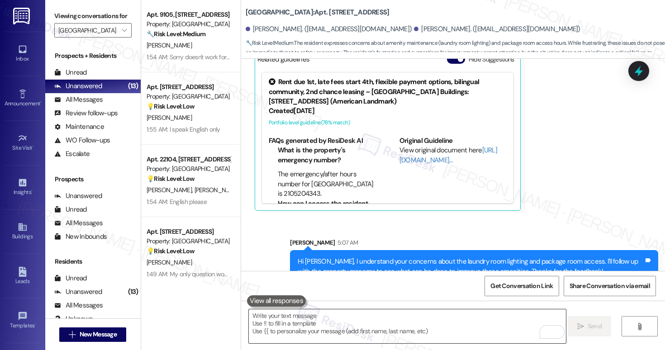
click at [371, 310] on textarea "To enrich screen reader interactions, please activate Accessibility in Grammarl…" at bounding box center [407, 326] width 317 height 34
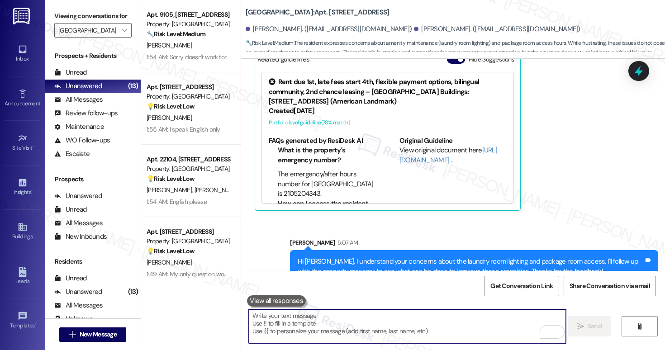
click at [361, 336] on textarea "To enrich screen reader interactions, please activate Accessibility in Grammarl…" at bounding box center [407, 326] width 317 height 34
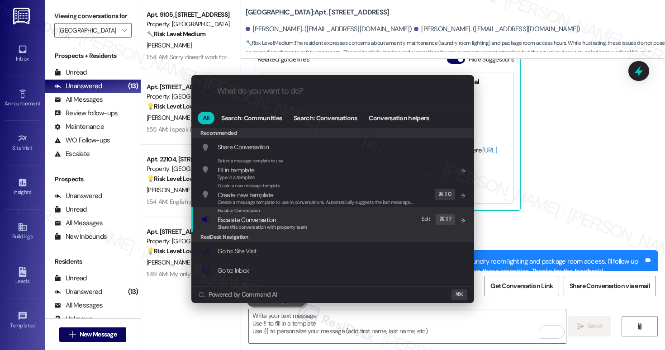
click at [274, 216] on span "Escalate Conversation" at bounding box center [247, 220] width 58 height 8
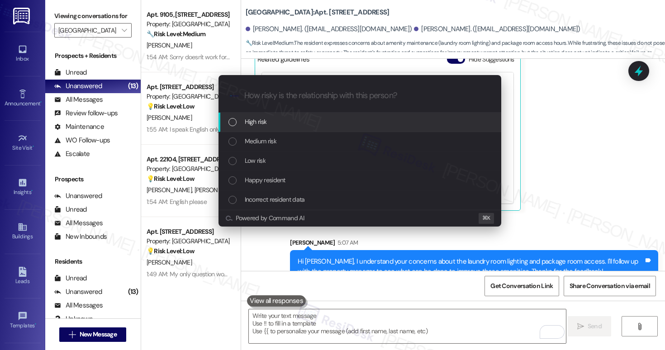
click at [291, 122] on div "High risk" at bounding box center [360, 122] width 265 height 10
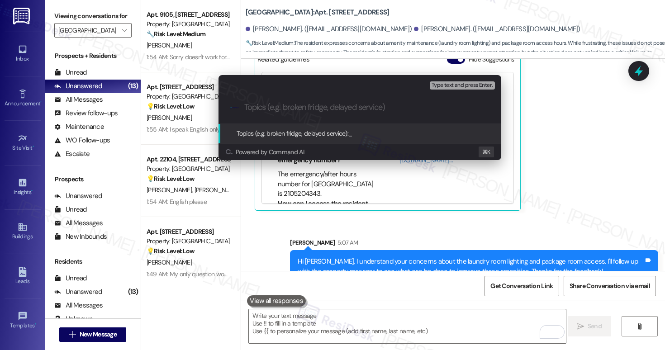
paste input "Action Needed: Amenity Issues and Package Room Accessibility"
type input "Action Needed: Amenity Issues and Package Room Accessibility"
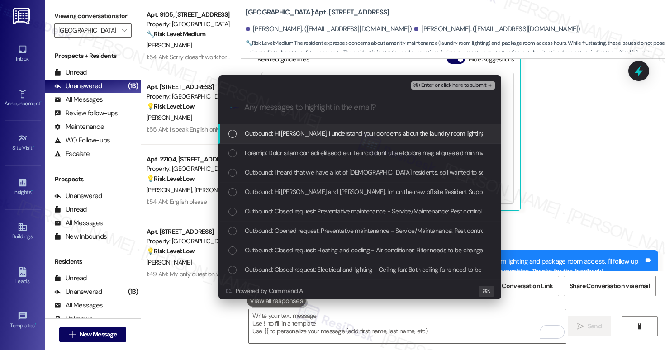
click at [287, 132] on span "Outbound: Hi Gracie, I understand your concerns about the laundry room lighting…" at bounding box center [557, 133] width 625 height 10
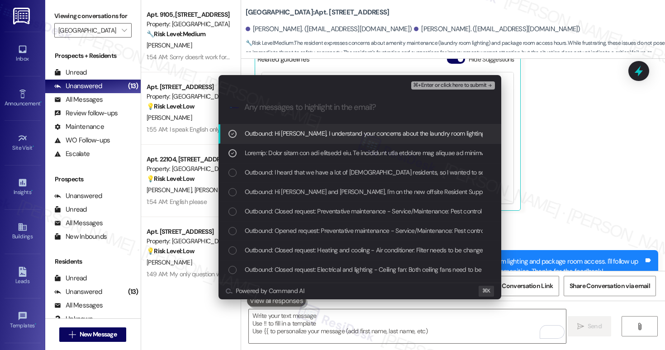
click at [436, 86] on span "⌘+Enter or click here to submit" at bounding box center [449, 85] width 73 height 6
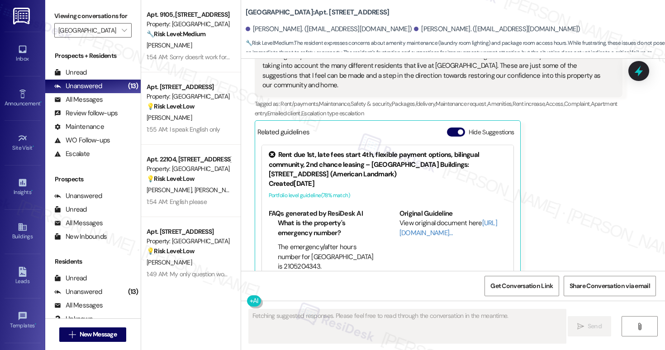
scroll to position [650, 0]
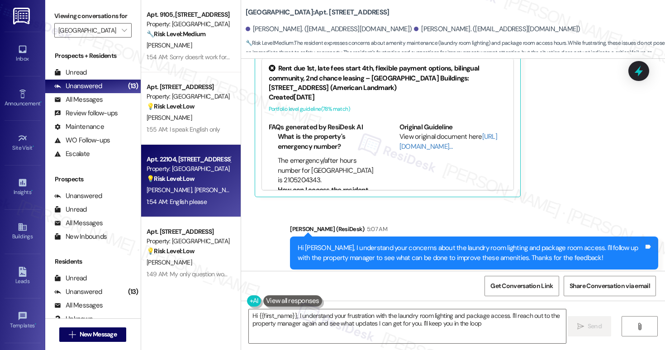
type textarea "Hi {{first_name}}, I understand your frustration with the laundry room lighting…"
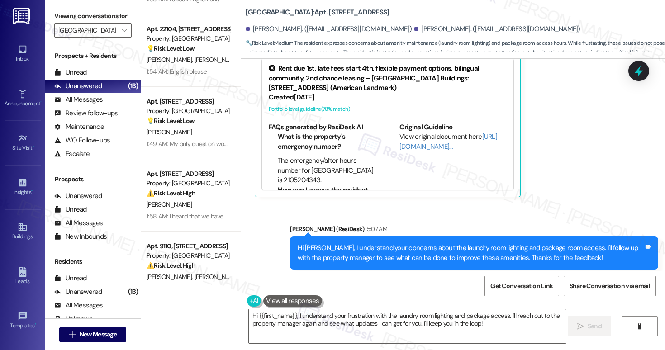
scroll to position [129, 0]
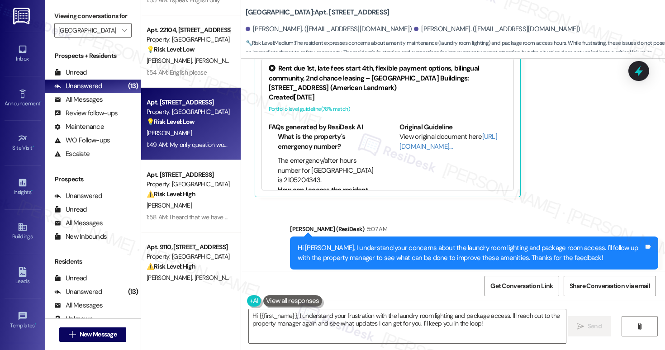
click at [201, 138] on div "[PERSON_NAME]" at bounding box center [188, 133] width 85 height 11
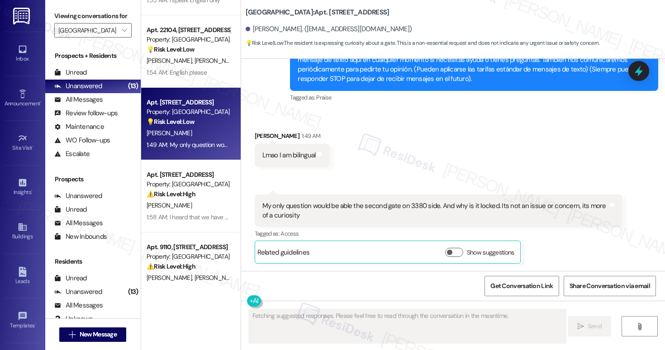
scroll to position [239, 0]
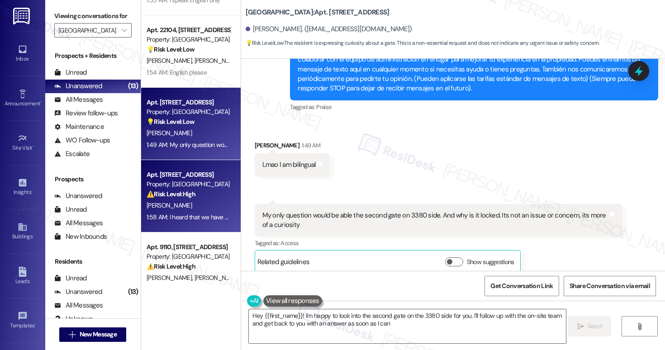
type textarea "Hey {{first_name}}! I'm happy to look into the second gate on the 3380 side for…"
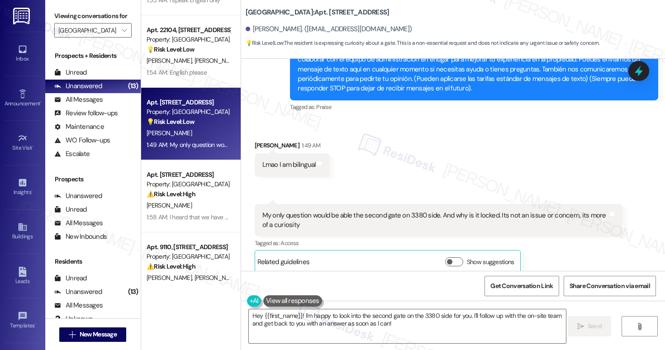
click at [290, 160] on div "Lmao I am bilingual" at bounding box center [288, 164] width 53 height 9
click at [291, 160] on div "Lmao I am bilingual" at bounding box center [288, 164] width 53 height 9
click at [416, 332] on textarea "Hey {{first_name}}! I'm happy to look into the second gate on the 3380 side for…" at bounding box center [407, 326] width 317 height 34
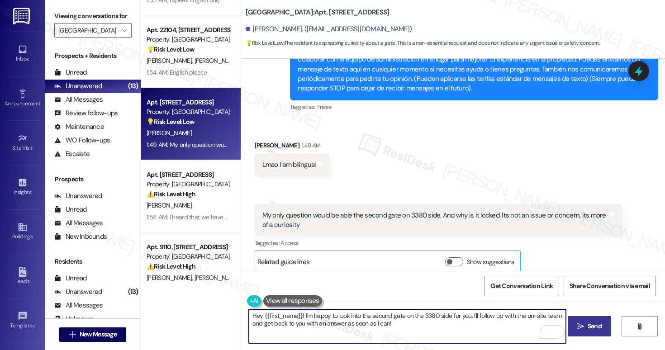
click at [577, 326] on icon "" at bounding box center [580, 326] width 7 height 7
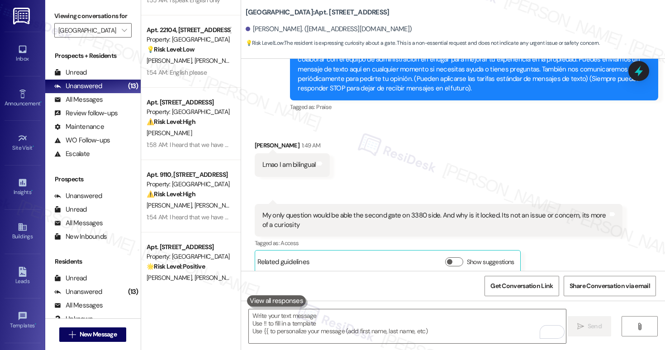
scroll to position [312, 0]
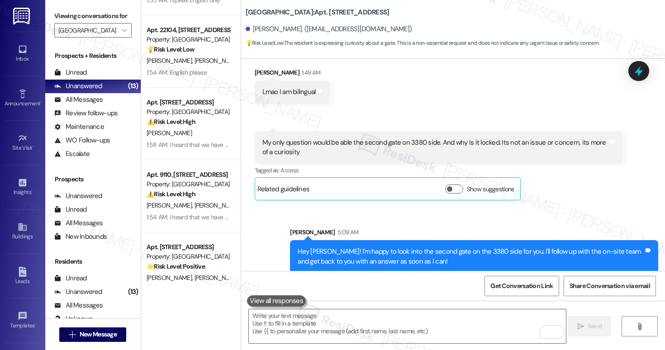
click at [381, 249] on div "Hey Miguel! I'm happy to look into the second gate on the 3380 side for you. I'…" at bounding box center [471, 256] width 346 height 19
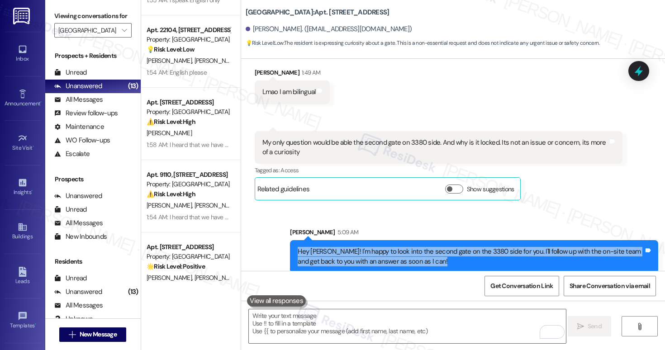
click at [363, 138] on div "My only question would be able the second gate on 3380 side. And why is it lock…" at bounding box center [435, 147] width 346 height 19
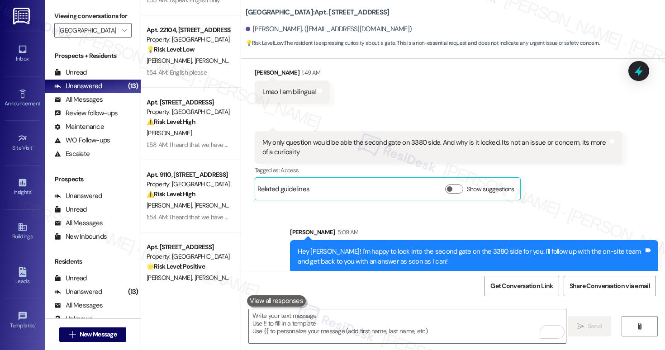
click at [363, 138] on div "My only question would be able the second gate on 3380 side. And why is it lock…" at bounding box center [435, 147] width 346 height 19
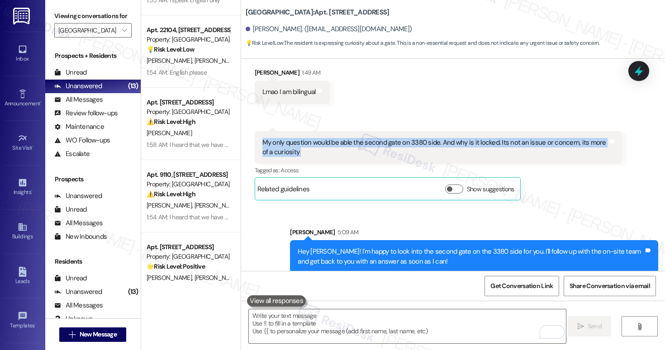
copy div "My only question would be able the second gate on 3380 side. And why is it lock…"
click at [335, 344] on div " Send " at bounding box center [453, 335] width 424 height 68
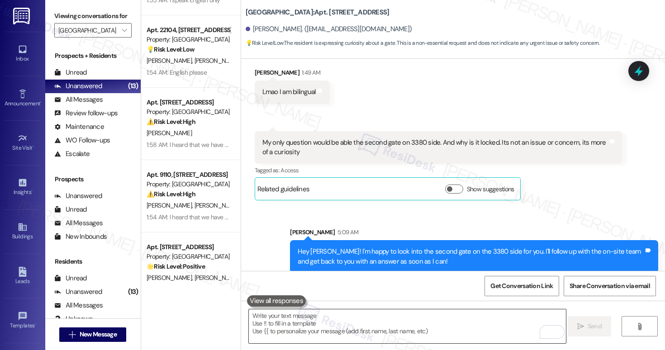
click at [340, 333] on textarea "To enrich screen reader interactions, please activate Accessibility in Grammarl…" at bounding box center [407, 326] width 317 height 34
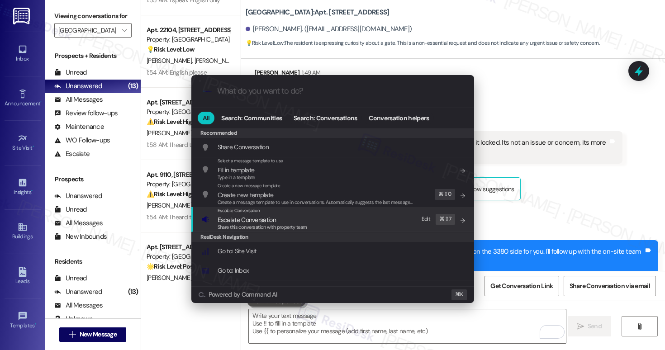
click at [254, 220] on span "Escalate Conversation" at bounding box center [247, 220] width 58 height 8
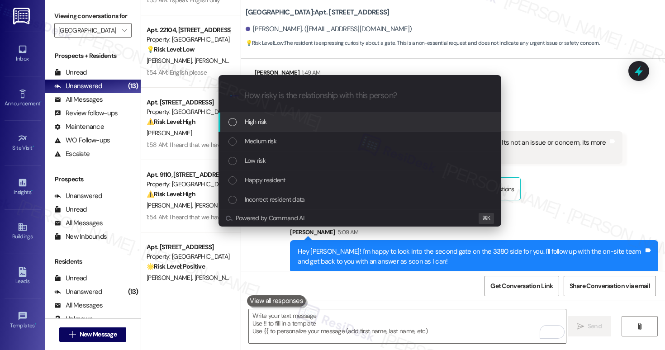
click at [280, 128] on div "High risk" at bounding box center [359, 122] width 283 height 19
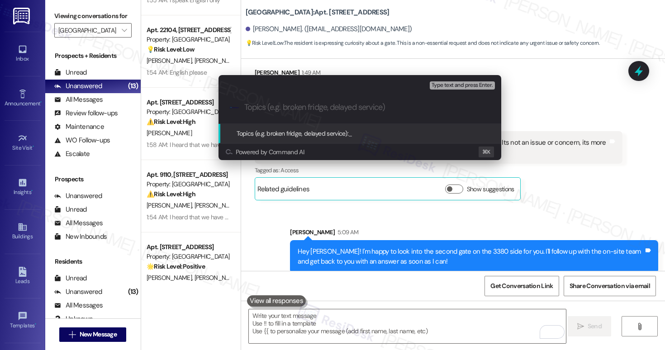
paste input "Question About Locked Gate on 3380 Side"
type input "Question About Locked Gate on 3380 Side"
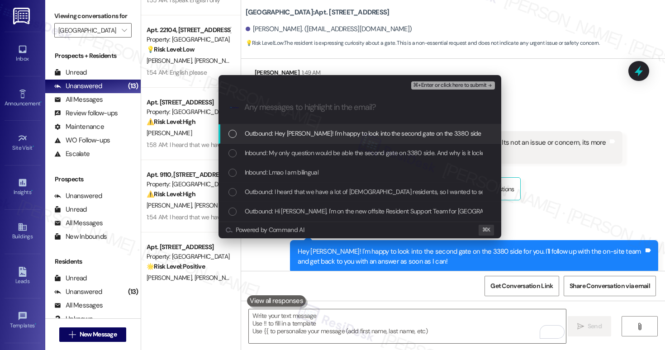
click at [280, 129] on span "Outbound: Hey Miguel! I'm happy to look into the second gate on the 3380 side f…" at bounding box center [488, 133] width 487 height 10
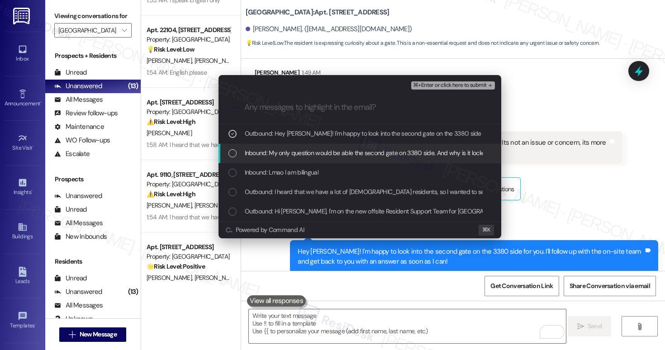
click at [284, 150] on span "Inbound: My only question would be able the second gate on 3380 side. And why i…" at bounding box center [432, 153] width 374 height 10
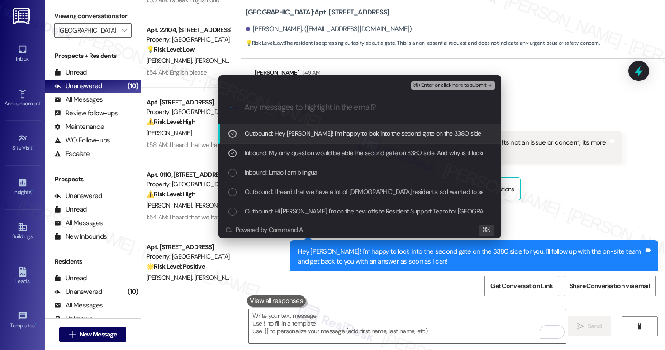
click at [449, 84] on span "⌘+Enter or click here to submit" at bounding box center [449, 85] width 73 height 6
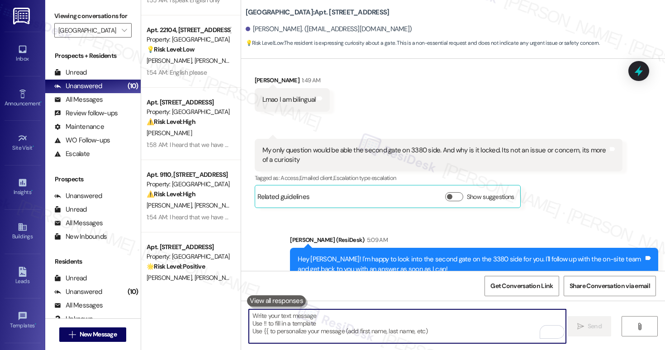
scroll to position [325, 0]
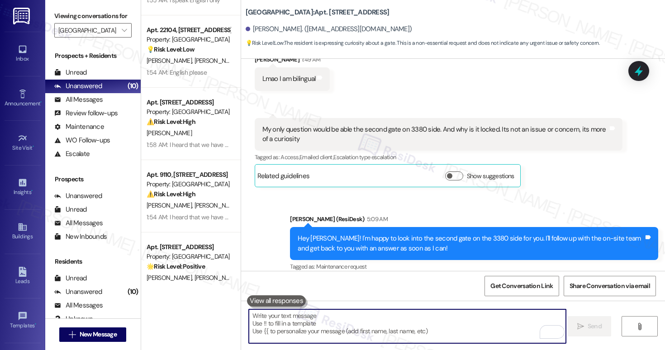
click at [369, 320] on textarea "To enrich screen reader interactions, please activate Accessibility in Grammarl…" at bounding box center [407, 326] width 317 height 34
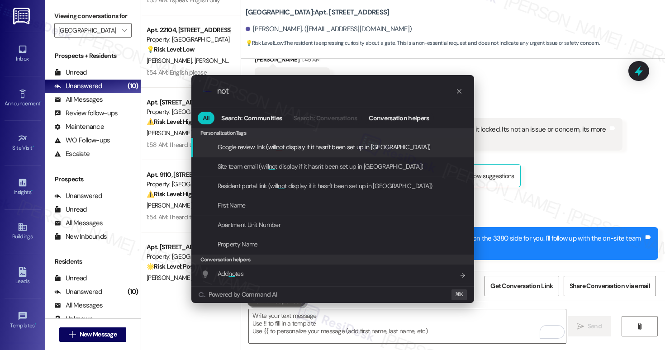
type input "note"
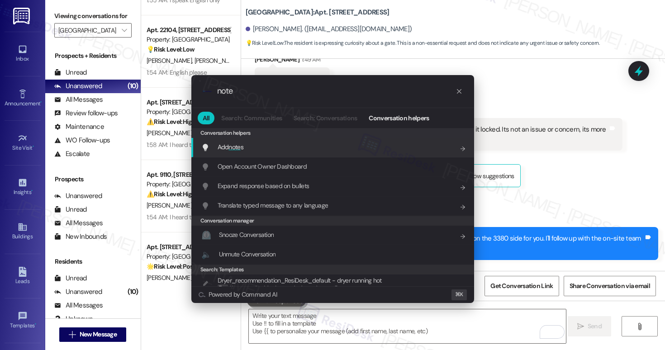
click at [320, 152] on div "Add note s Add shortcut" at bounding box center [332, 147] width 283 height 19
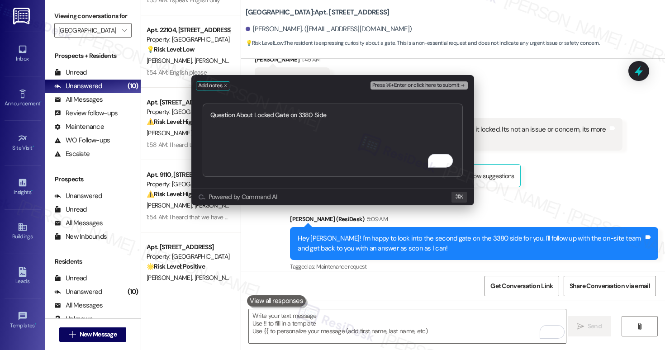
click at [208, 113] on textarea "Question About Locked Gate on 3380 Side" at bounding box center [333, 140] width 260 height 73
type textarea "Escalate: Question About Locked Gate on 3380 Side"
click at [391, 87] on span "Press ⌘+Enter or click here to submit" at bounding box center [415, 85] width 87 height 6
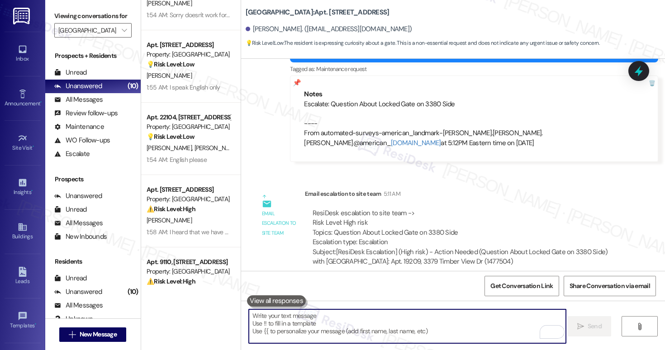
scroll to position [0, 0]
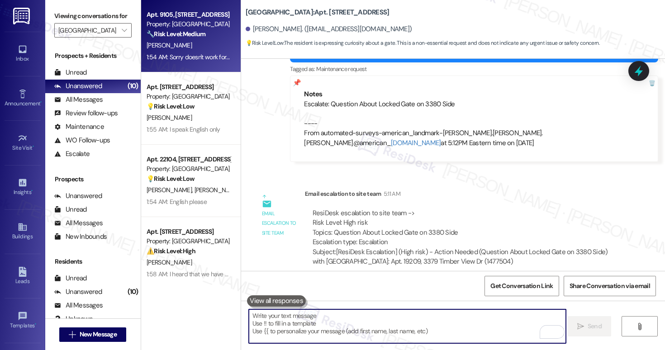
click at [207, 38] on div "🔧 Risk Level: Medium The resident responded negatively to the Spanish-language …" at bounding box center [189, 33] width 84 height 9
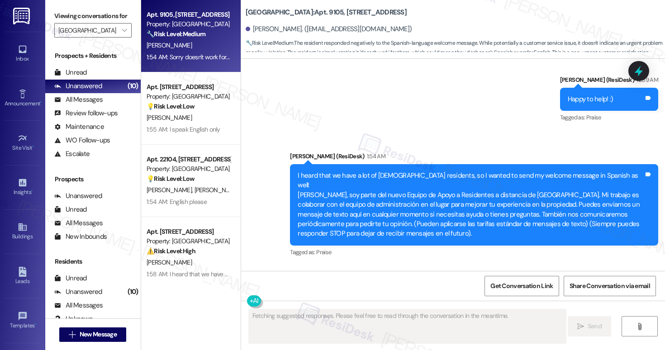
click at [208, 39] on div "Apt. 9105, 3379 Timber View Dr Property: Kenzie Park 🔧 Risk Level: Medium The r…" at bounding box center [188, 24] width 85 height 31
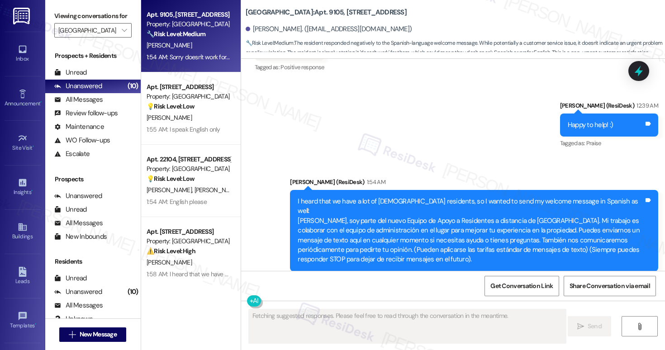
click at [359, 171] on div "Announcement, sent via SMS Sarah (ResiDesk) 1:54 AM I heard that we have a lot …" at bounding box center [474, 231] width 382 height 121
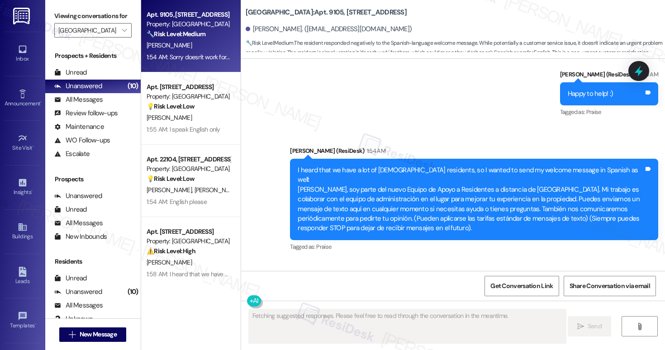
scroll to position [336, 0]
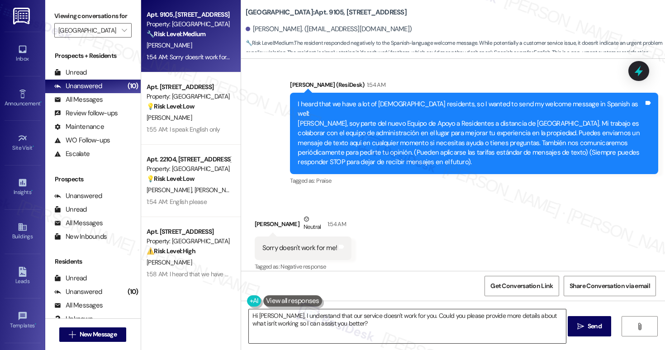
click at [343, 328] on textarea "Hi Charles, I understand that our service doesn't work for you. Could you pleas…" at bounding box center [407, 326] width 317 height 34
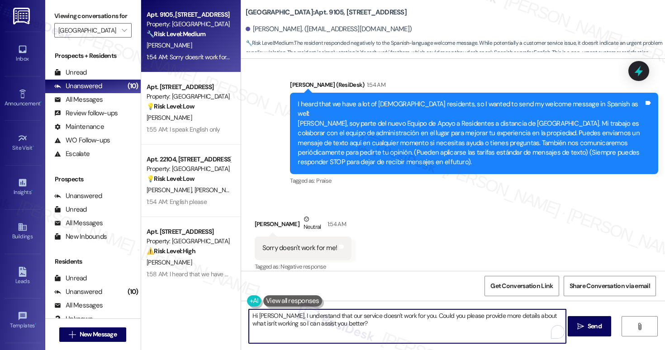
click at [343, 328] on textarea "Hi Charles, I understand that our service doesn't work for you. Could you pleas…" at bounding box center [407, 326] width 317 height 34
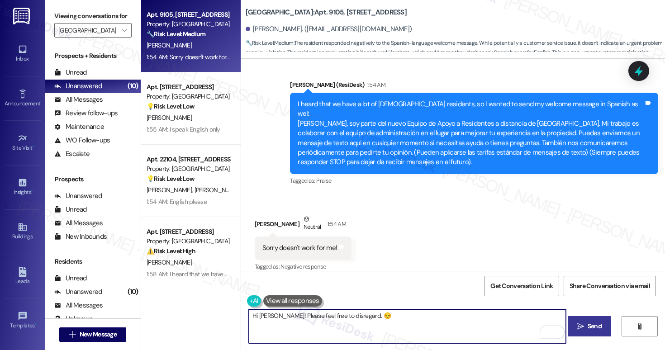
type textarea "Hi Charles! Please feel free to disregard. ☺️"
click at [571, 324] on button " Send" at bounding box center [590, 326] width 44 height 20
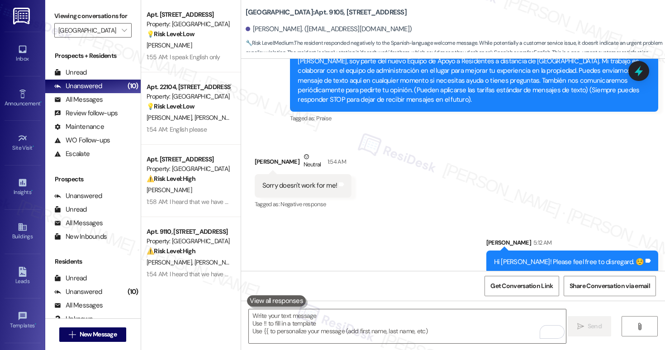
scroll to position [398, 0]
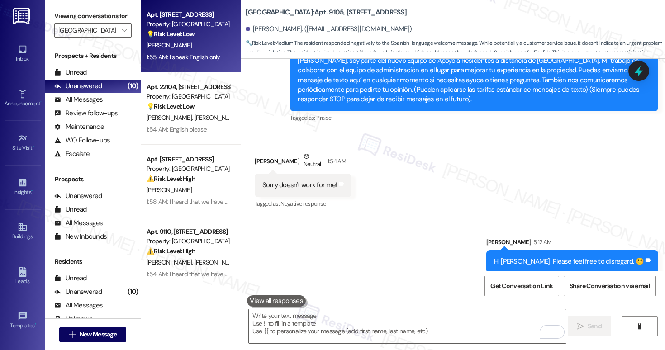
click at [198, 58] on div "1:55 AM: I speak English only 1:55 AM: I speak English only" at bounding box center [184, 57] width 74 height 8
type textarea "Fetching suggested responses. Please feel free to read through the conversation…"
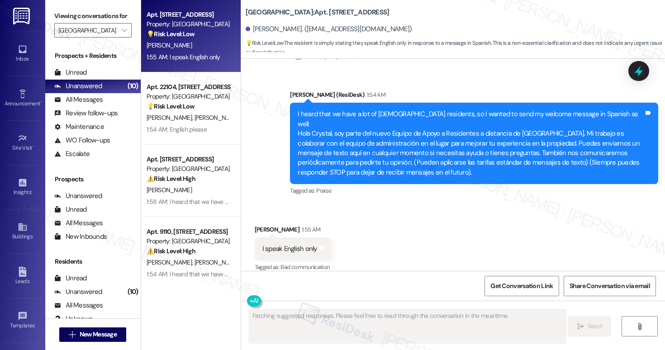
scroll to position [173, 0]
click at [305, 326] on textarea "Fetching suggested responses. Please feel free to read through the conversation…" at bounding box center [407, 326] width 317 height 34
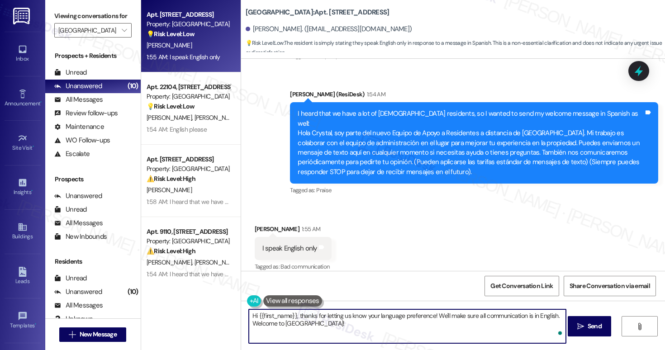
click at [305, 326] on textarea "Hi {{first_name}}, thanks for letting us know your language preference! We'll m…" at bounding box center [407, 326] width 317 height 34
type textarea "No worries, Crystal. Please feel free to disregard the message."
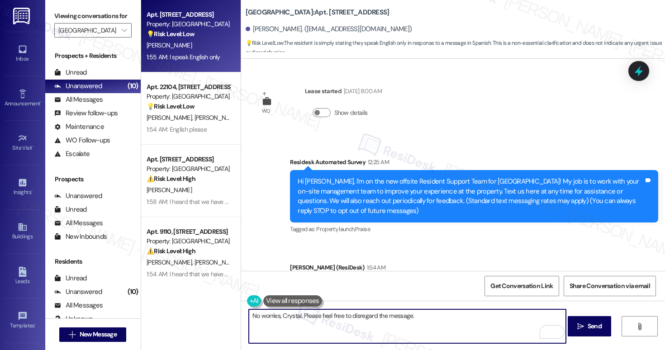
scroll to position [173, 0]
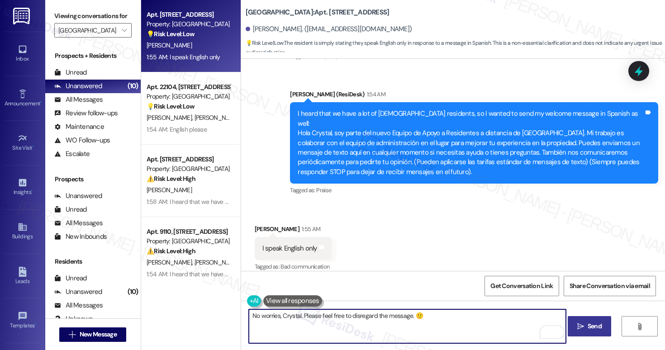
type textarea "No worries, Crystal. Please feel free to disregard the message. 🙂"
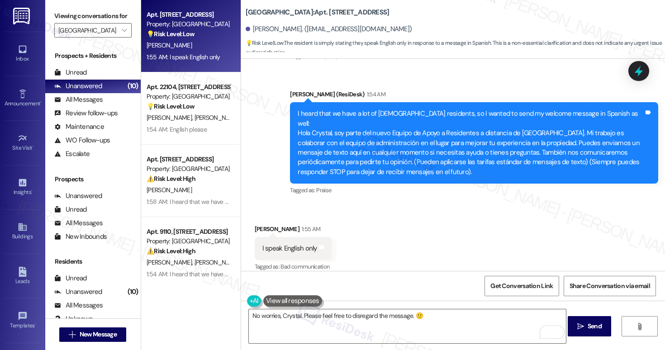
drag, startPoint x: 591, startPoint y: 322, endPoint x: 431, endPoint y: 276, distance: 166.2
click at [591, 322] on span "Send" at bounding box center [595, 326] width 14 height 9
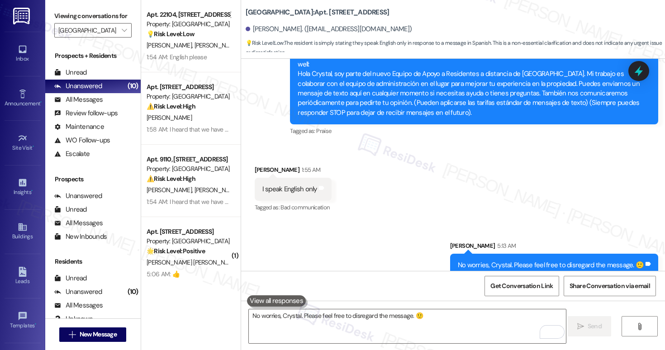
scroll to position [236, 0]
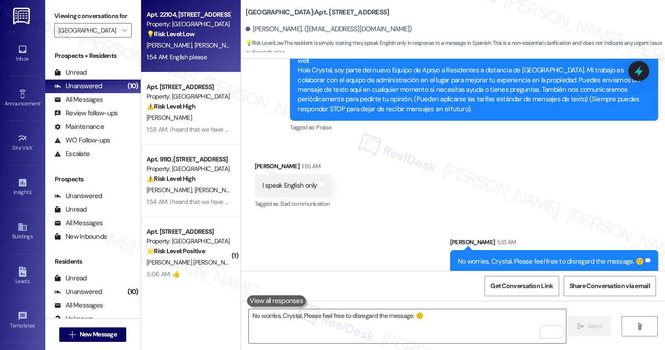
click at [173, 25] on div "Property: [GEOGRAPHIC_DATA]" at bounding box center [189, 23] width 84 height 9
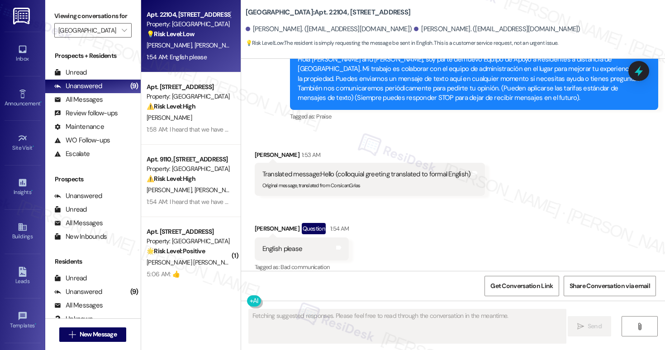
scroll to position [406, 0]
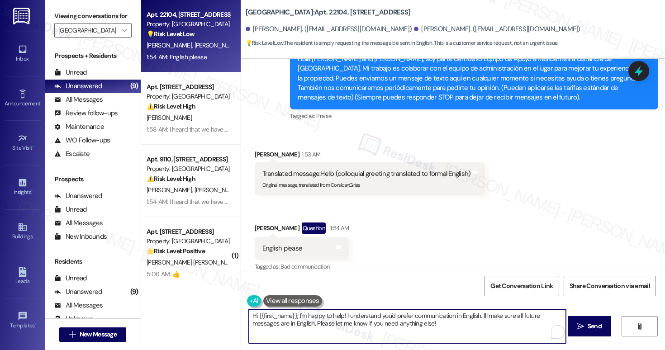
drag, startPoint x: 444, startPoint y: 330, endPoint x: 217, endPoint y: 311, distance: 227.4
click at [198, 315] on div "Apt. 22104, 3379 Timber View Dr Property: Kenzie Park 💡 Risk Level: Low The res…" at bounding box center [403, 175] width 524 height 350
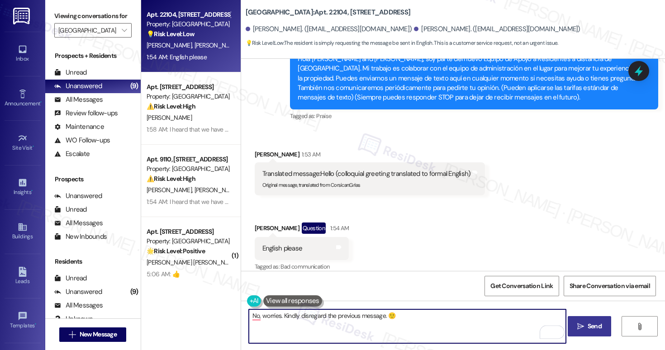
type textarea "No, worries. Kindly disregard the previous message. 🙂"
drag, startPoint x: 600, startPoint y: 329, endPoint x: 538, endPoint y: 296, distance: 70.0
click at [600, 329] on span "Send" at bounding box center [595, 326] width 14 height 9
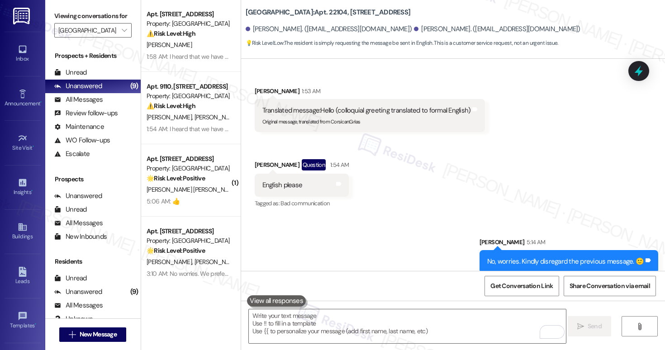
scroll to position [0, 0]
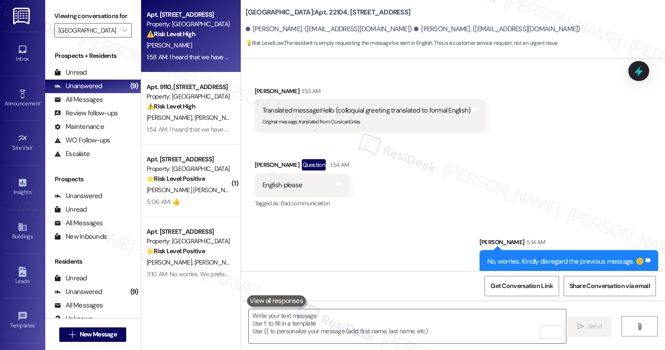
click at [180, 33] on strong "⚠️ Risk Level: High" at bounding box center [171, 34] width 49 height 8
type textarea "Fetching suggested responses. Please feel free to read through the conversation…"
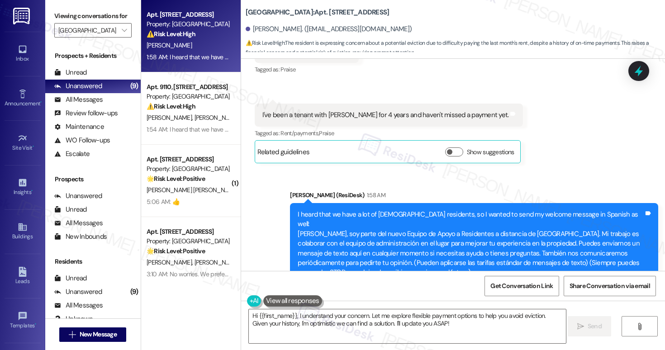
scroll to position [966, 0]
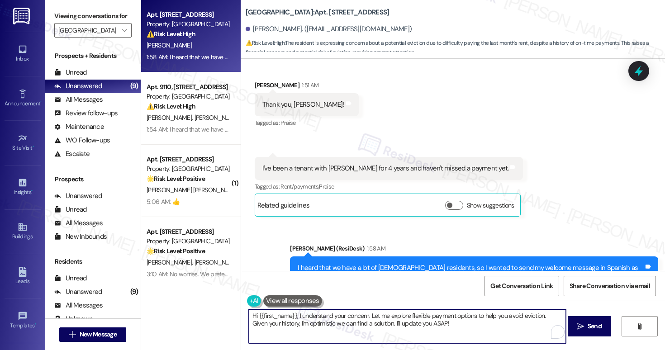
click at [329, 322] on textarea "Hi {{first_name}}, I understand your concern. Let me explore flexible payment o…" at bounding box center [407, 326] width 317 height 34
type textarea "I've already informed our leasing team of your concern. I will circle back as s…"
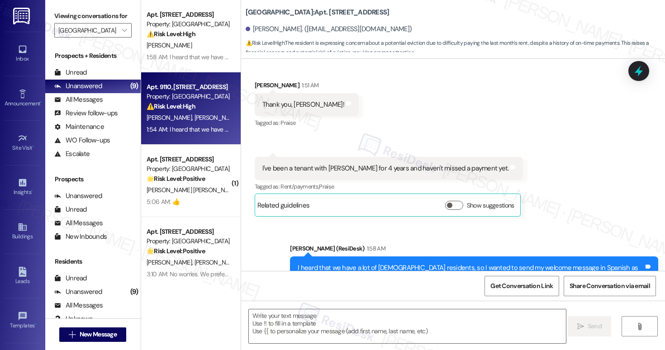
scroll to position [909, 0]
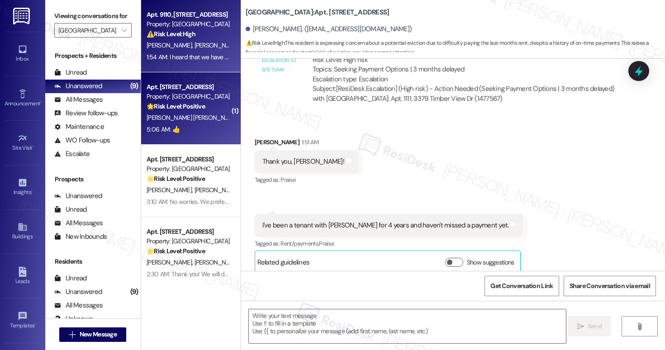
type textarea "Fetching suggested responses. Please feel free to read through the conversation…"
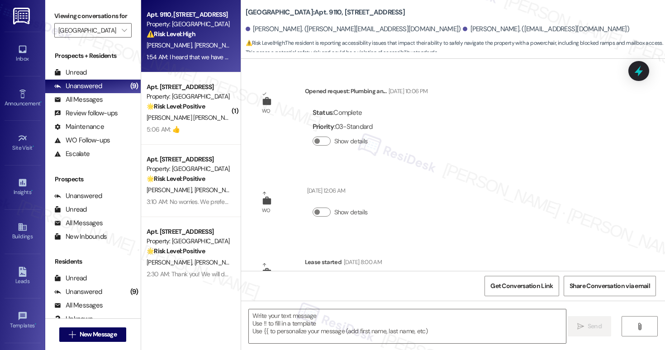
click at [180, 32] on strong "⚠️ Risk Level: High" at bounding box center [171, 34] width 49 height 8
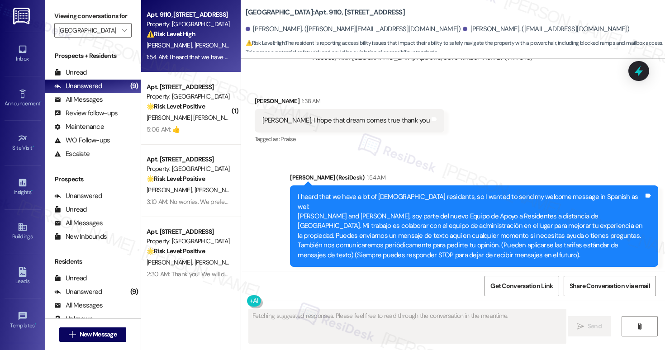
scroll to position [1172, 0]
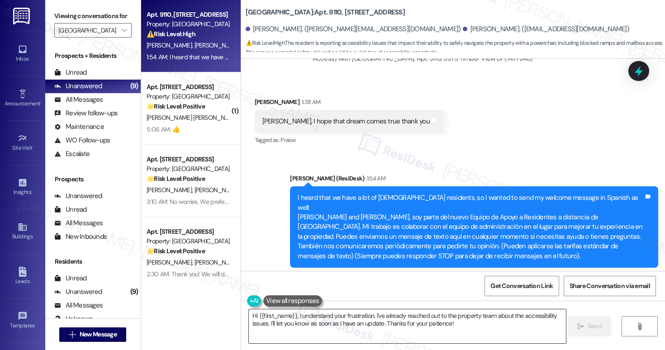
click at [327, 325] on textarea "Hi {{first_name}}, I understand your frustration. I've already reached out to t…" at bounding box center [407, 326] width 317 height 34
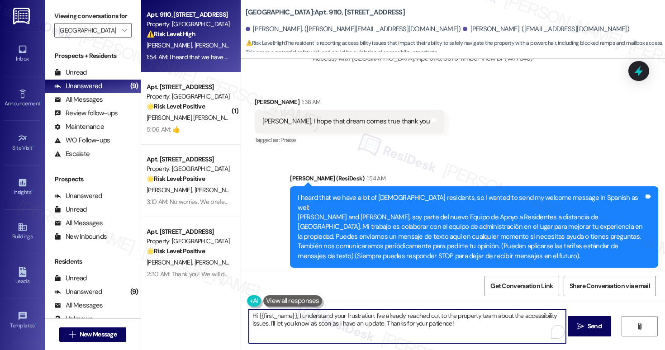
click at [326, 325] on textarea "Hi {{first_name}}, I understand your frustration. I've already reached out to t…" at bounding box center [407, 326] width 317 height 34
click at [326, 326] on textarea "Hi {{first_name}}, I understand your frustration. I've already reached out to t…" at bounding box center [407, 326] width 317 height 34
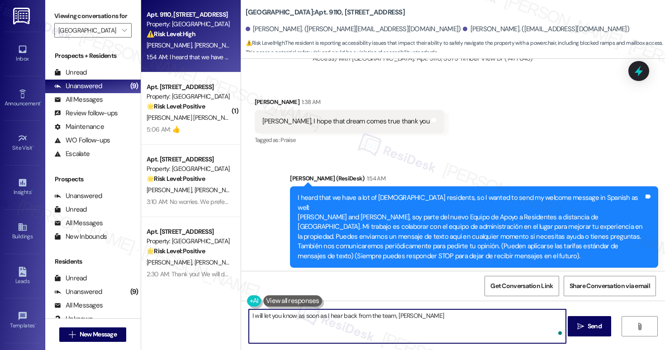
type textarea "I will let you know as soon as I hear back from the team, Douglas!"
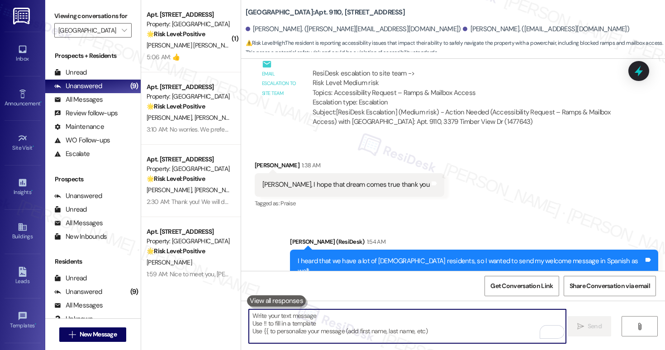
scroll to position [1316, 0]
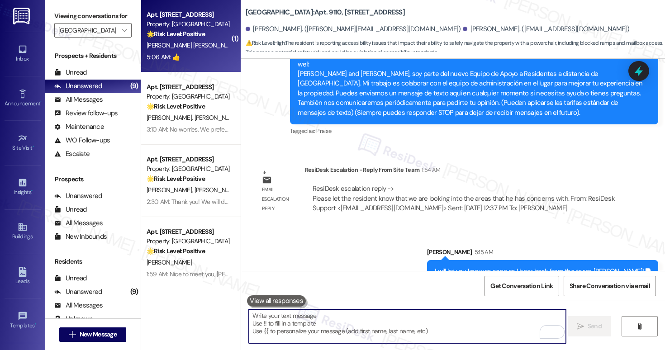
click at [201, 45] on div "J. Acosta Banda" at bounding box center [188, 45] width 85 height 11
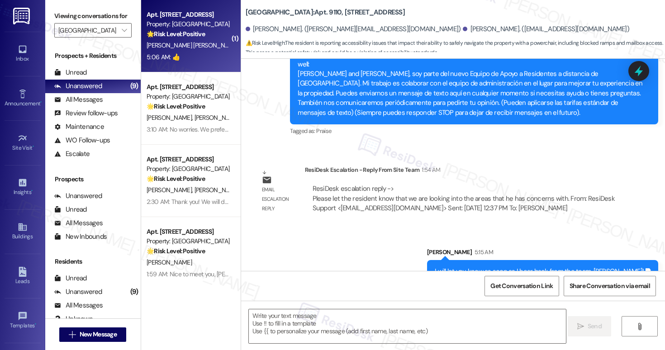
type textarea "Fetching suggested responses. Please feel free to read through the conversation…"
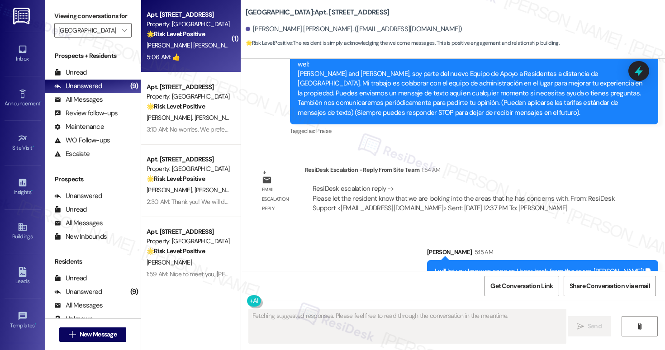
scroll to position [471, 0]
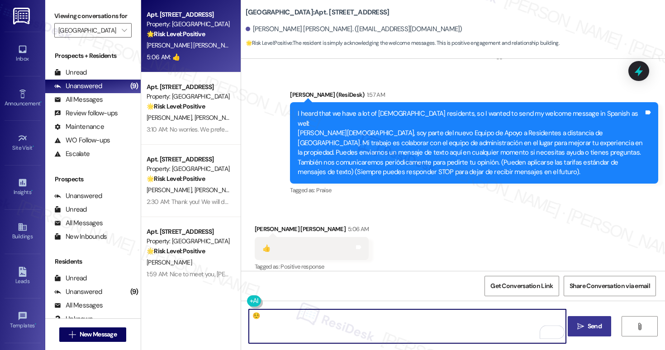
type textarea "☺️"
click at [595, 319] on button " Send" at bounding box center [590, 326] width 44 height 20
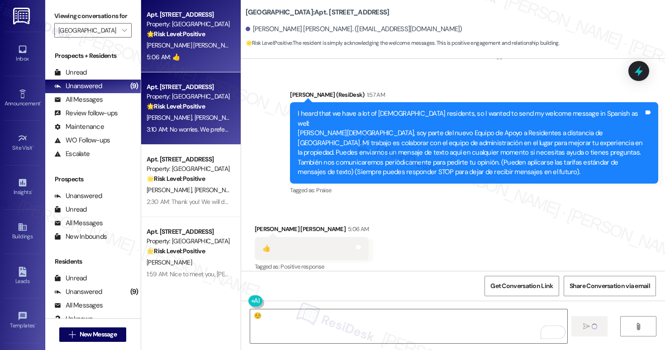
click at [203, 113] on div "S. Martinez S. Galavis" at bounding box center [188, 117] width 85 height 11
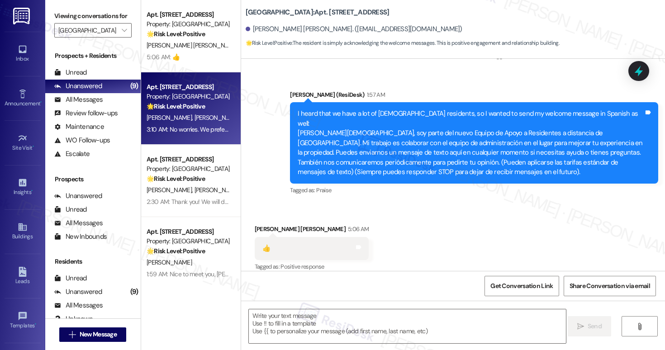
type textarea "Fetching suggested responses. Please feel free to read through the conversation…"
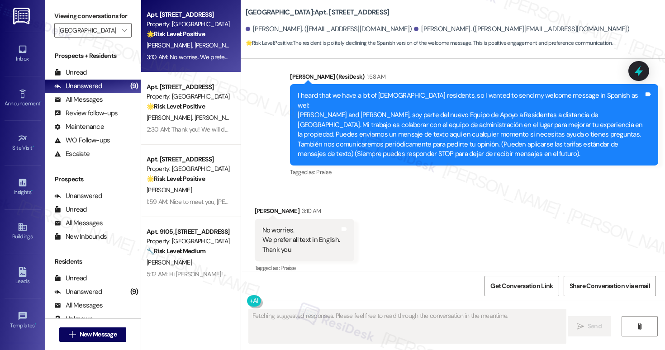
scroll to position [454, 0]
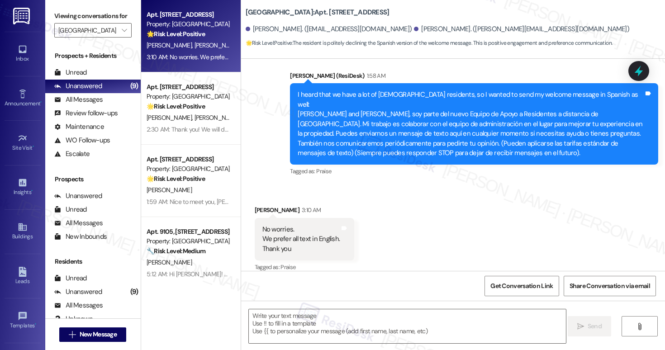
click at [188, 38] on div "🌟 Risk Level: Positive The resident is politely declining the Spanish version o…" at bounding box center [189, 33] width 84 height 9
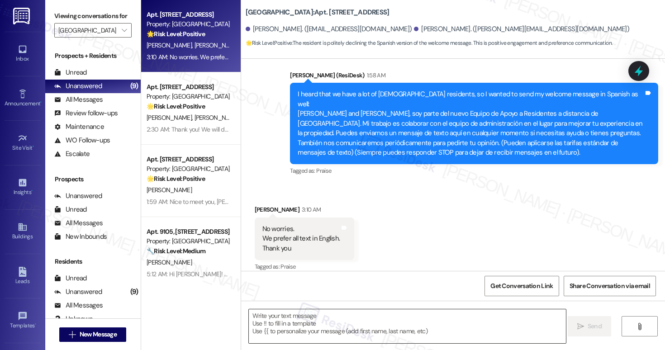
click at [280, 325] on textarea at bounding box center [407, 326] width 317 height 34
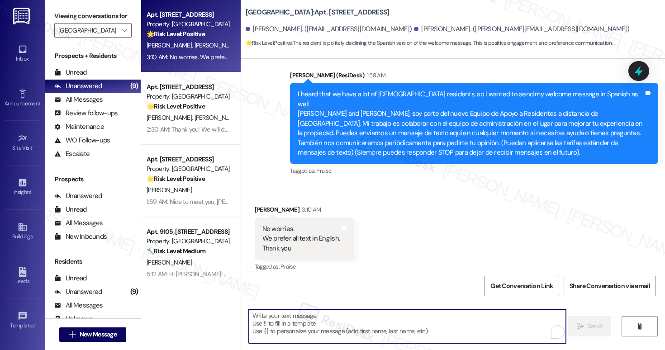
click at [281, 325] on textarea "To enrich screen reader interactions, please activate Accessibility in Grammarl…" at bounding box center [407, 326] width 317 height 34
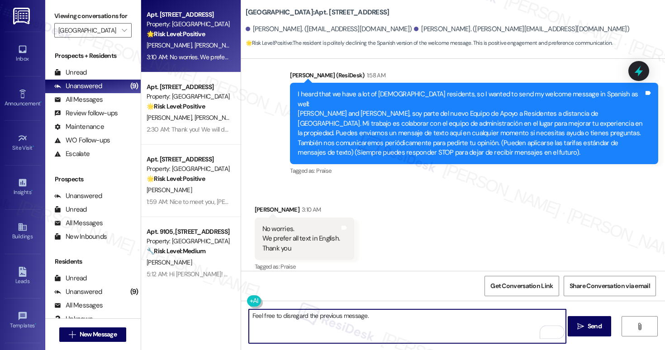
click at [436, 320] on textarea "Feel free to disregard the previous message." at bounding box center [407, 326] width 317 height 34
type textarea "Feel free to disregard the previous message, Sylvia!"
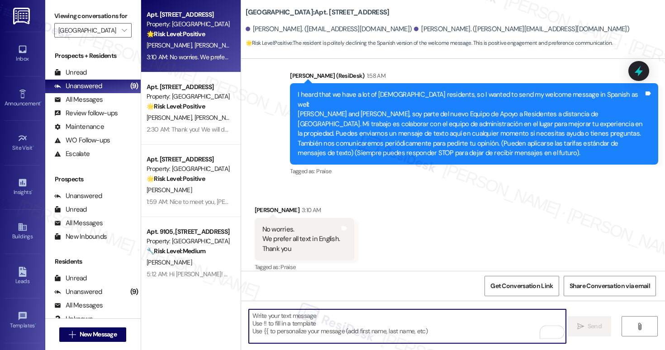
scroll to position [517, 0]
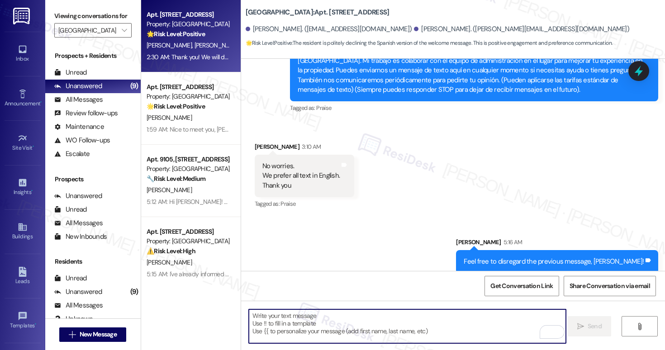
click at [141, 63] on div "Apt. 8203, 3379 Timber View Dr Property: Kenzie Park 🌟 Risk Level: Positive The…" at bounding box center [191, 36] width 100 height 72
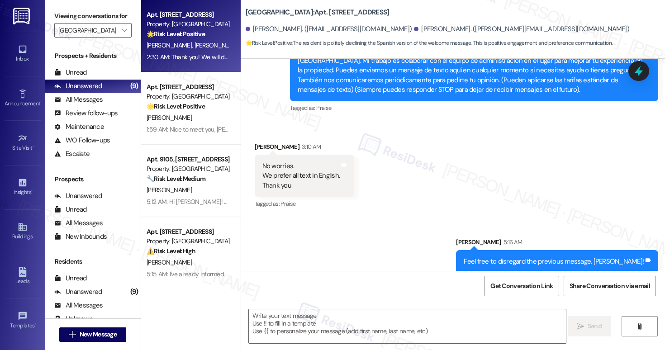
type textarea "Fetching suggested responses. Please feel free to read through the conversation…"
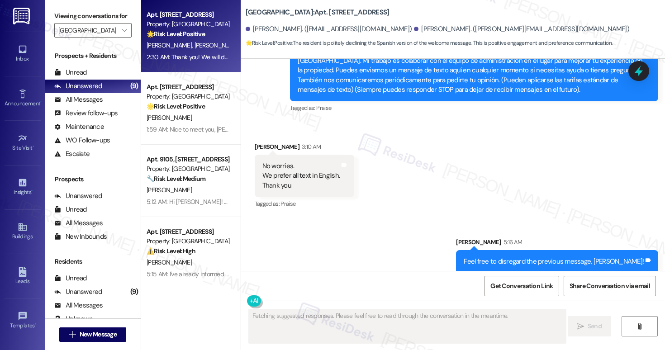
scroll to position [255, 0]
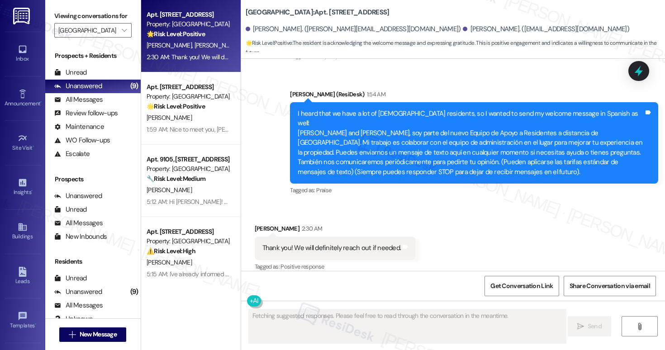
click at [157, 62] on div "2:30 AM: Thank you! We will definitely reach out if needed. 2:30 AM: Thank you!…" at bounding box center [188, 57] width 85 height 11
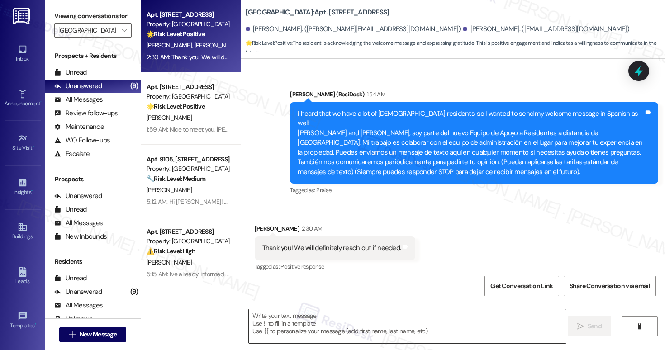
click at [389, 335] on textarea at bounding box center [407, 326] width 317 height 34
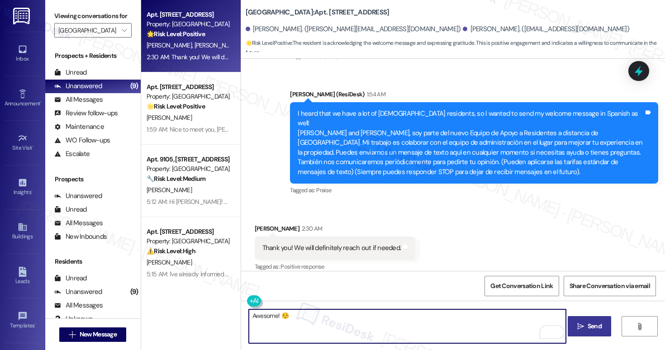
type textarea "Awesome! ☺️"
click at [593, 330] on span "Send" at bounding box center [595, 326] width 14 height 9
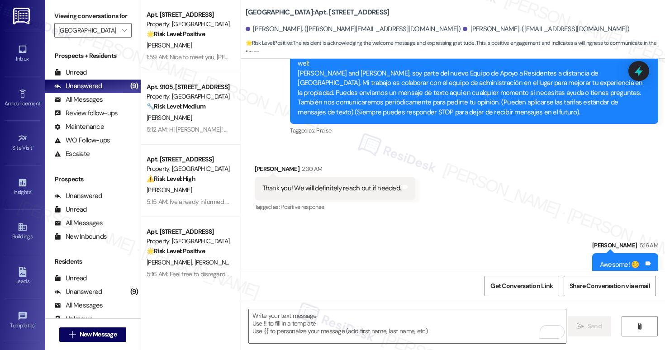
scroll to position [318, 0]
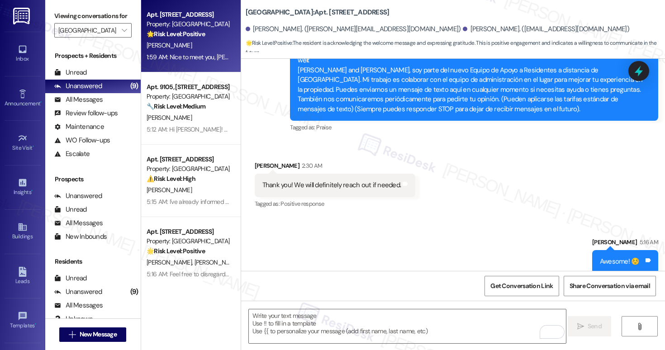
click at [192, 44] on div "[PERSON_NAME]" at bounding box center [188, 45] width 85 height 11
type textarea "Fetching suggested responses. Please feel free to read through the conversation…"
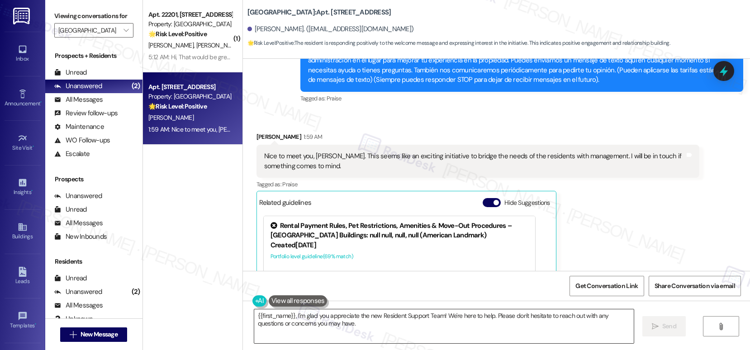
click at [325, 321] on textarea "{{first_name}}, I'm glad you appreciate the new Resident Support Team! We're he…" at bounding box center [443, 326] width 379 height 34
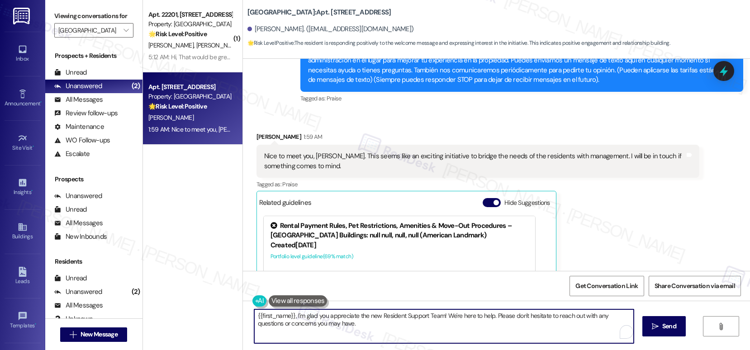
click at [325, 321] on textarea "{{first_name}}, I'm glad you appreciate the new Resident Support Team! We're he…" at bounding box center [443, 326] width 379 height 34
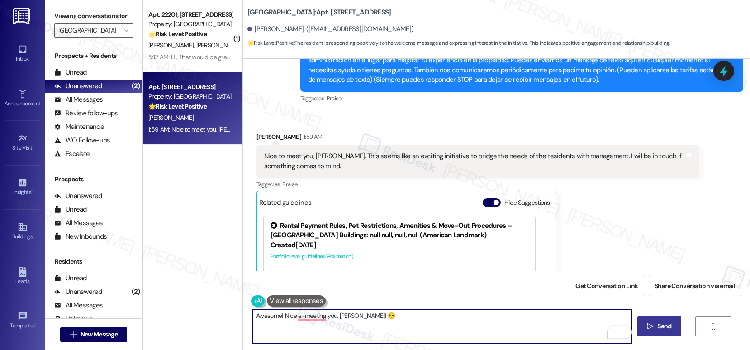
type textarea "Awesome! Nice e-meeting you, Javier! ☺️"
click at [657, 323] on span "Send" at bounding box center [664, 326] width 14 height 9
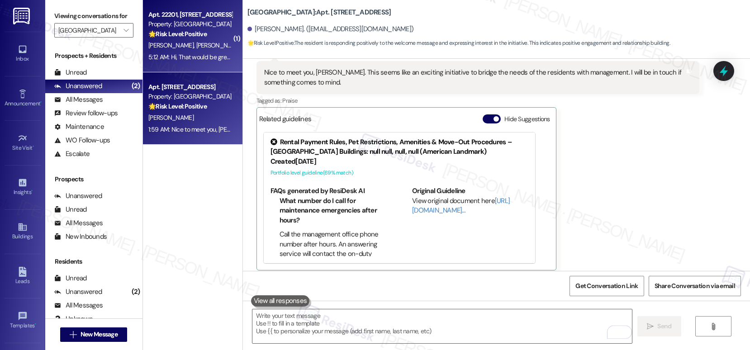
scroll to position [408, 0]
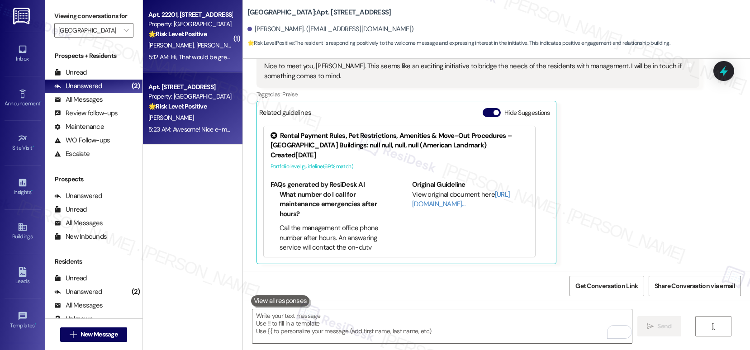
click at [203, 57] on div "5:12 AM: Hi, That would be great. Thank you! 5:12 AM: Hi, That would be great. …" at bounding box center [205, 57] width 114 height 8
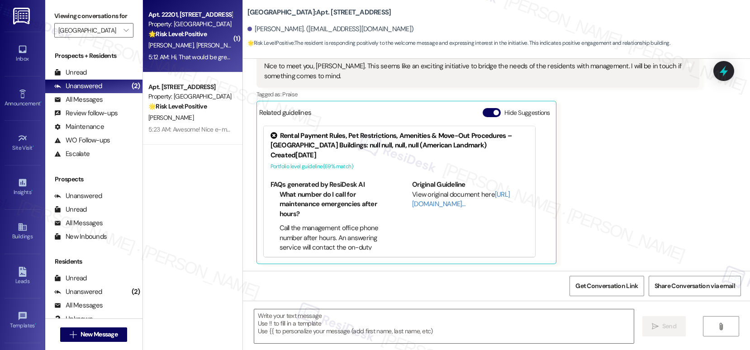
type textarea "Fetching suggested responses. Please feel free to read through the conversation…"
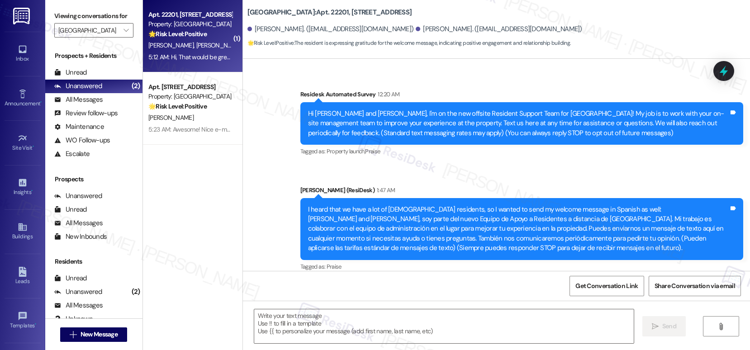
scroll to position [235, 0]
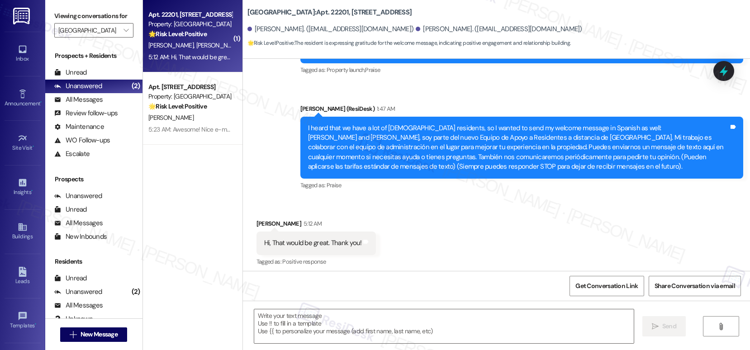
type textarea "Fetching suggested responses. Please feel free to read through the conversation…"
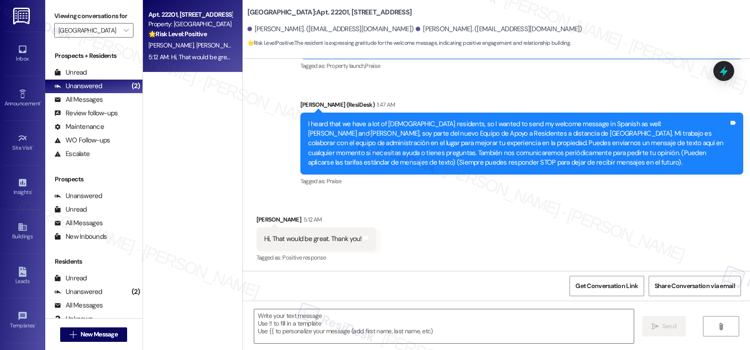
scroll to position [236, 0]
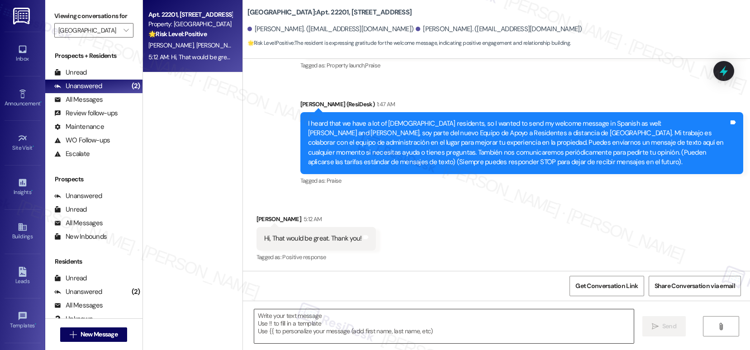
click at [318, 315] on textarea at bounding box center [443, 326] width 379 height 34
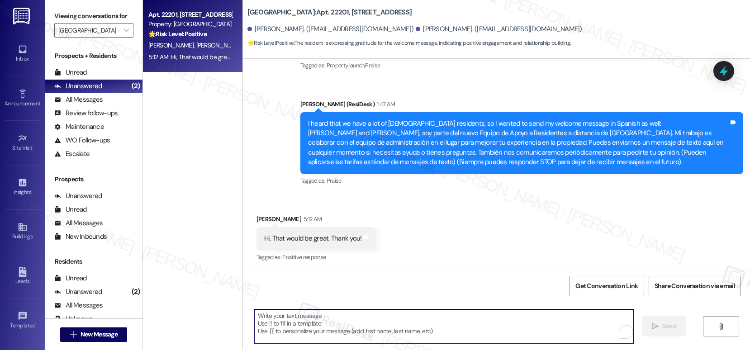
click at [318, 315] on textarea "To enrich screen reader interactions, please activate Accessibility in Grammarl…" at bounding box center [443, 326] width 379 height 34
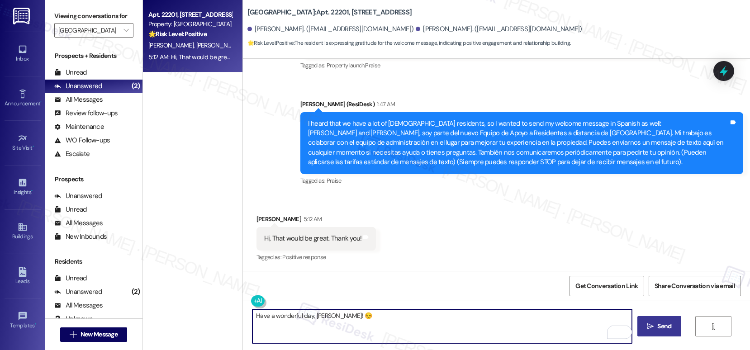
type textarea "Have a wonderful day, Velia! ☺️"
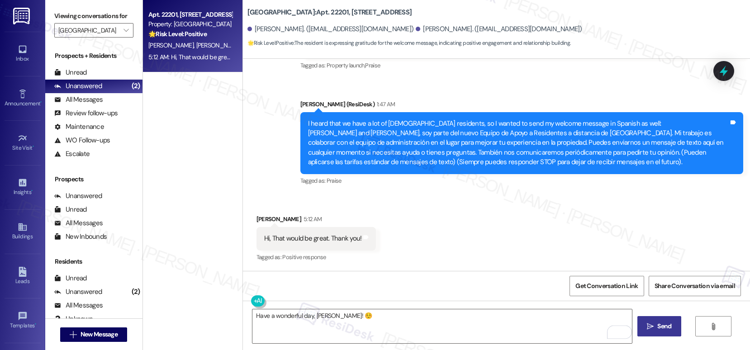
click at [663, 327] on span "Send" at bounding box center [664, 326] width 14 height 9
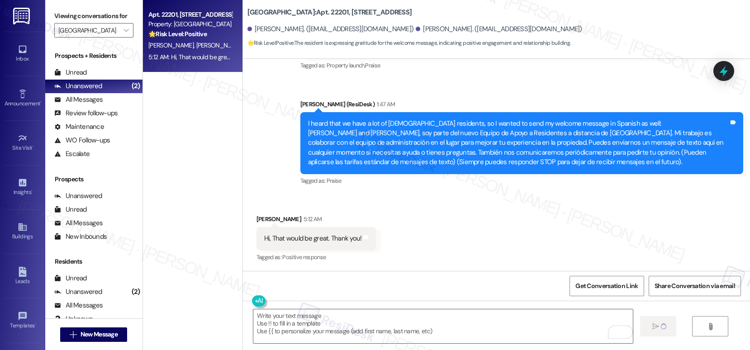
scroll to position [235, 0]
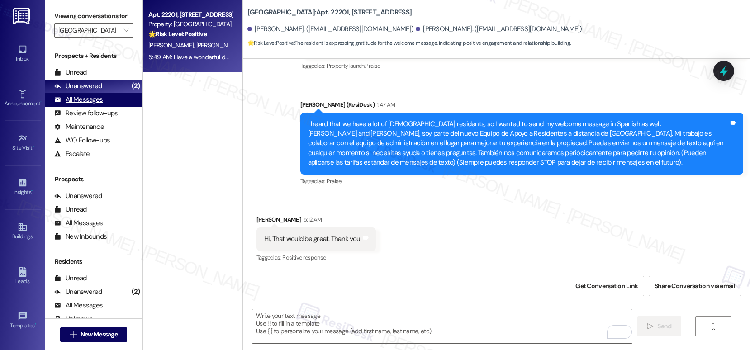
click at [81, 104] on div "All Messages" at bounding box center [78, 99] width 48 height 9
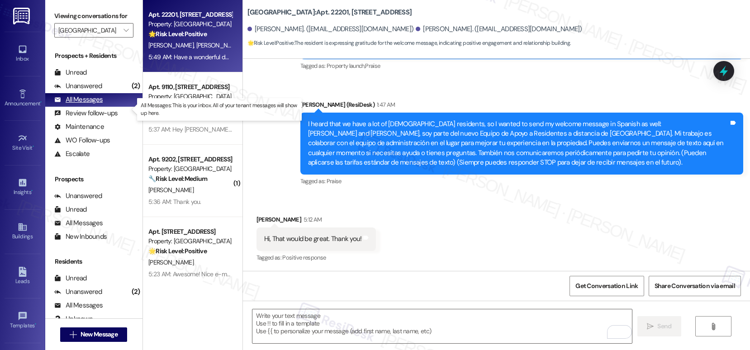
click at [81, 104] on div "All Messages" at bounding box center [78, 99] width 48 height 9
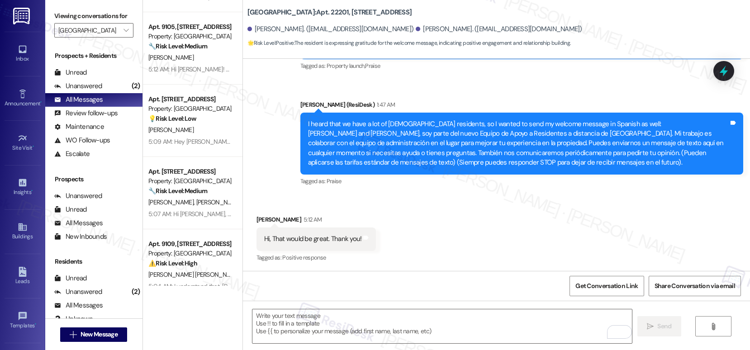
scroll to position [713, 0]
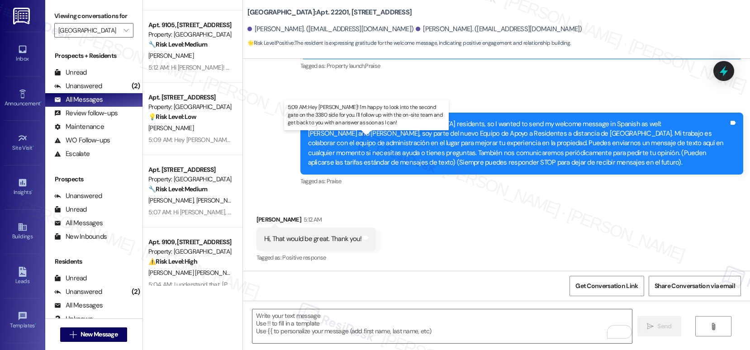
click at [164, 137] on div "5:09 AM: Hey Miguel! I'm happy to look into the second gate on the 3380 side fo…" at bounding box center [389, 140] width 483 height 8
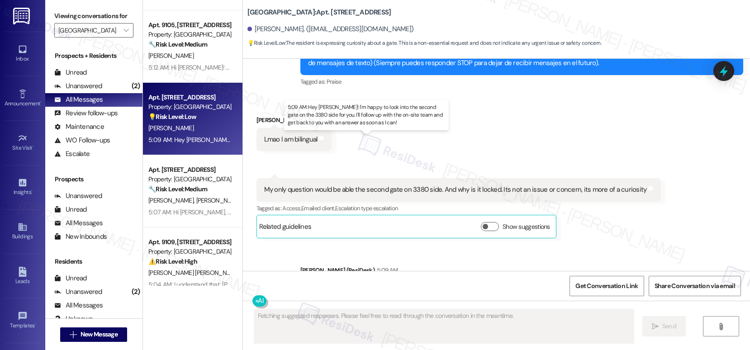
scroll to position [372, 0]
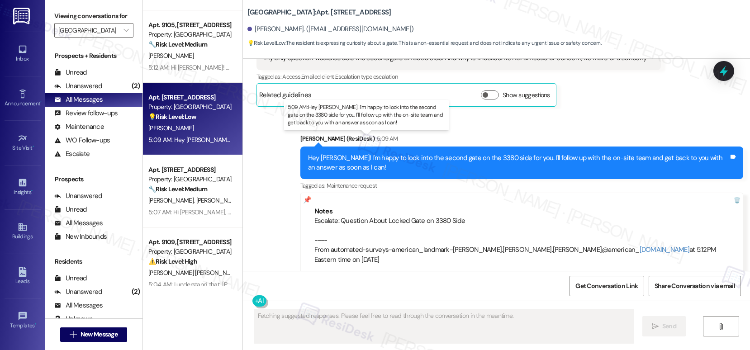
click at [164, 137] on div "5:09 AM: Hey Miguel! I'm happy to look into the second gate on the 3380 side fo…" at bounding box center [389, 140] width 483 height 8
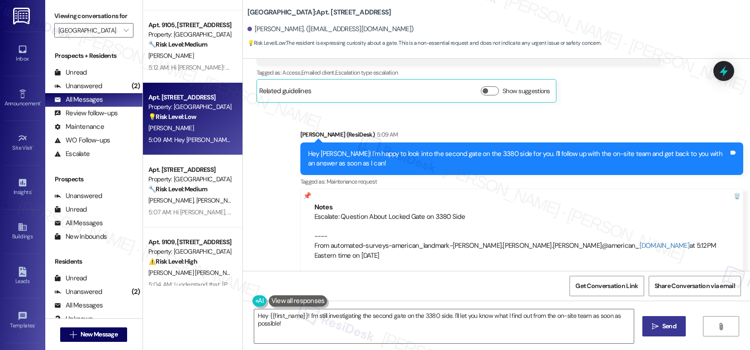
scroll to position [537, 0]
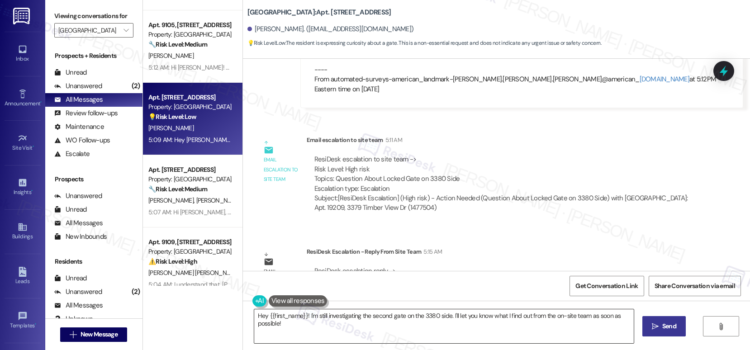
click at [285, 330] on textarea "Hey {{first_name}}! I'm still investigating the second gate on the 3380 side. I…" at bounding box center [443, 326] width 379 height 34
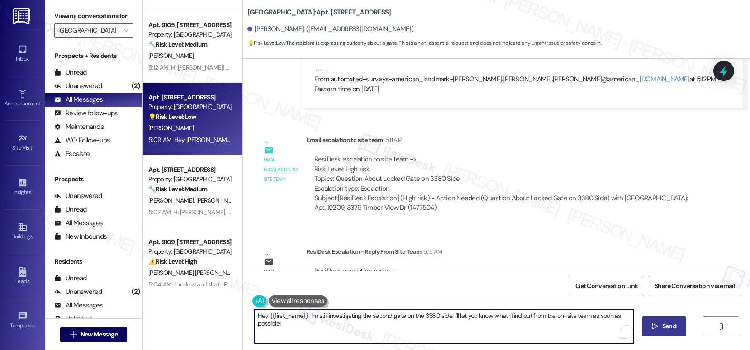
click at [285, 330] on textarea "Hey {{first_name}}! I'm still investigating the second gate on the 3380 side. I…" at bounding box center [443, 326] width 379 height 34
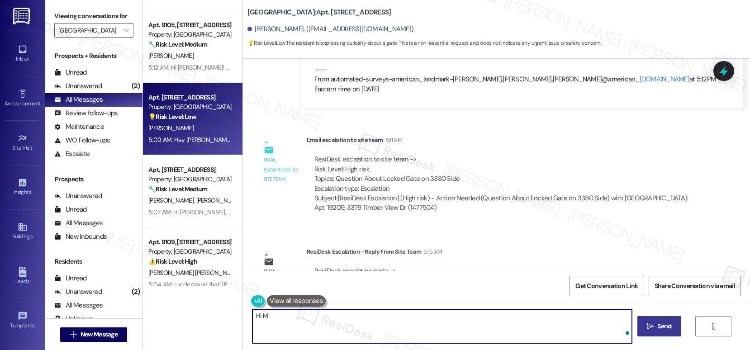
type textarea "Hi Mi"
